Goal: Task Accomplishment & Management: Complete application form

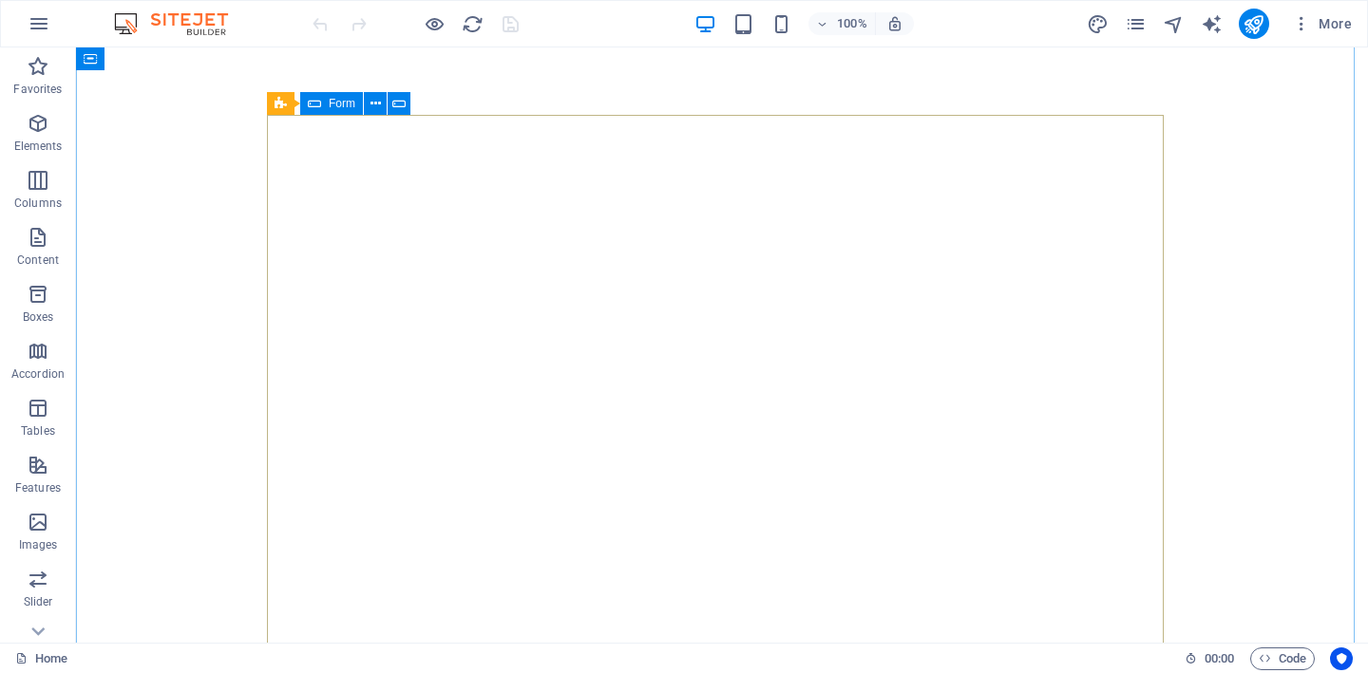
select select
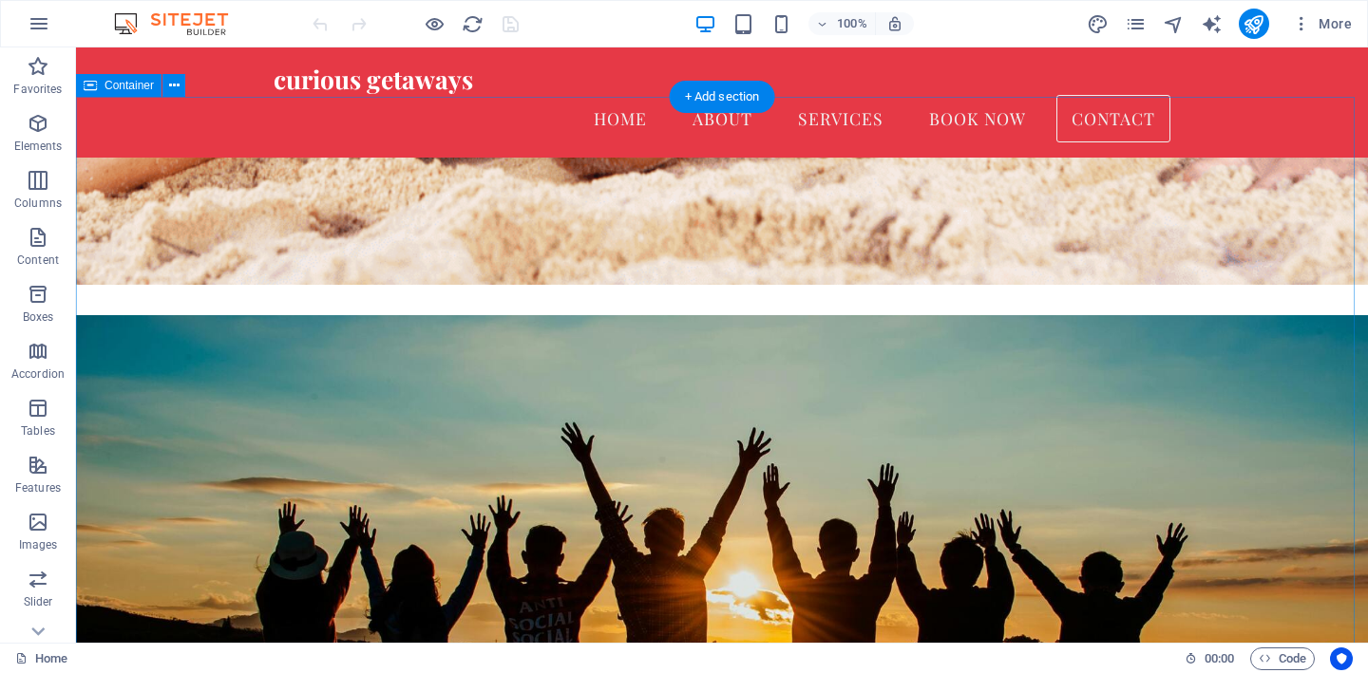
scroll to position [7784, 0]
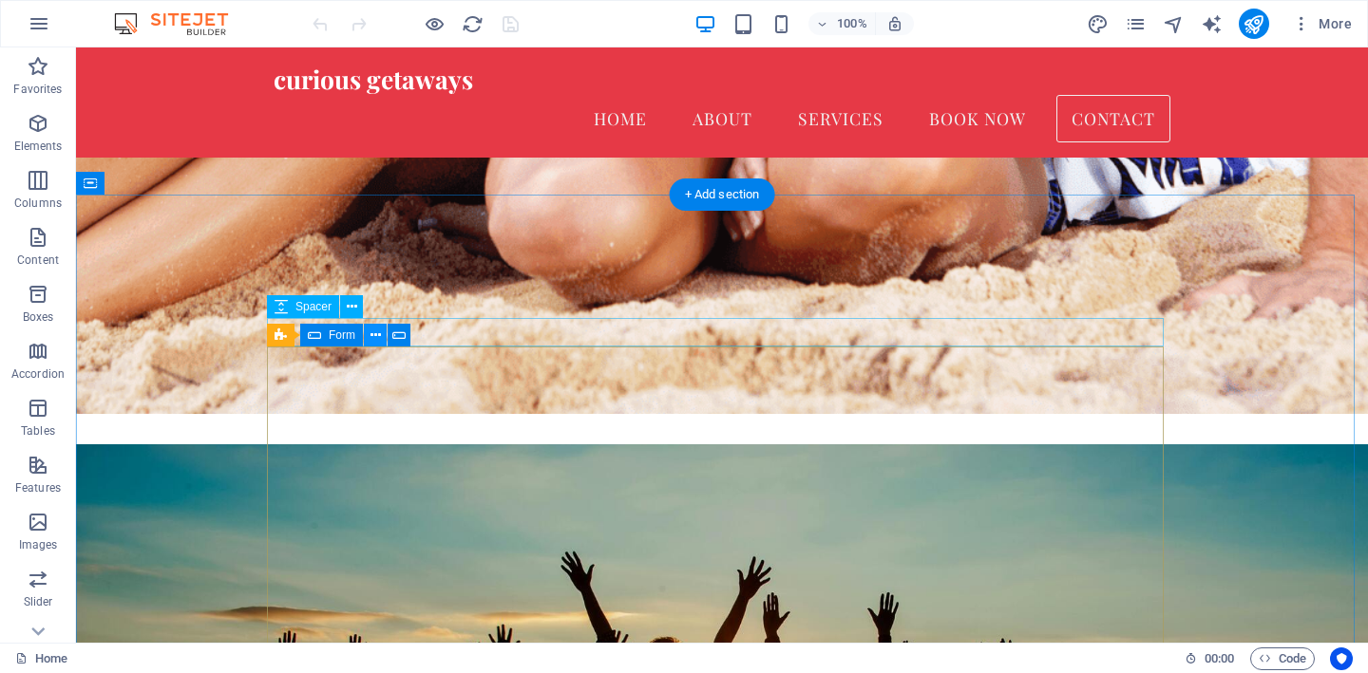
click at [374, 334] on icon at bounding box center [375, 336] width 10 height 20
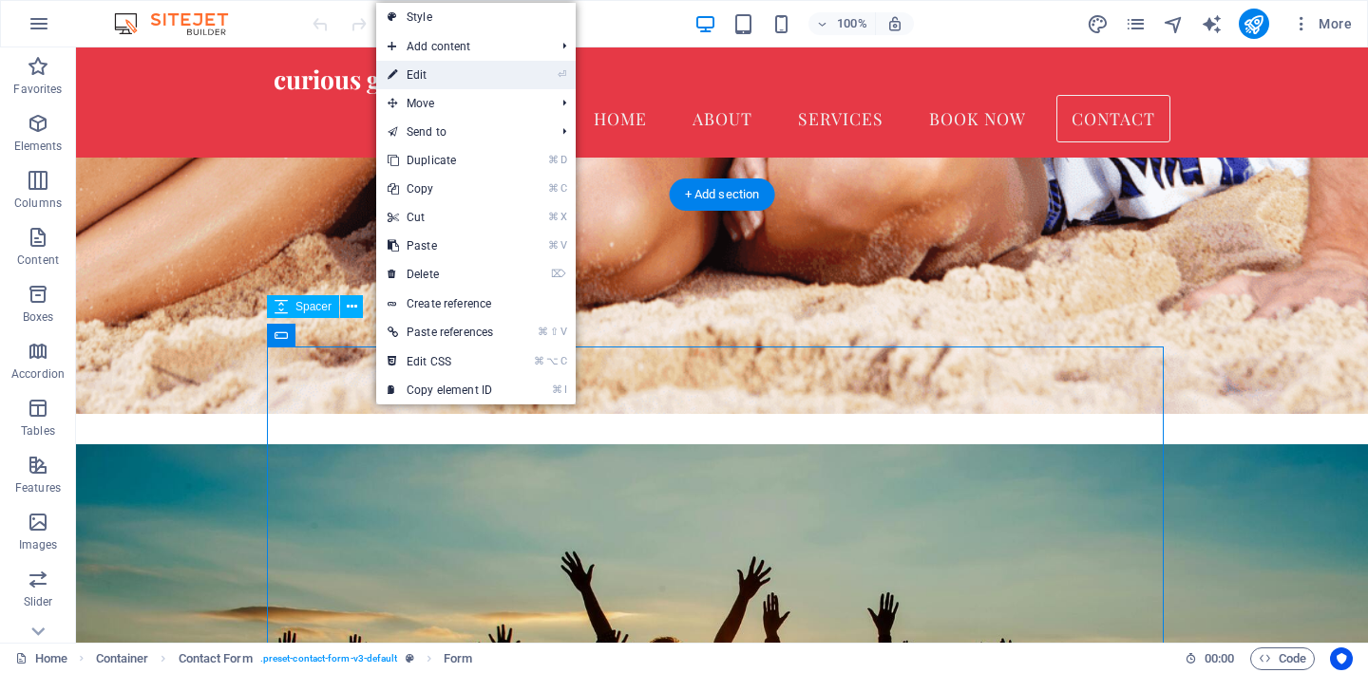
click at [452, 82] on link "⏎ Edit" at bounding box center [440, 75] width 128 height 28
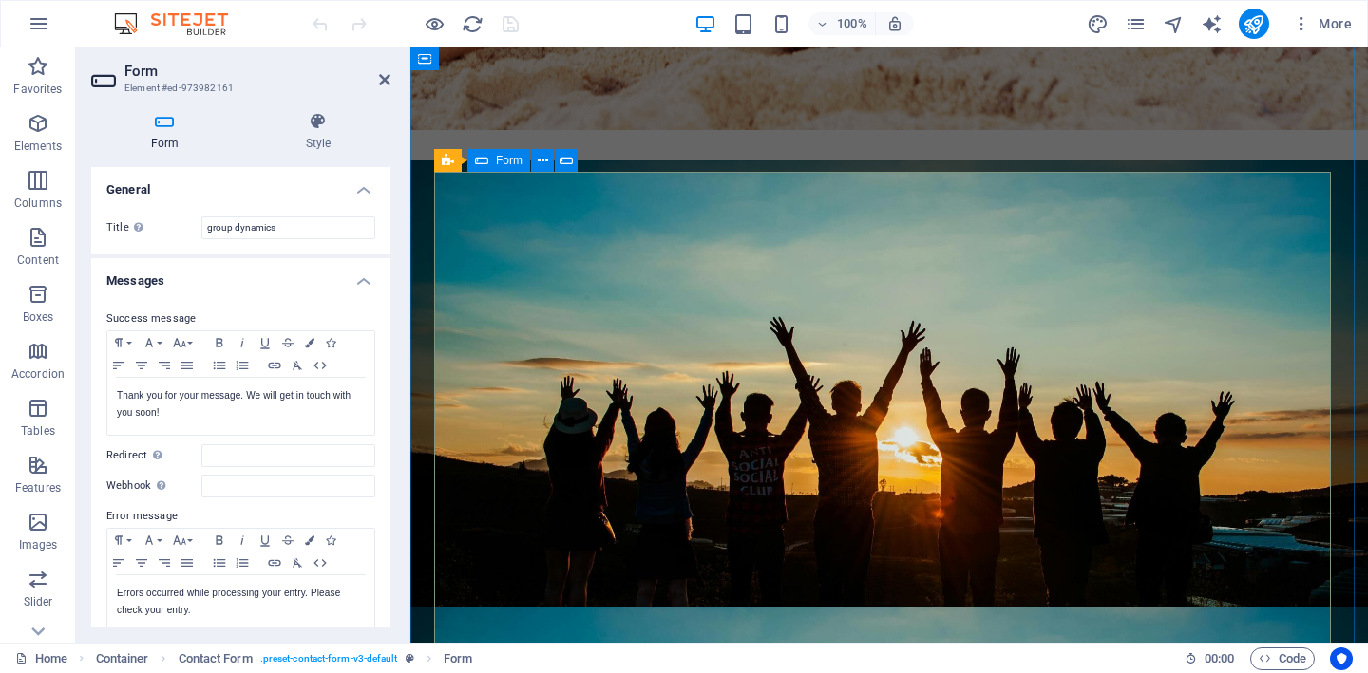
scroll to position [7952, 0]
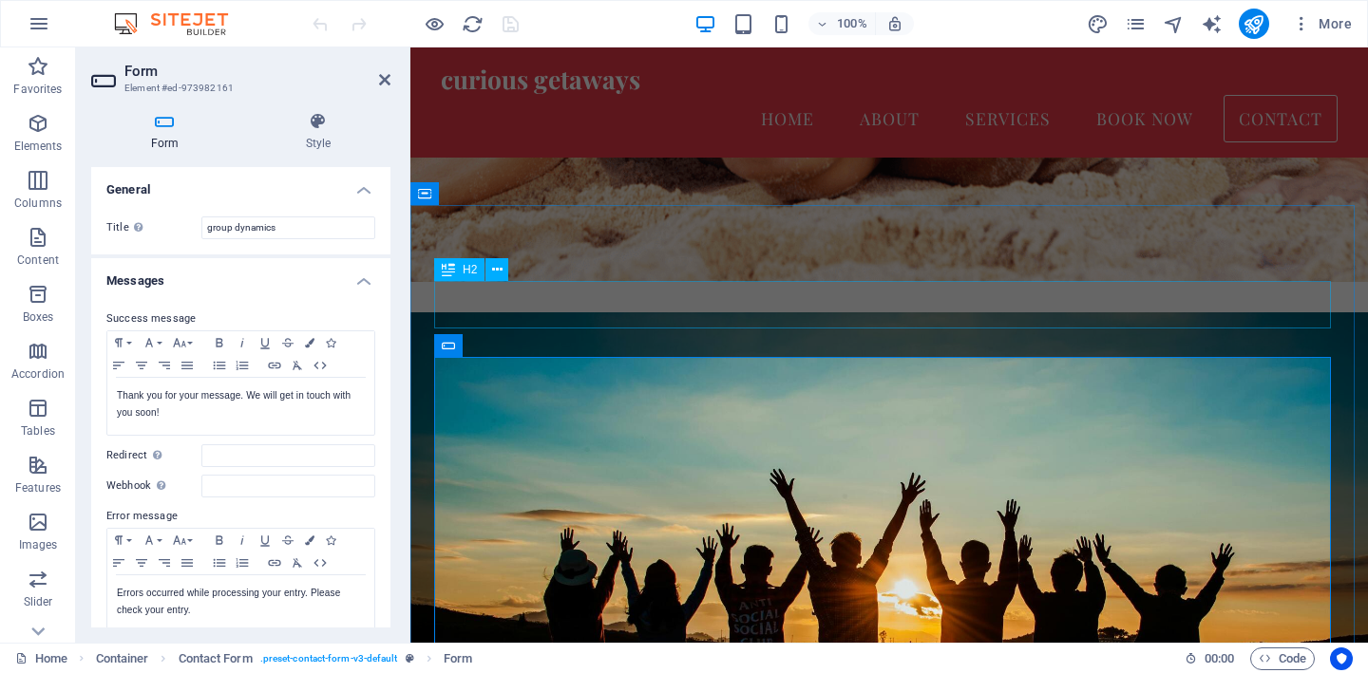
scroll to position [7751, 0]
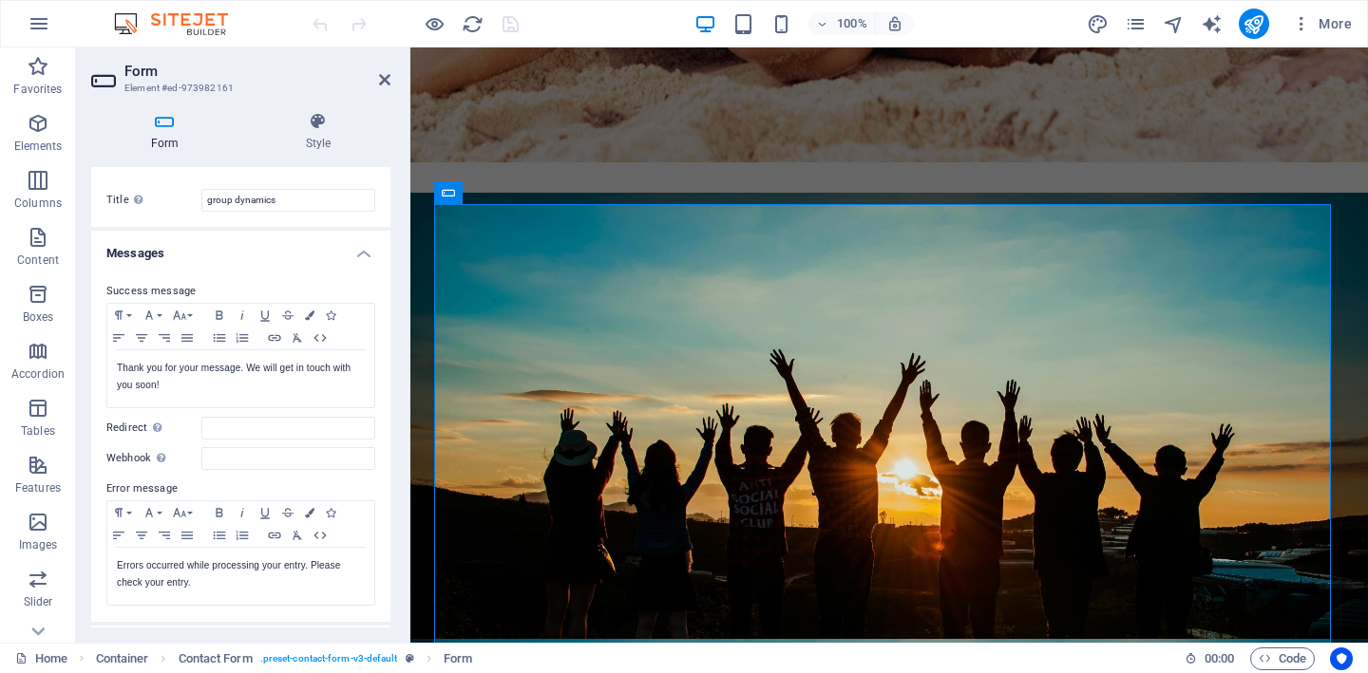
scroll to position [0, 0]
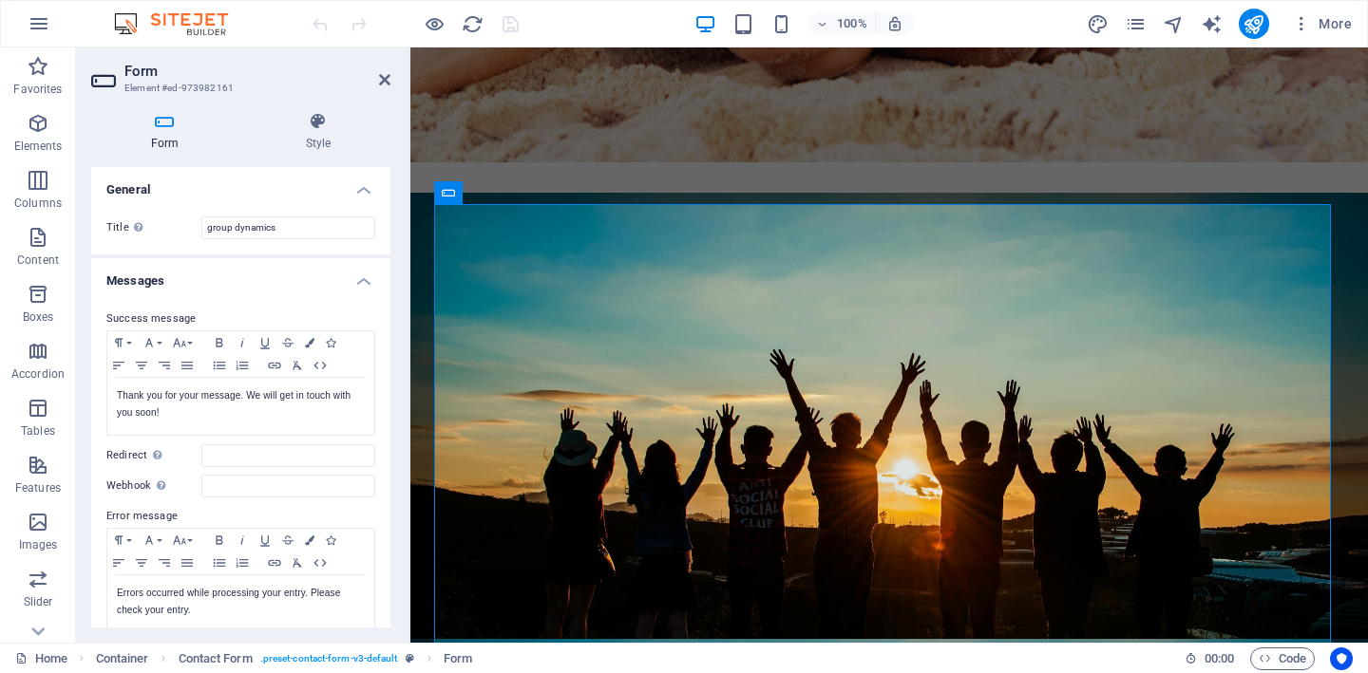
drag, startPoint x: 386, startPoint y: 77, endPoint x: 310, endPoint y: 58, distance: 78.3
click at [386, 77] on icon at bounding box center [384, 79] width 11 height 15
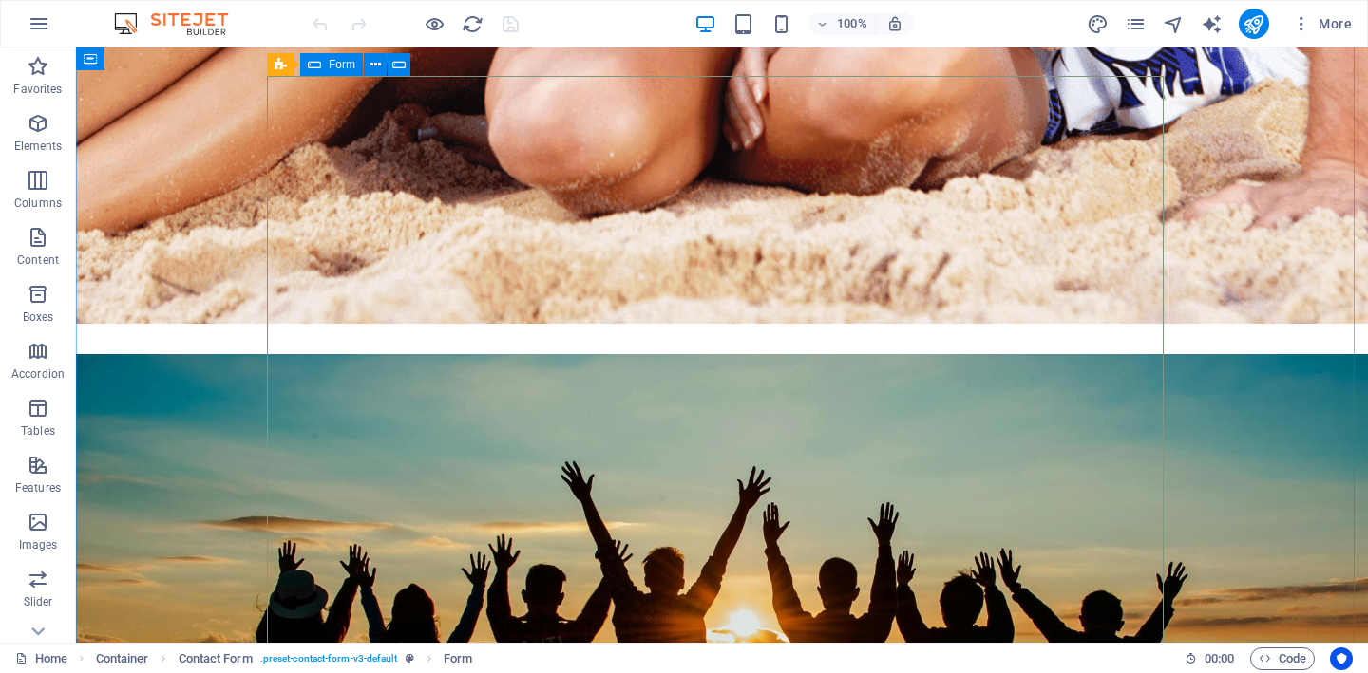
scroll to position [8054, 0]
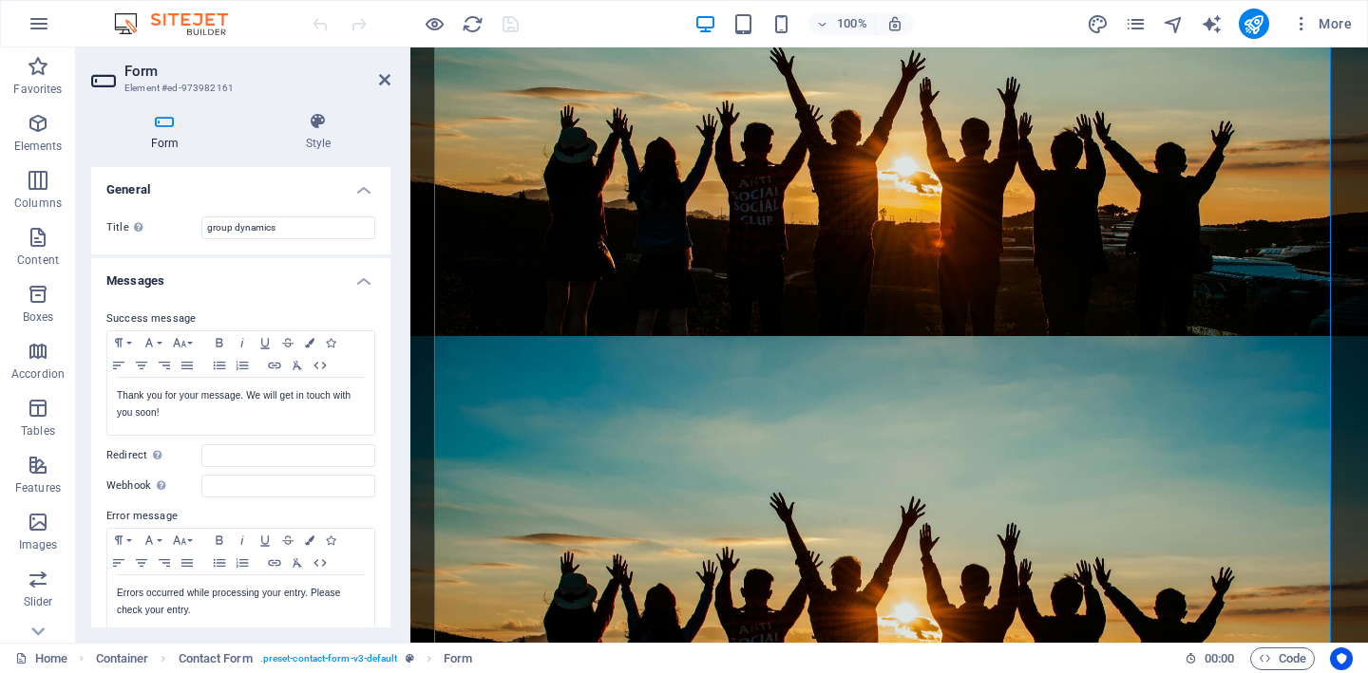
click at [351, 282] on h4 "Messages" at bounding box center [240, 275] width 299 height 34
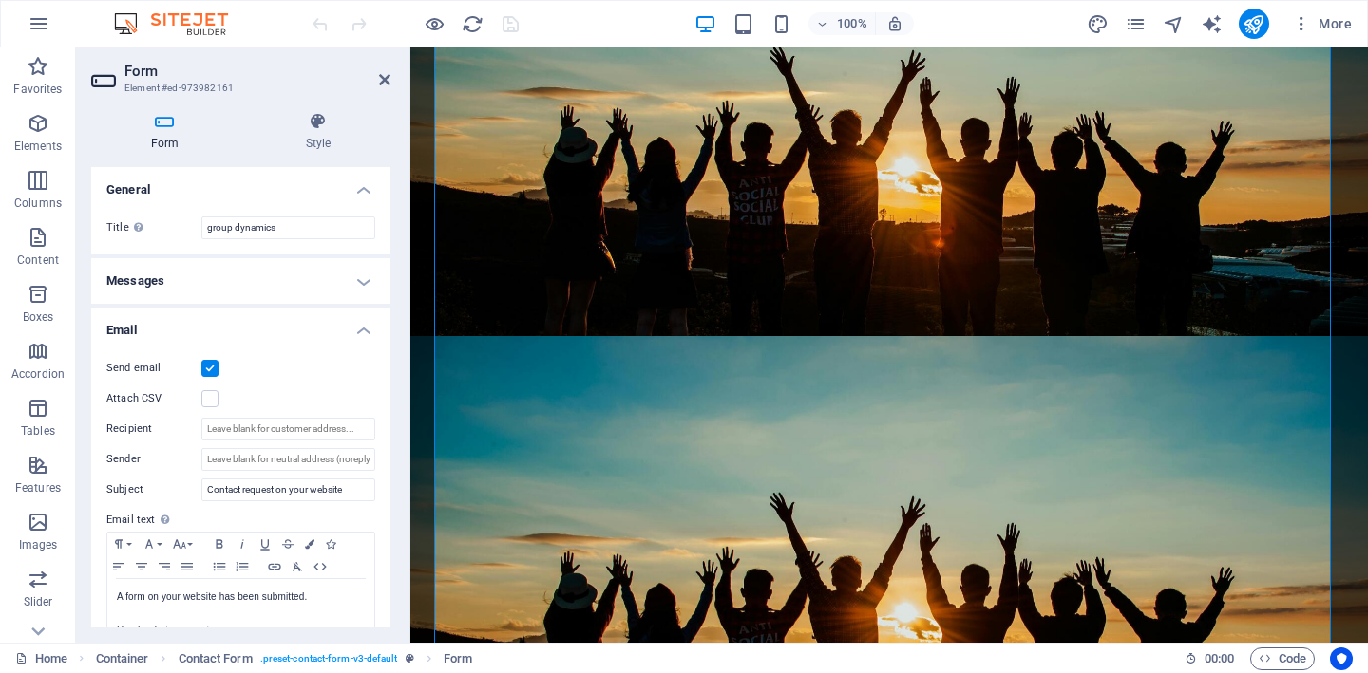
click at [351, 282] on h4 "Messages" at bounding box center [240, 281] width 299 height 46
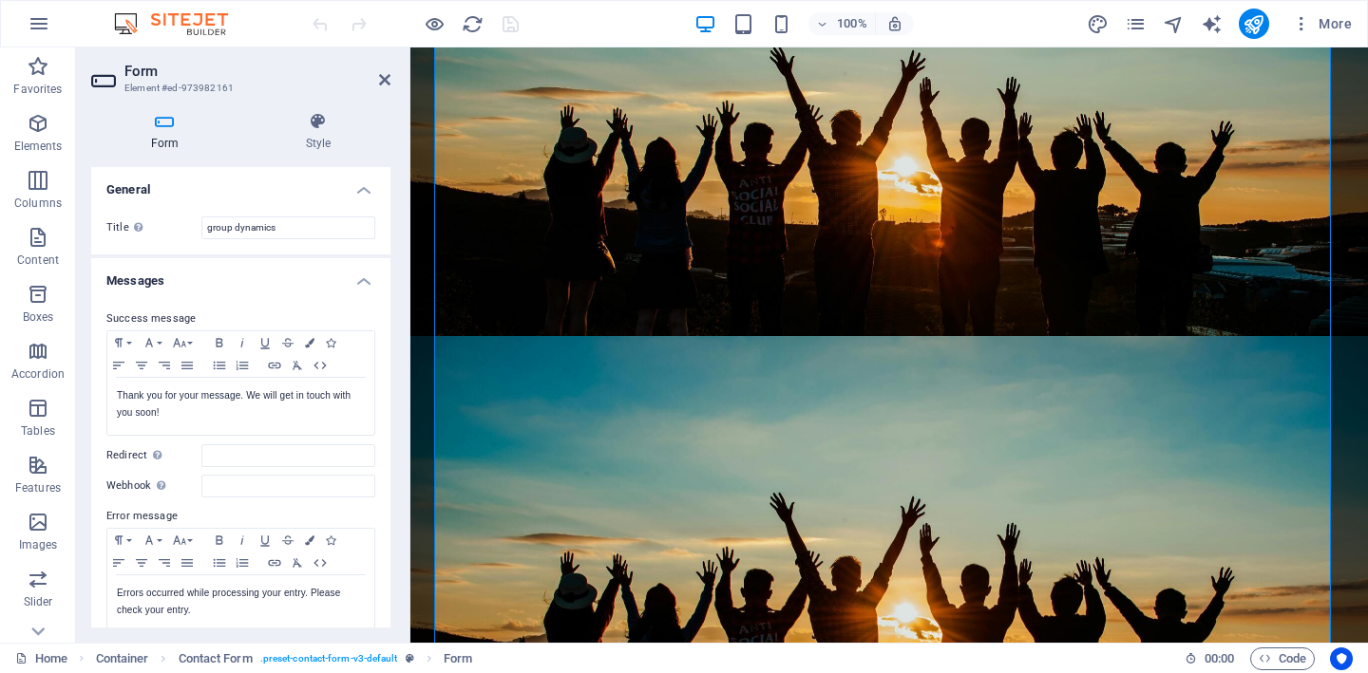
click at [351, 282] on h4 "Messages" at bounding box center [240, 275] width 299 height 34
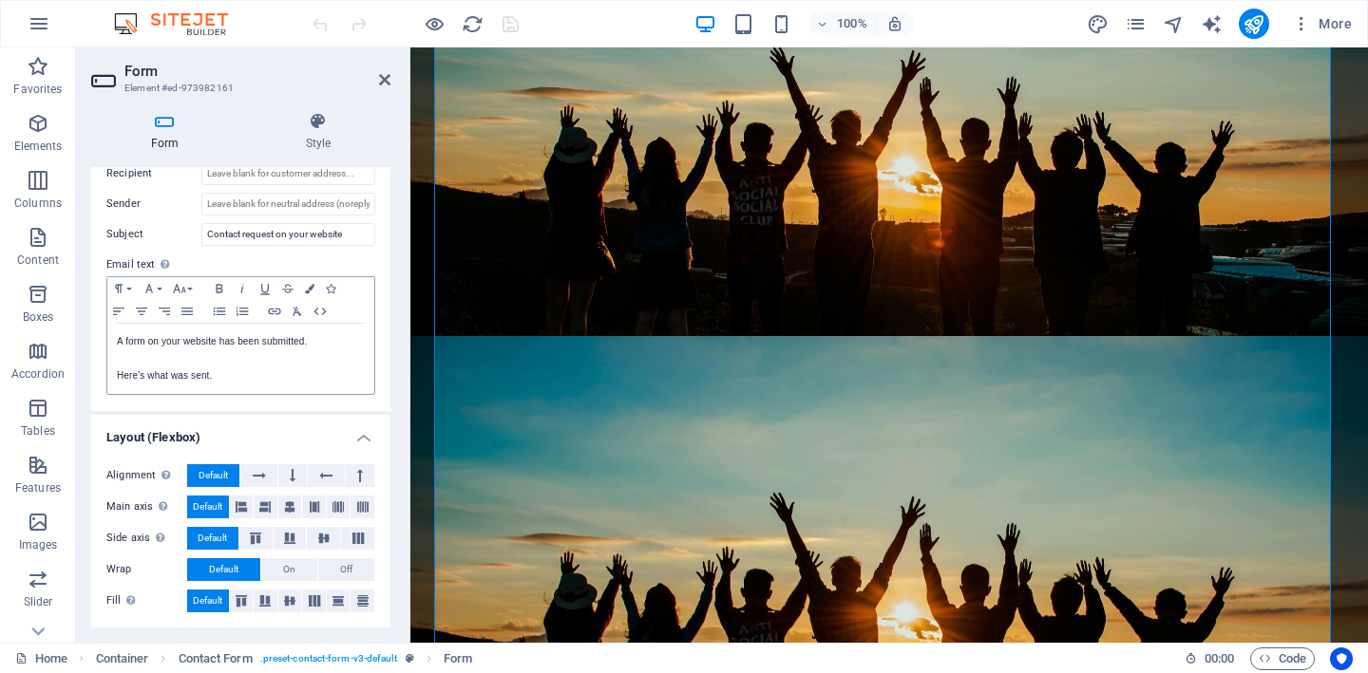
scroll to position [0, 0]
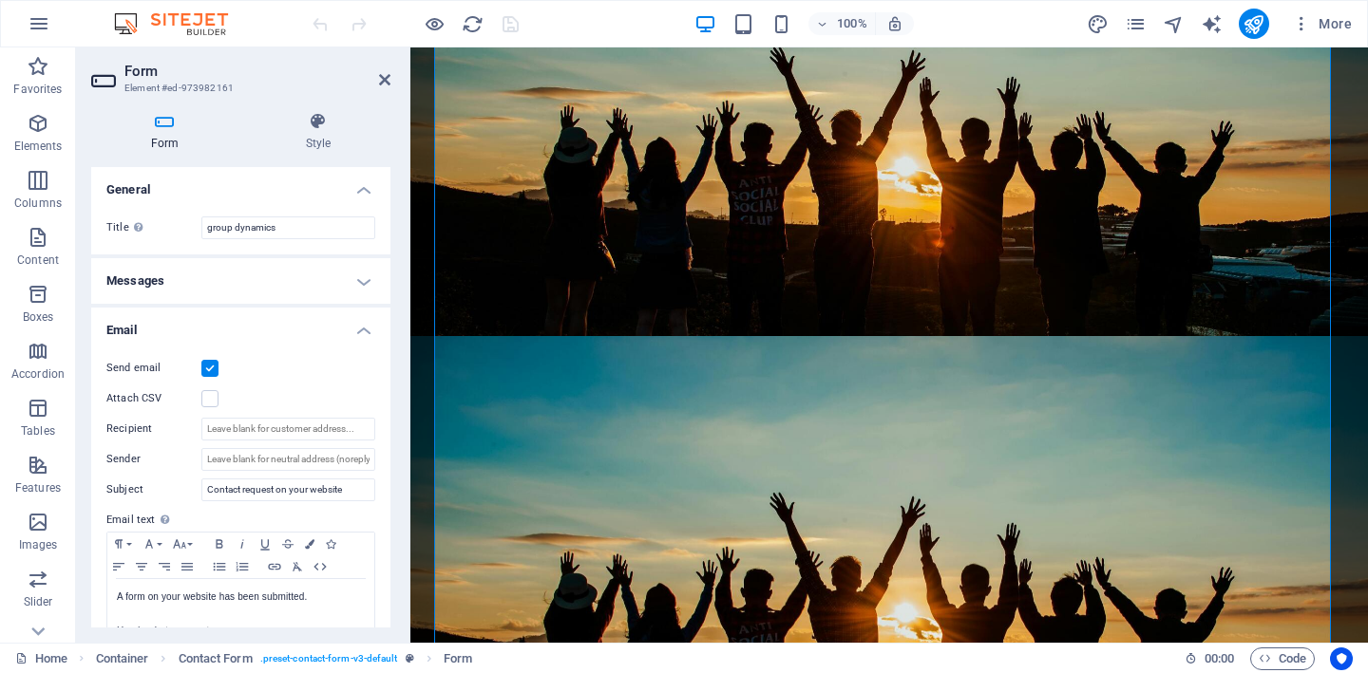
click at [357, 281] on h4 "Messages" at bounding box center [240, 281] width 299 height 46
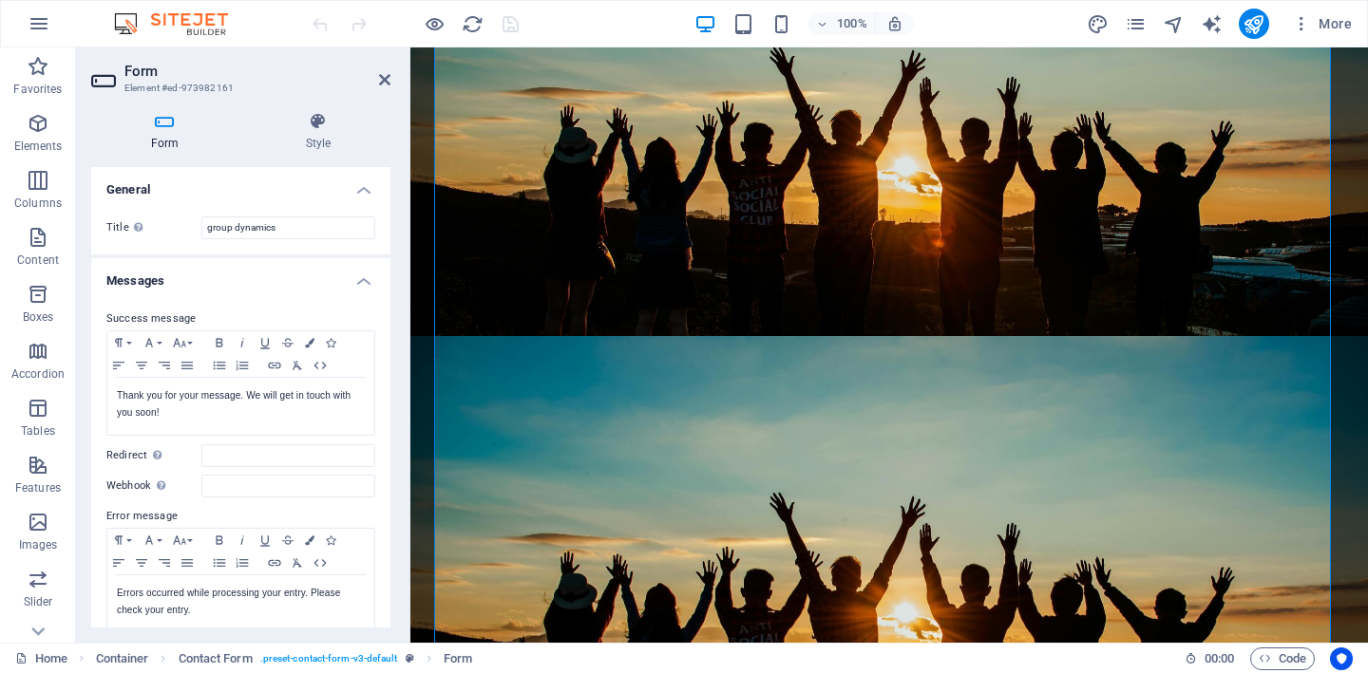
click at [361, 192] on h4 "General" at bounding box center [240, 184] width 299 height 34
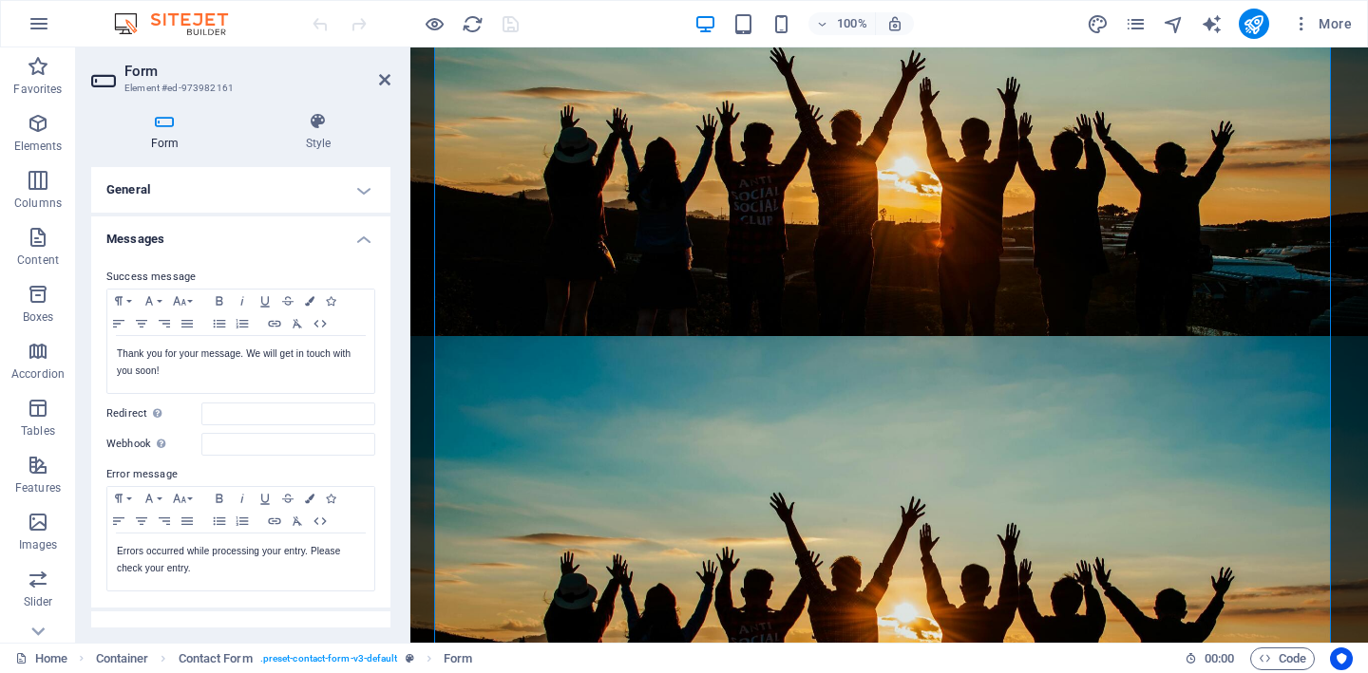
click at [361, 192] on h4 "General" at bounding box center [240, 190] width 299 height 46
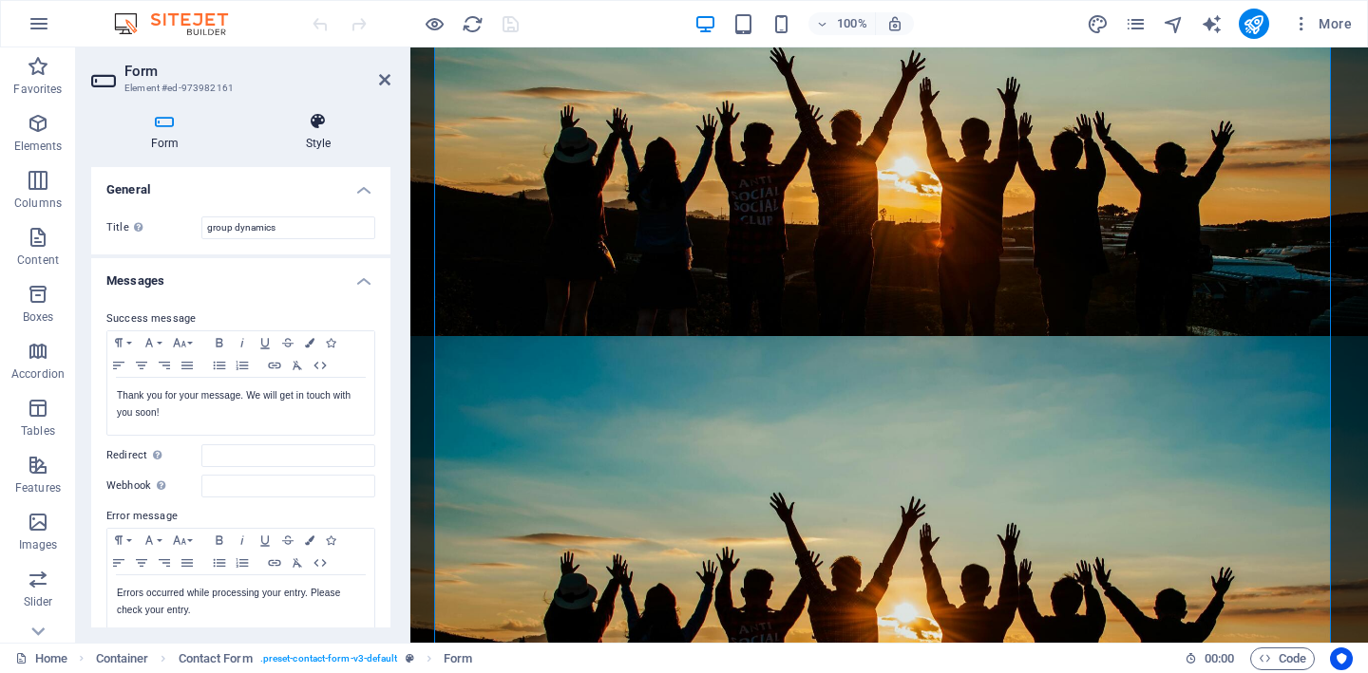
click at [318, 127] on icon at bounding box center [318, 121] width 144 height 19
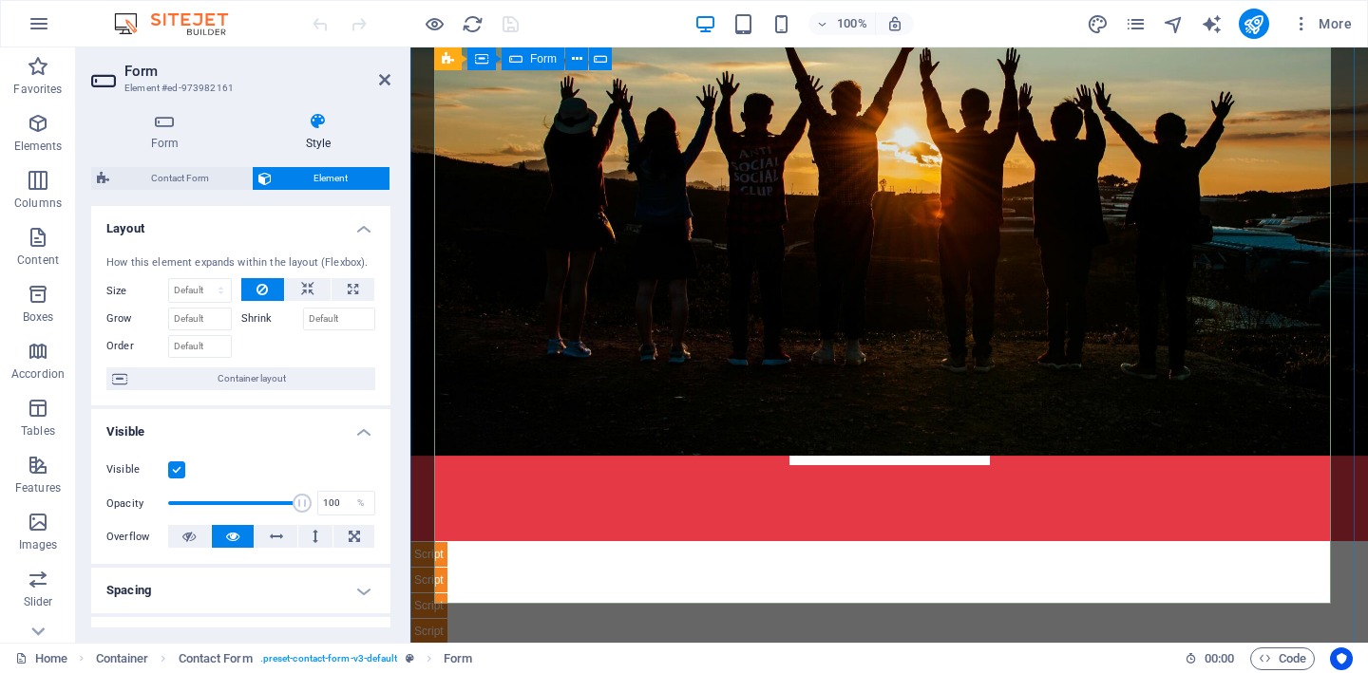
click at [381, 81] on icon at bounding box center [384, 79] width 11 height 15
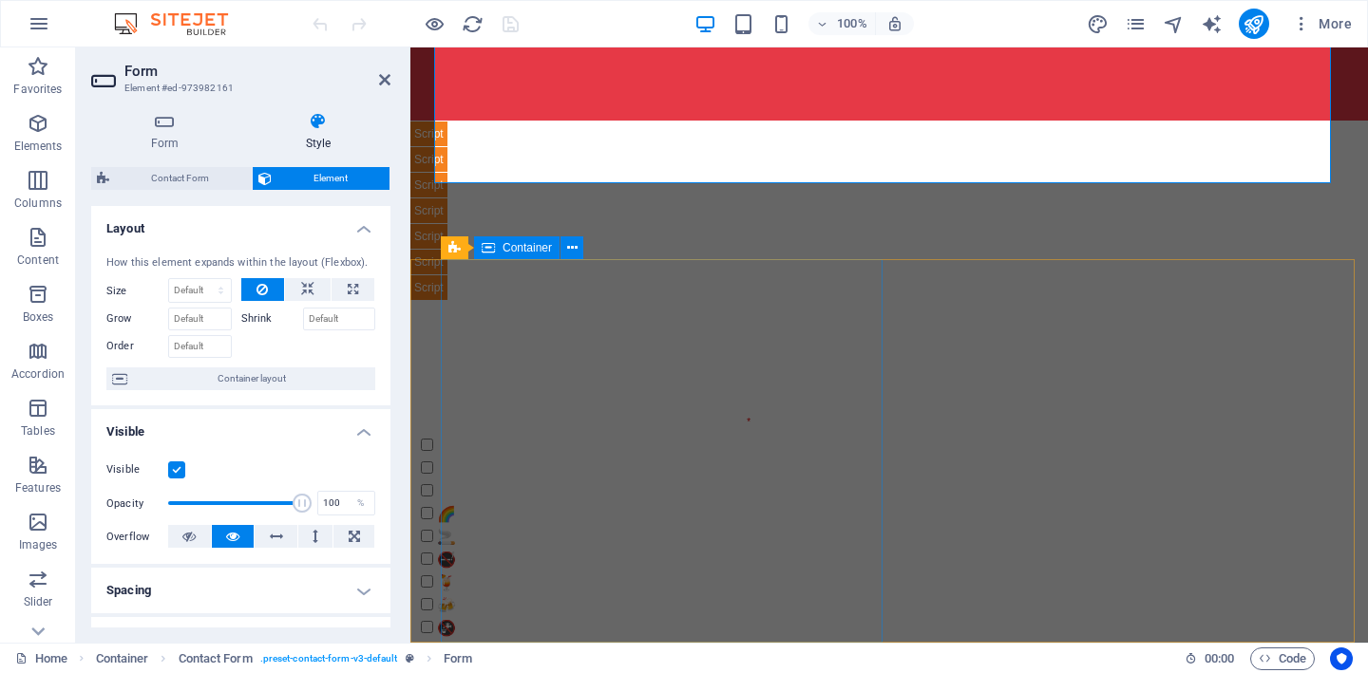
scroll to position [8594, 0]
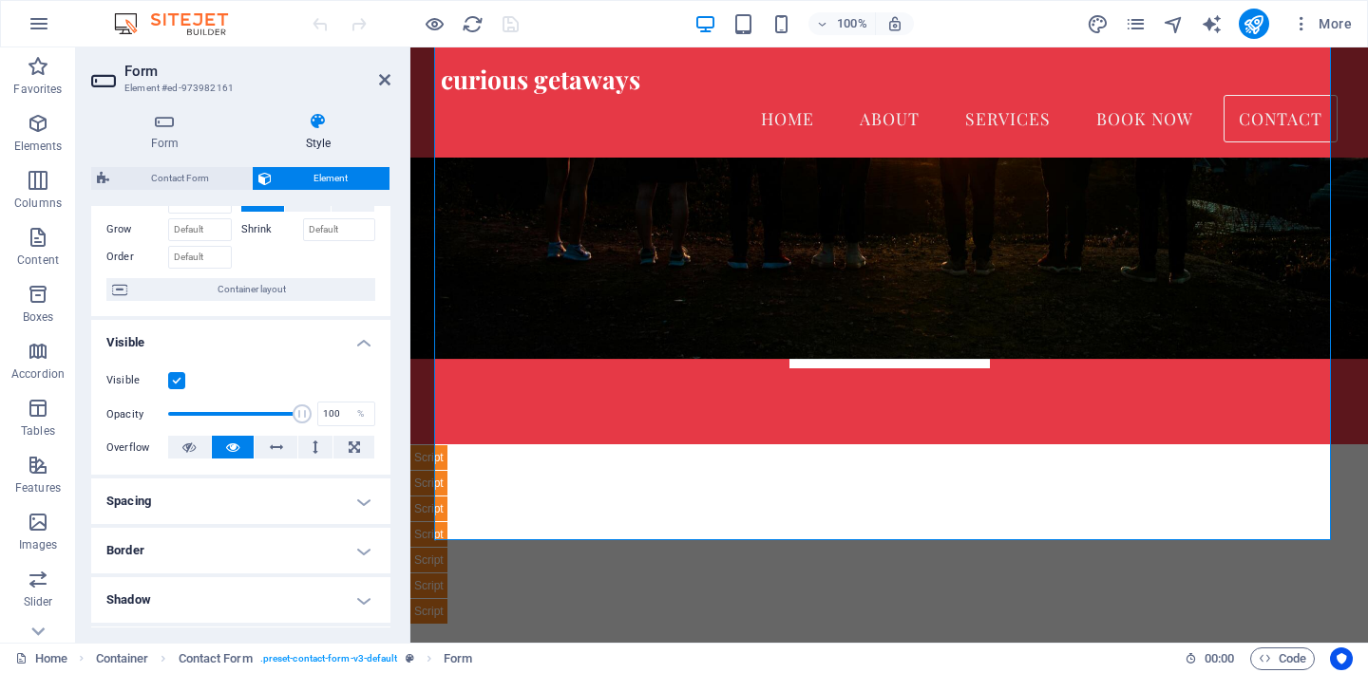
scroll to position [0, 0]
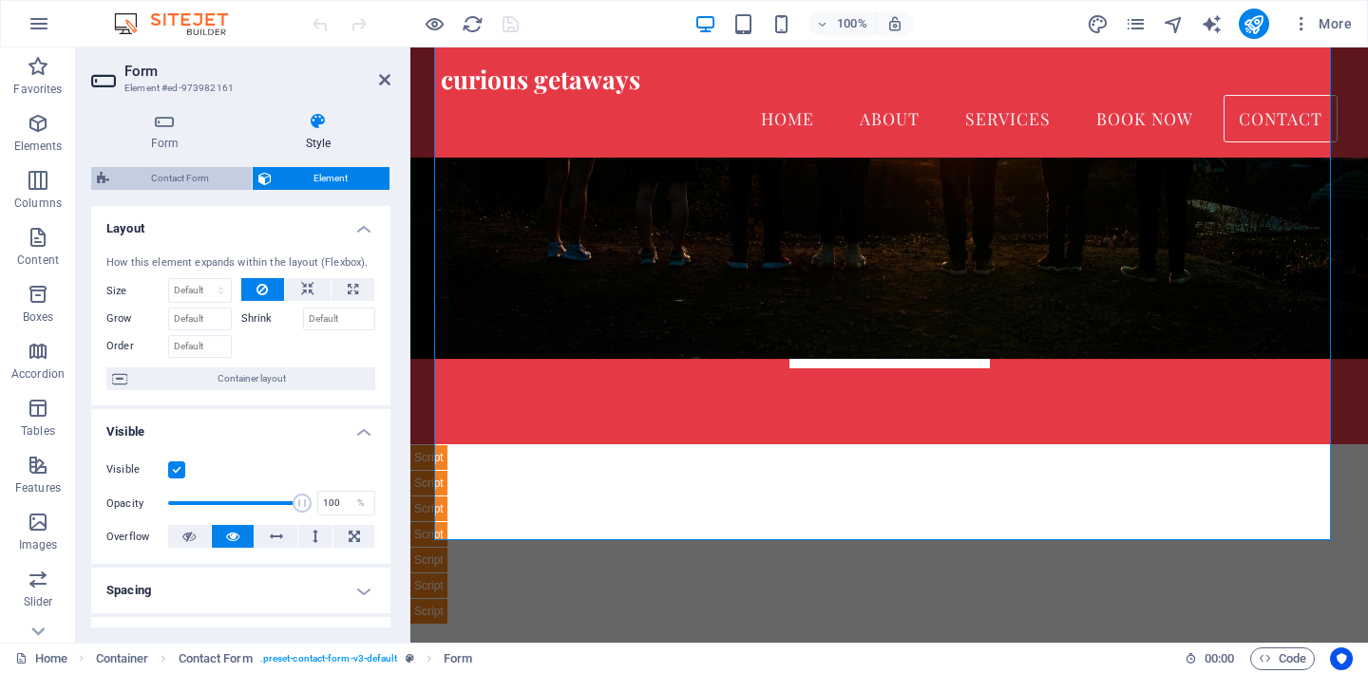
click at [180, 188] on span "Contact Form" at bounding box center [180, 178] width 131 height 23
select select "rem"
select select "preset-contact-form-v3-default"
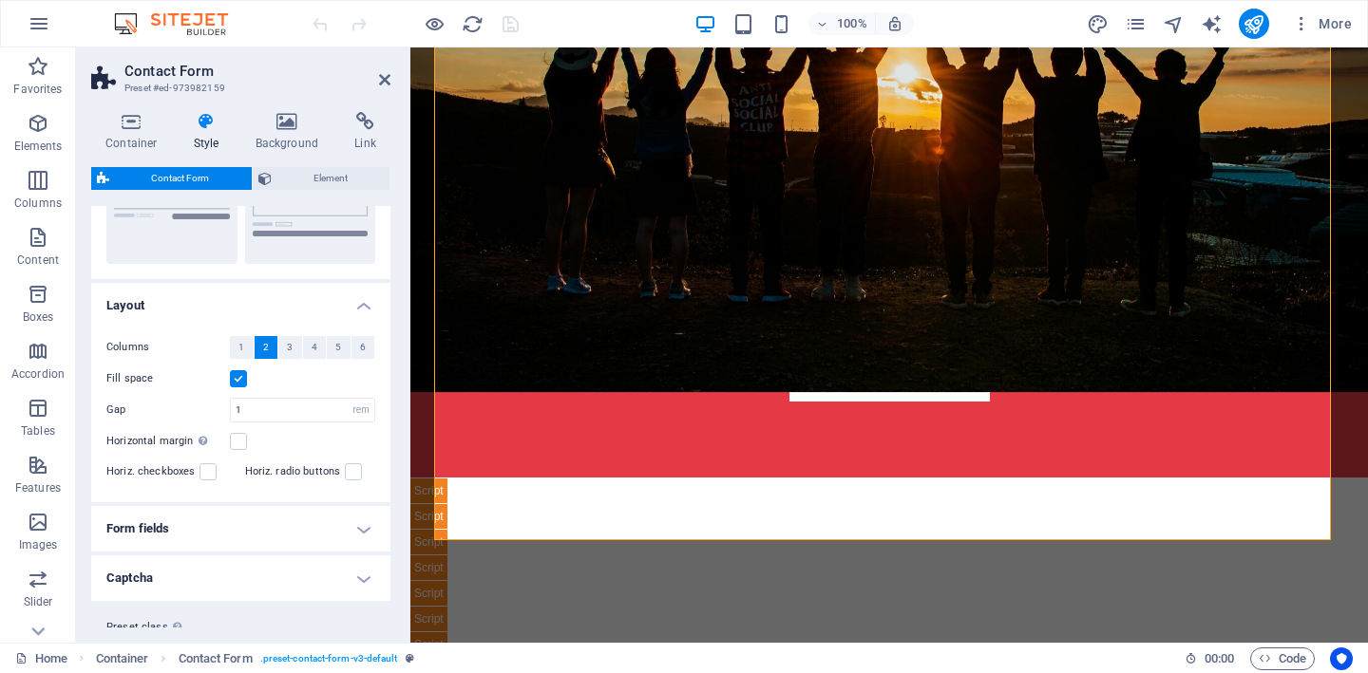
scroll to position [298, 0]
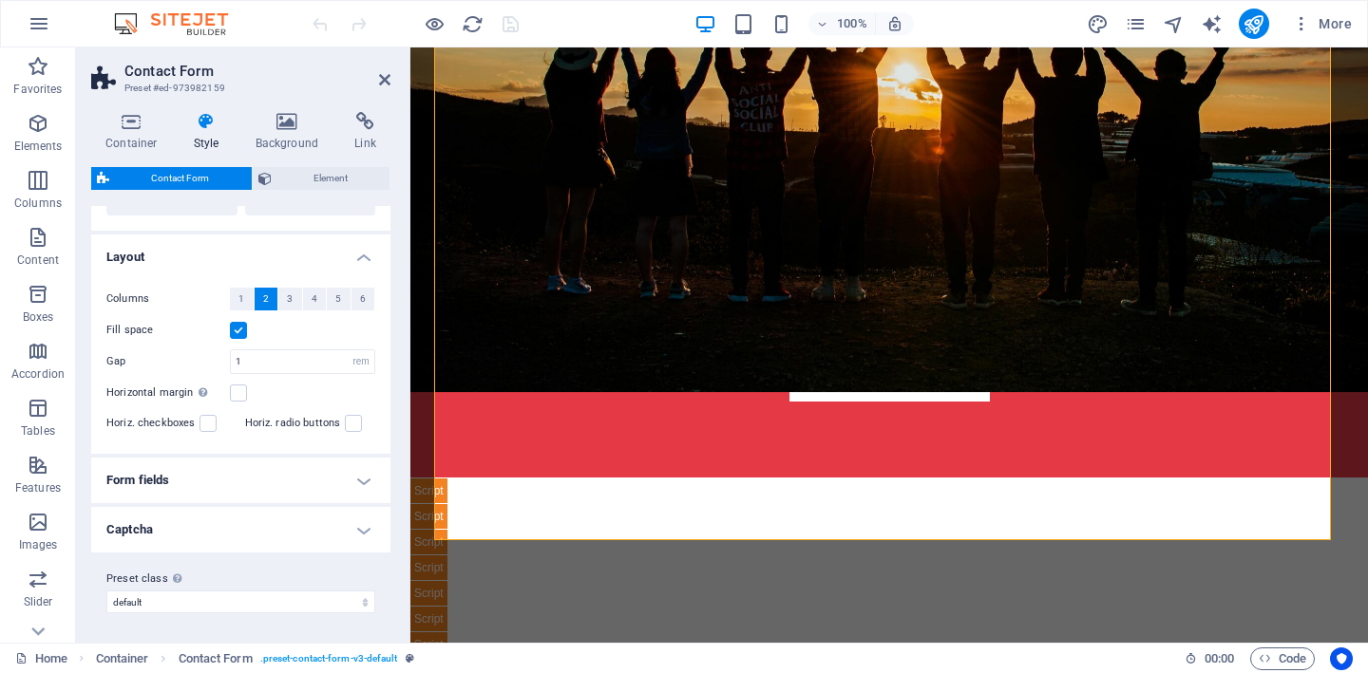
click at [255, 475] on h4 "Form fields" at bounding box center [240, 481] width 299 height 46
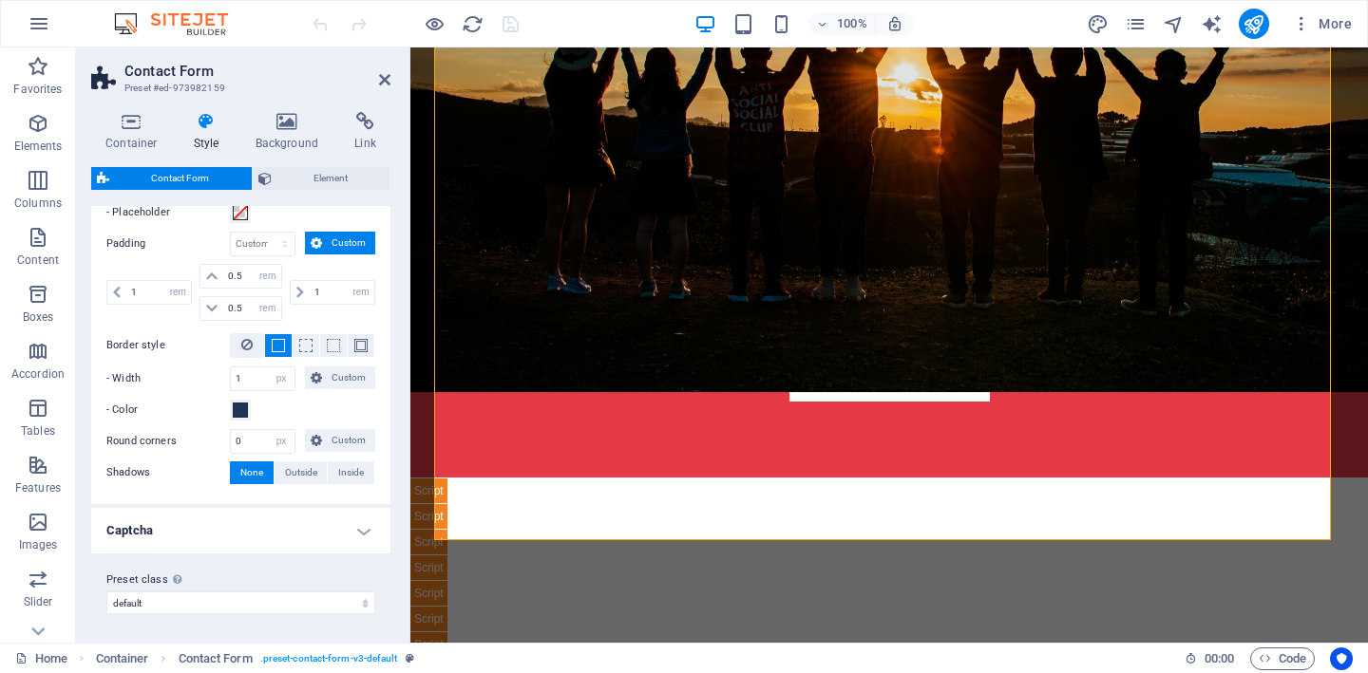
scroll to position [0, 0]
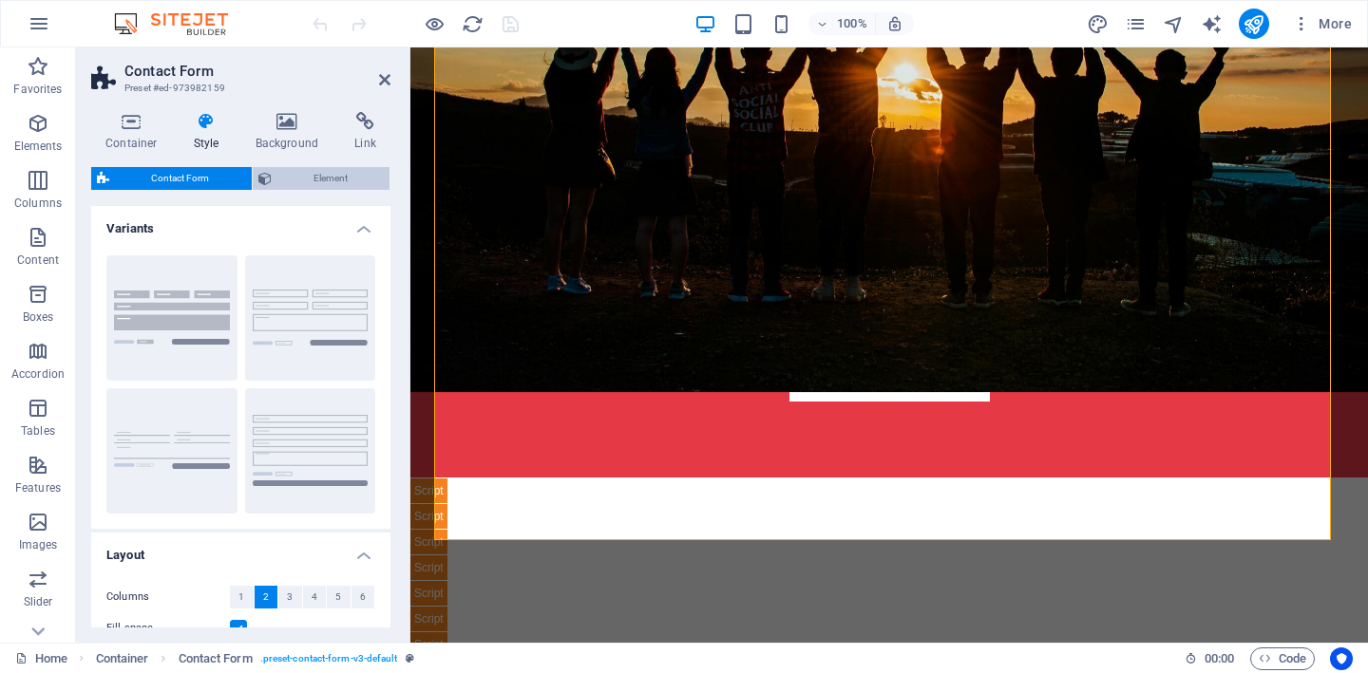
click at [306, 184] on span "Element" at bounding box center [330, 178] width 107 height 23
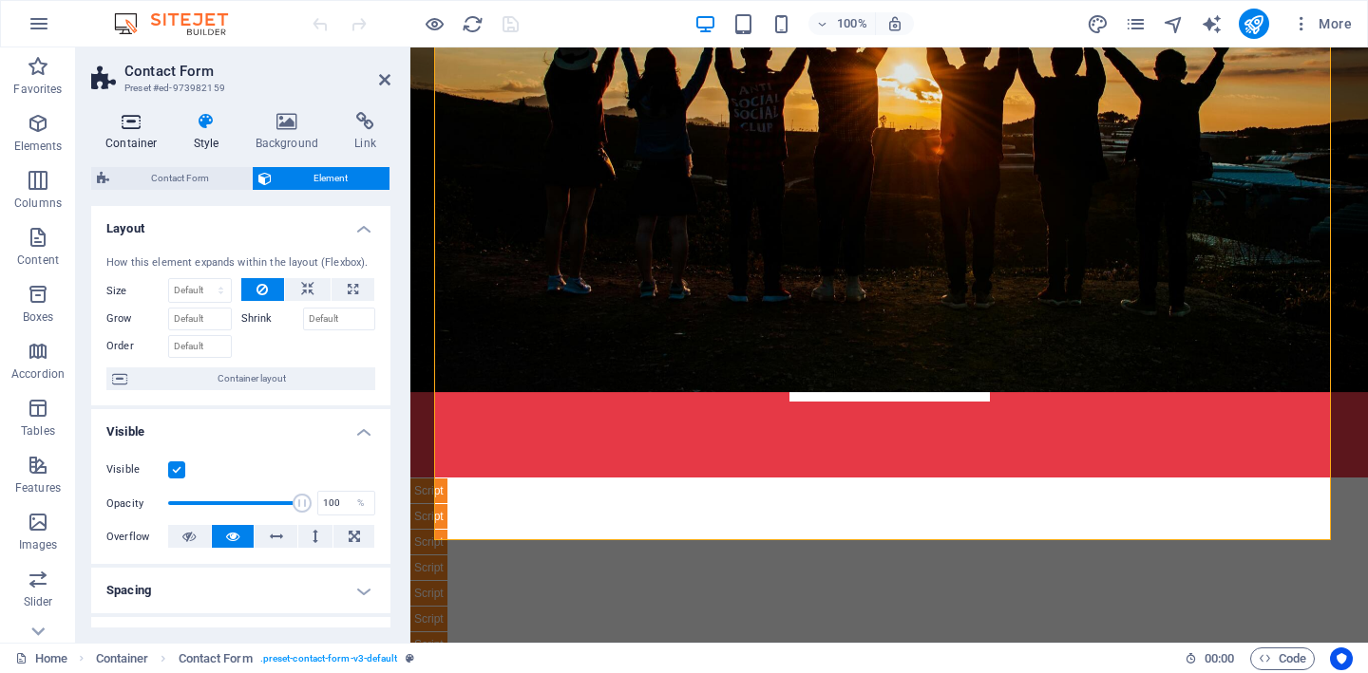
click at [123, 128] on icon at bounding box center [131, 121] width 81 height 19
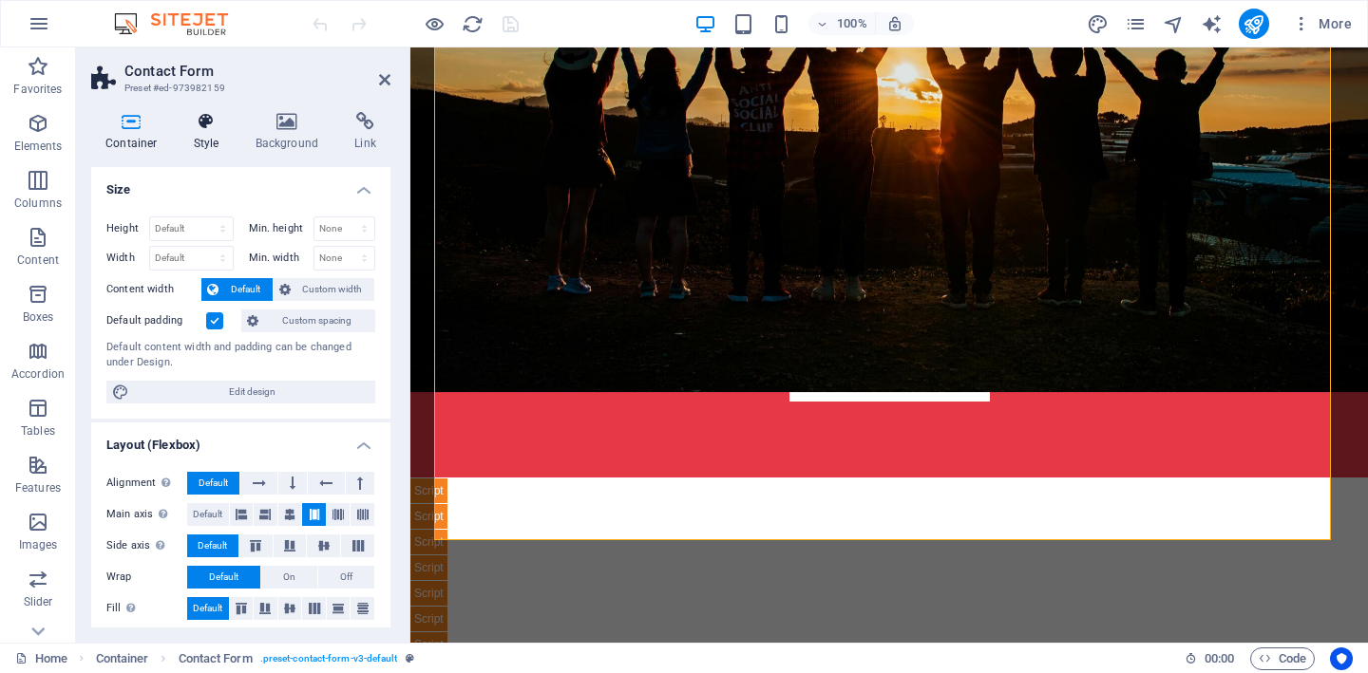
click at [210, 130] on icon at bounding box center [207, 121] width 54 height 19
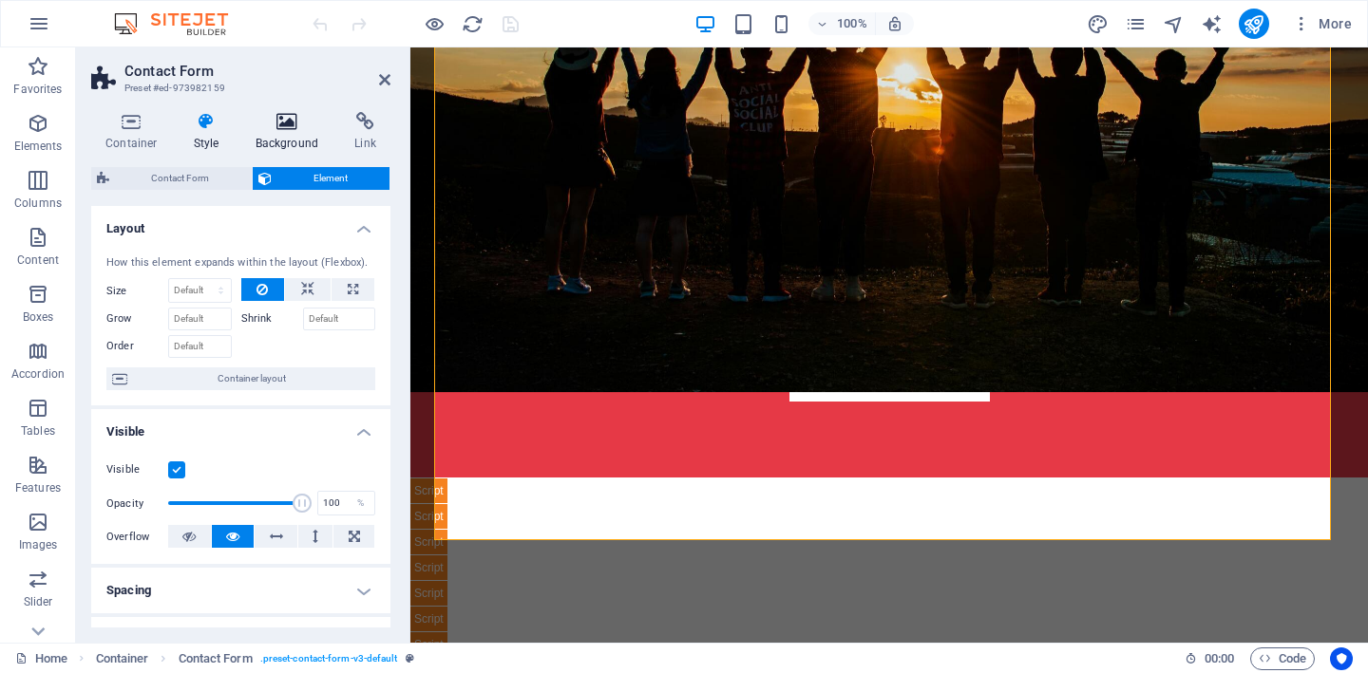
click at [265, 133] on h4 "Background" at bounding box center [291, 132] width 100 height 40
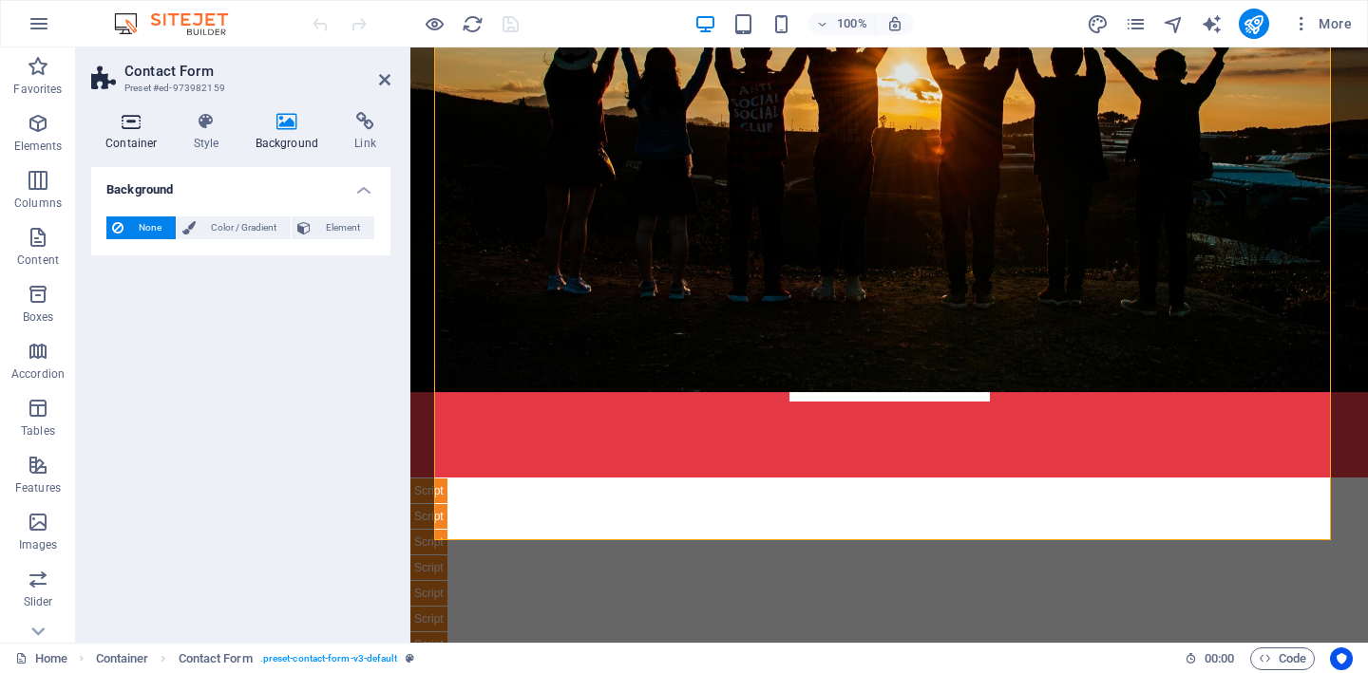
click at [126, 119] on icon at bounding box center [131, 121] width 81 height 19
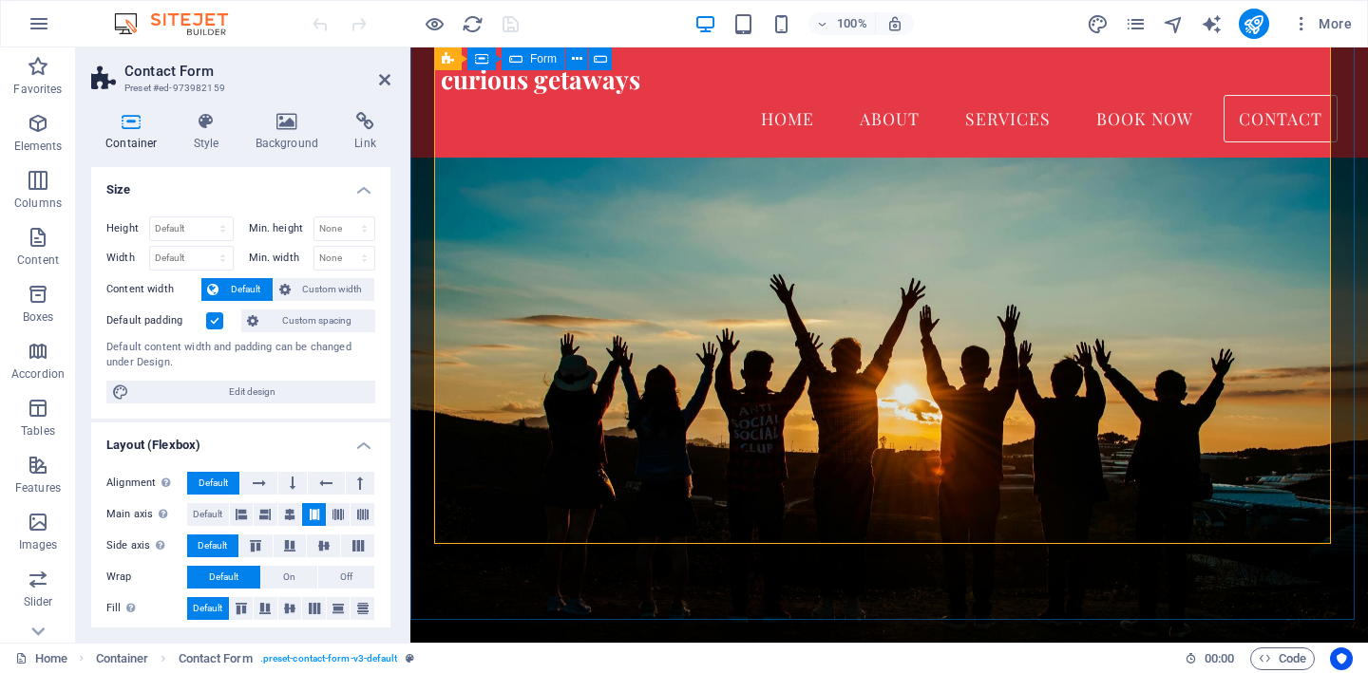
scroll to position [7776, 0]
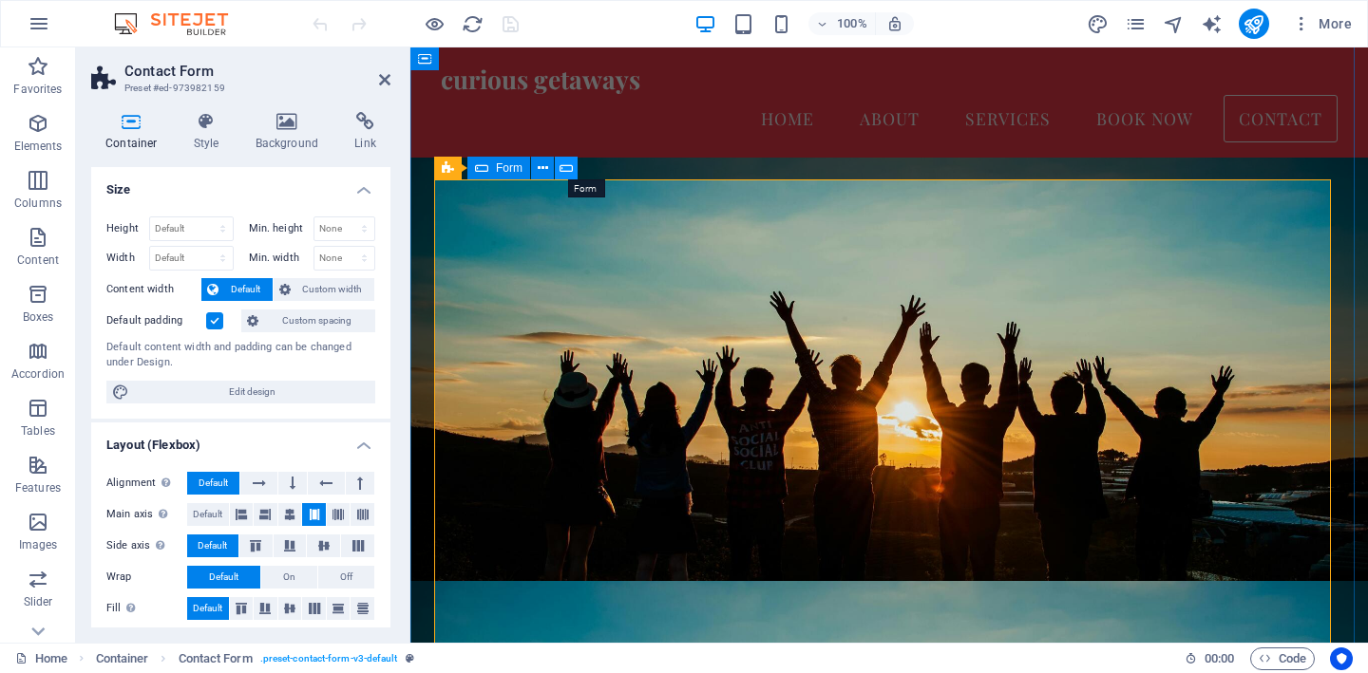
click at [566, 170] on icon at bounding box center [565, 169] width 13 height 20
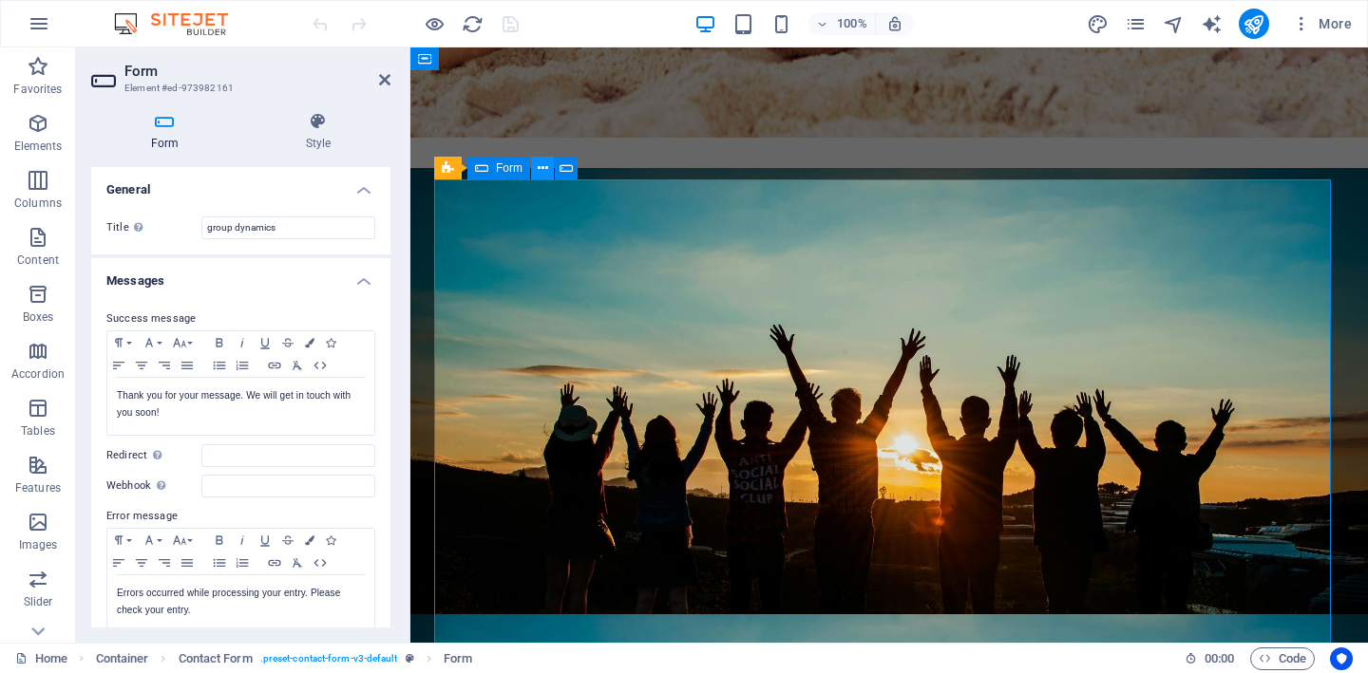
click at [538, 171] on icon at bounding box center [543, 169] width 10 height 20
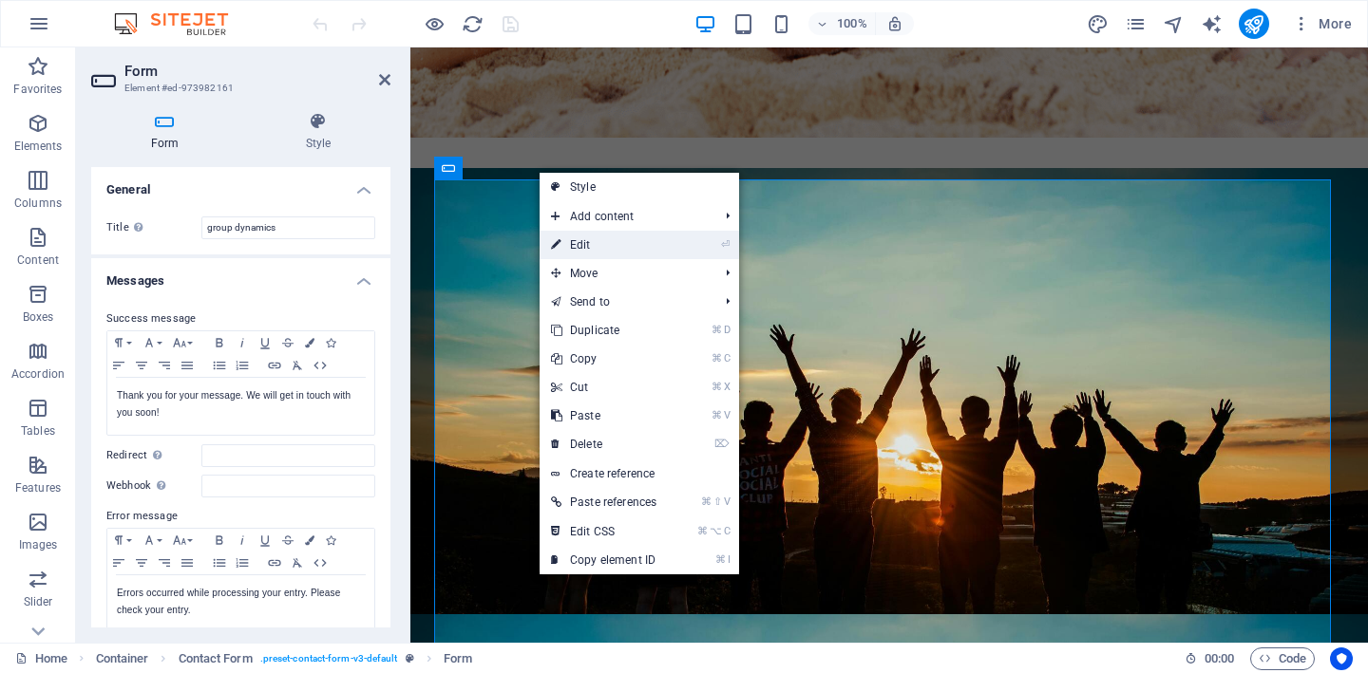
click at [608, 245] on link "⏎ Edit" at bounding box center [603, 245] width 128 height 28
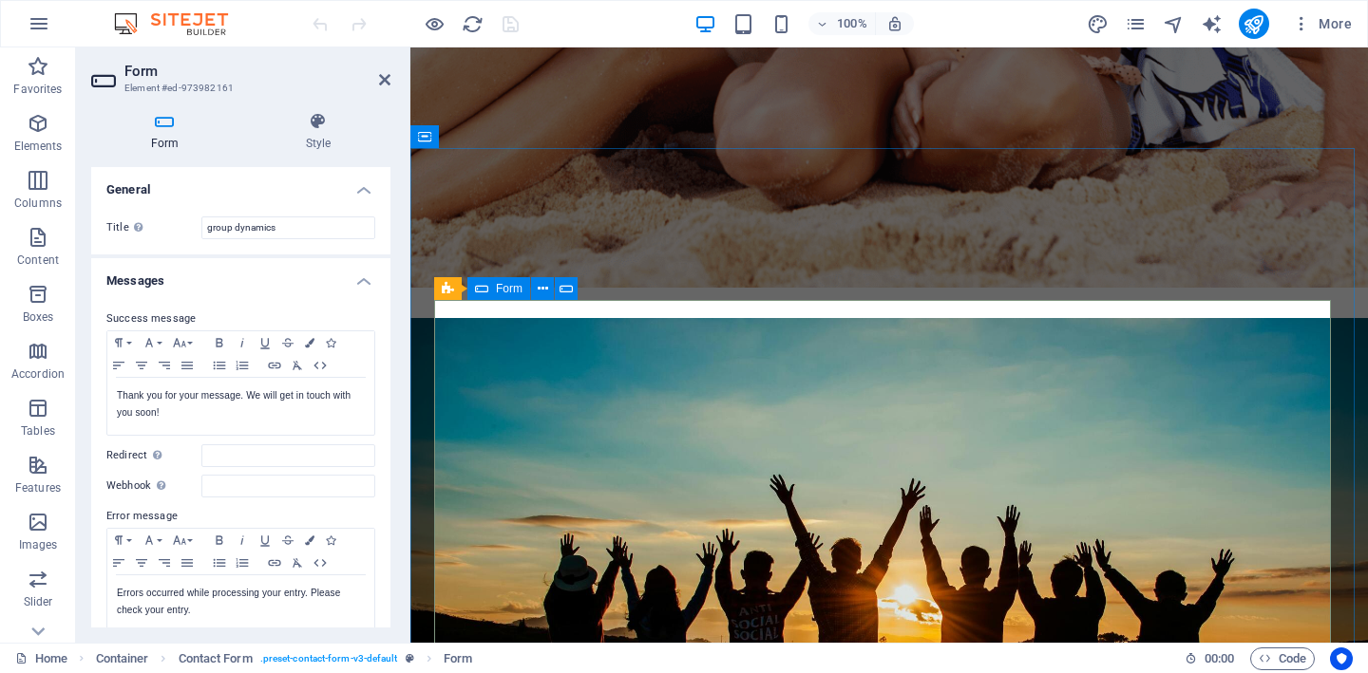
scroll to position [8081, 0]
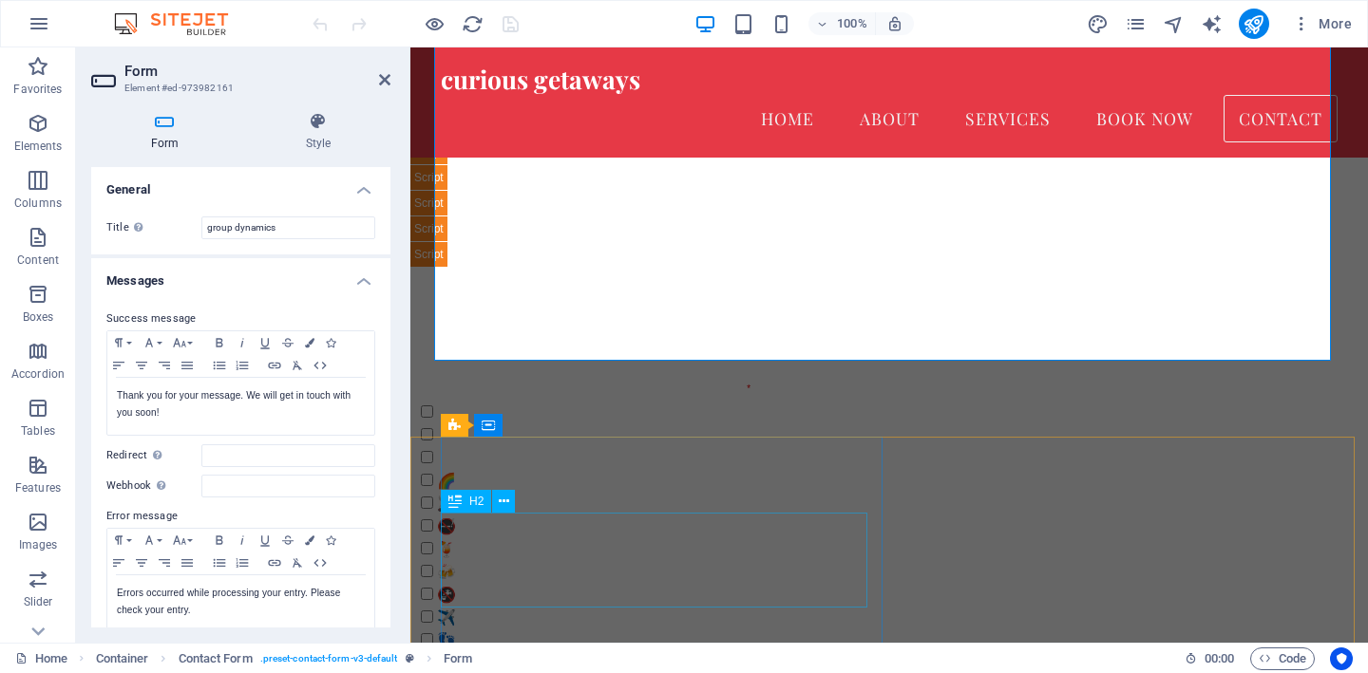
scroll to position [8345, 0]
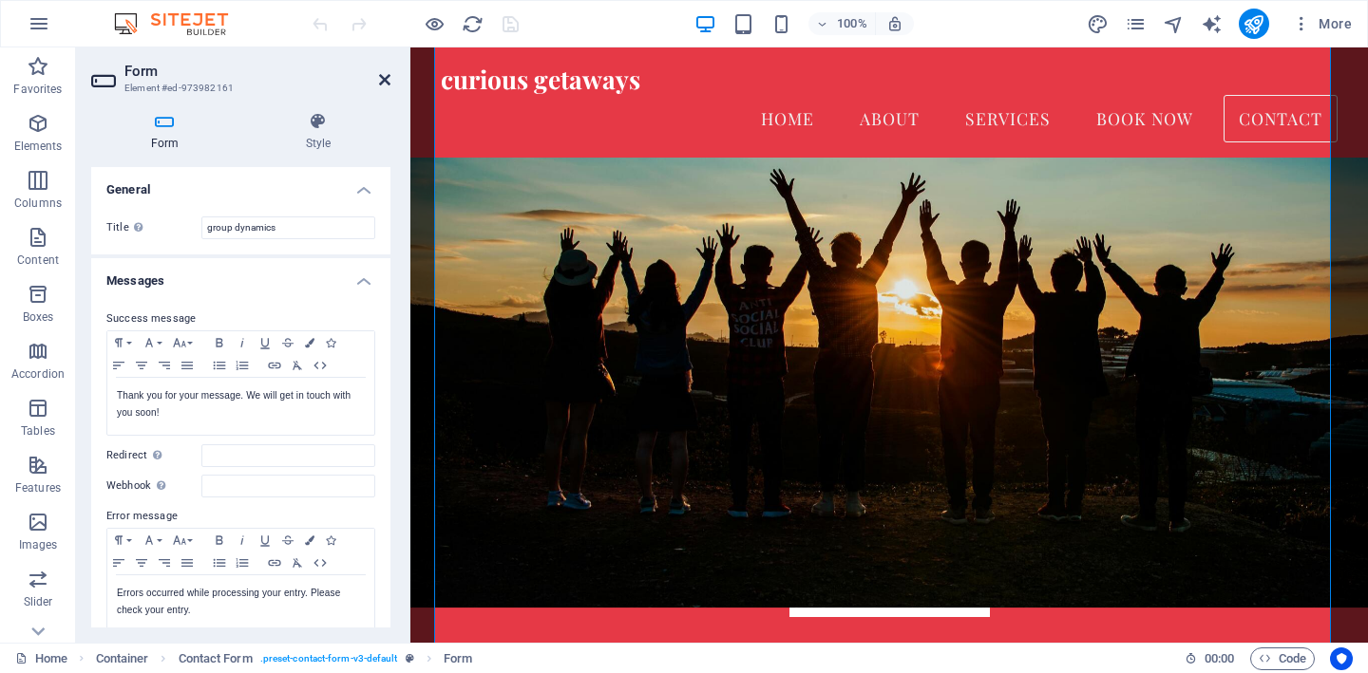
click at [388, 83] on icon at bounding box center [384, 79] width 11 height 15
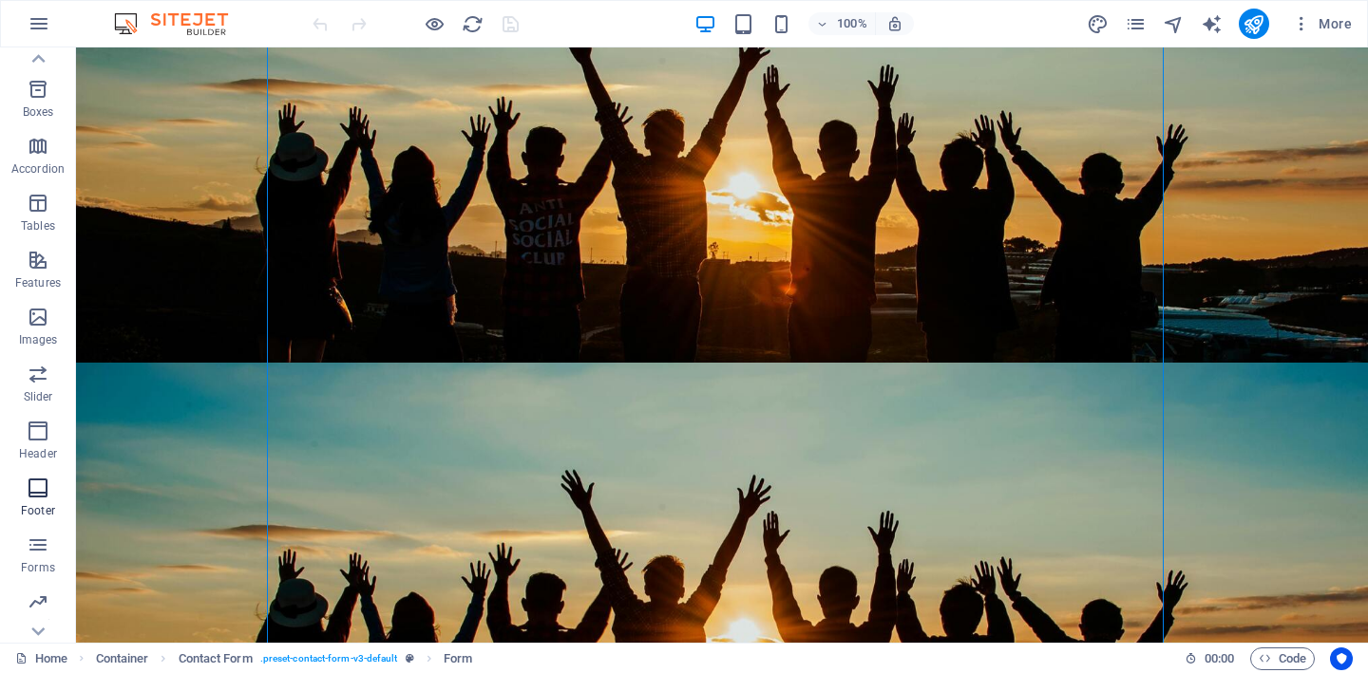
scroll to position [209, 0]
click at [39, 554] on span "Forms" at bounding box center [38, 553] width 76 height 46
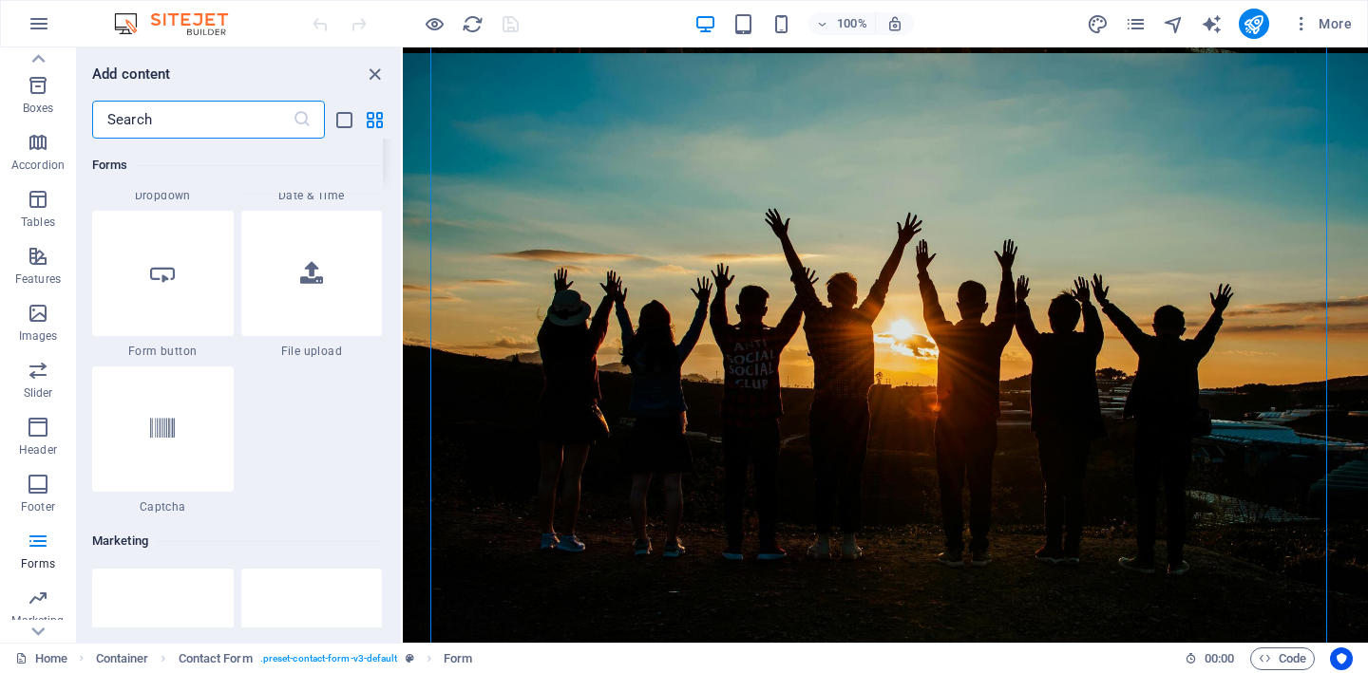
scroll to position [15099, 0]
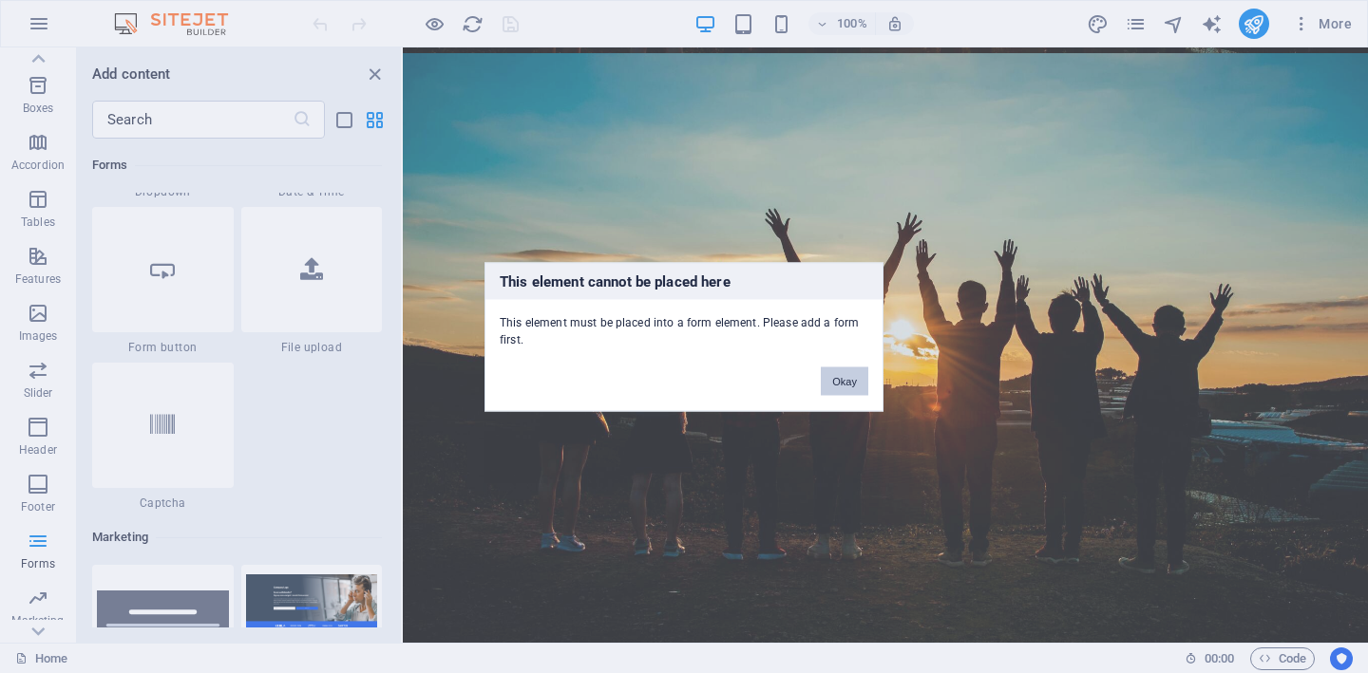
click at [844, 378] on button "Okay" at bounding box center [844, 381] width 47 height 28
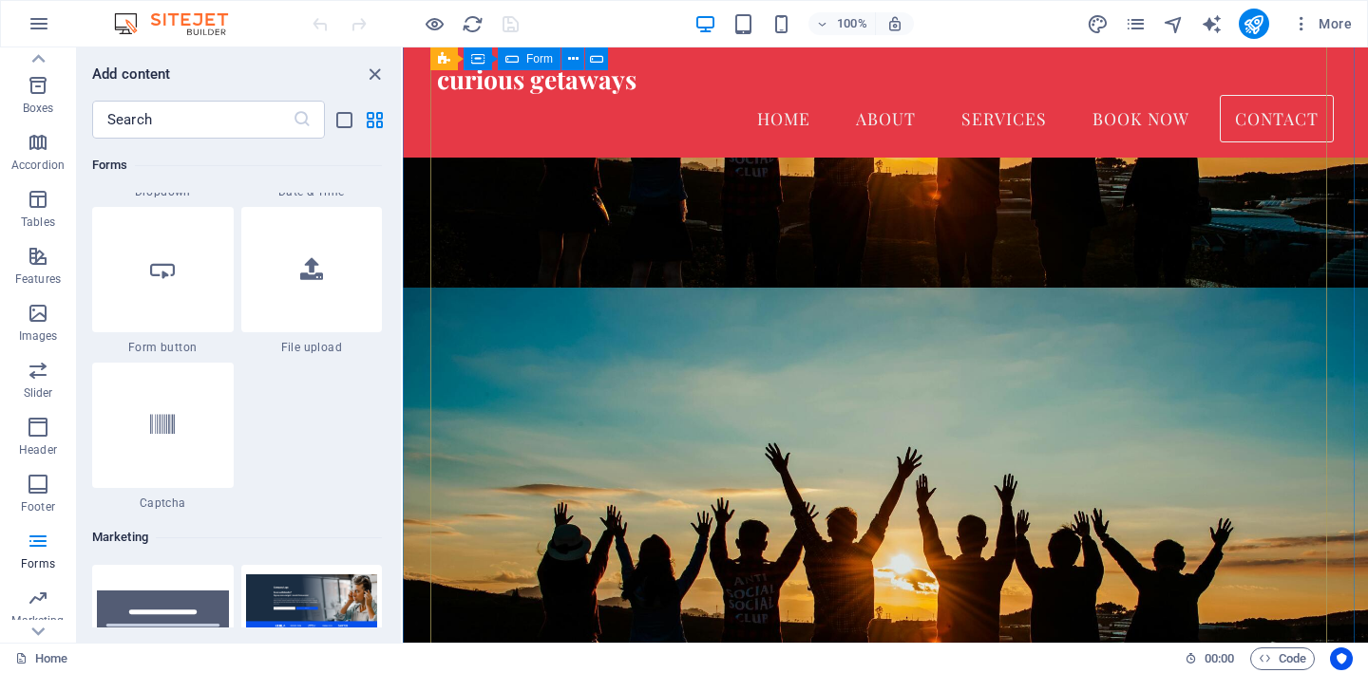
scroll to position [7757, 0]
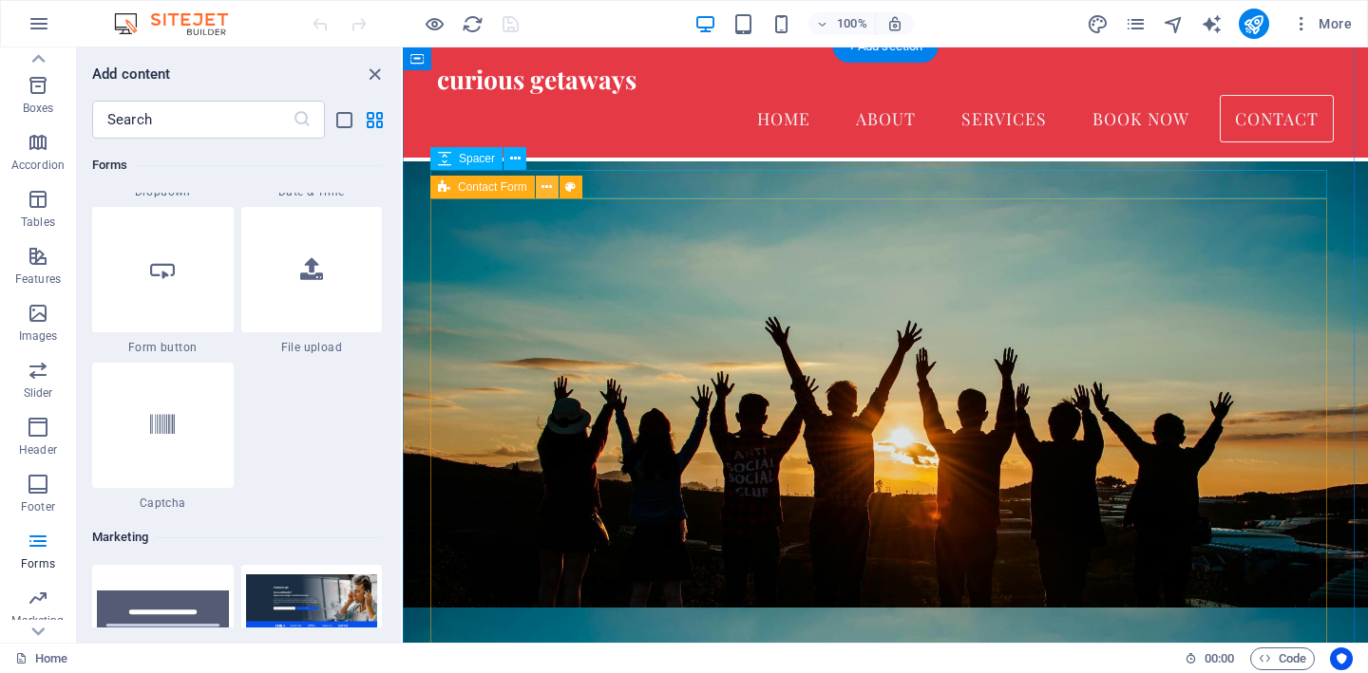
click at [546, 188] on icon at bounding box center [546, 188] width 10 height 20
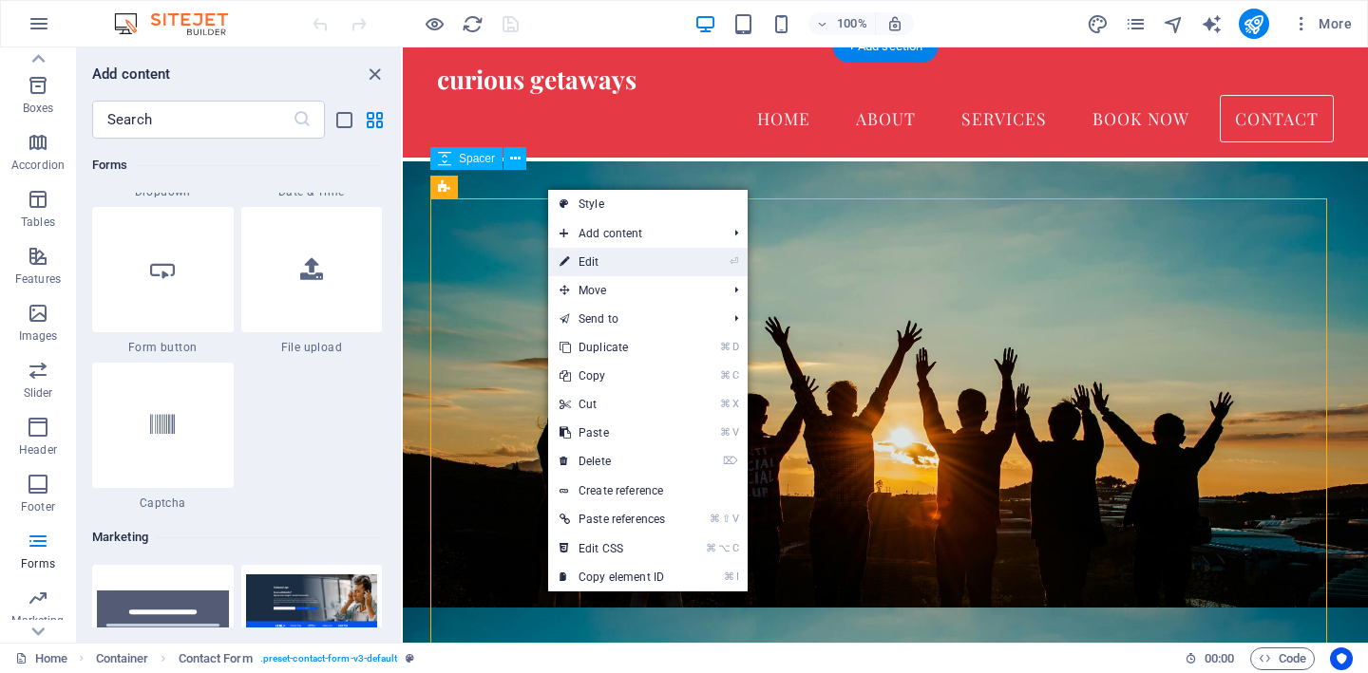
click at [629, 267] on link "⏎ Edit" at bounding box center [612, 262] width 128 height 28
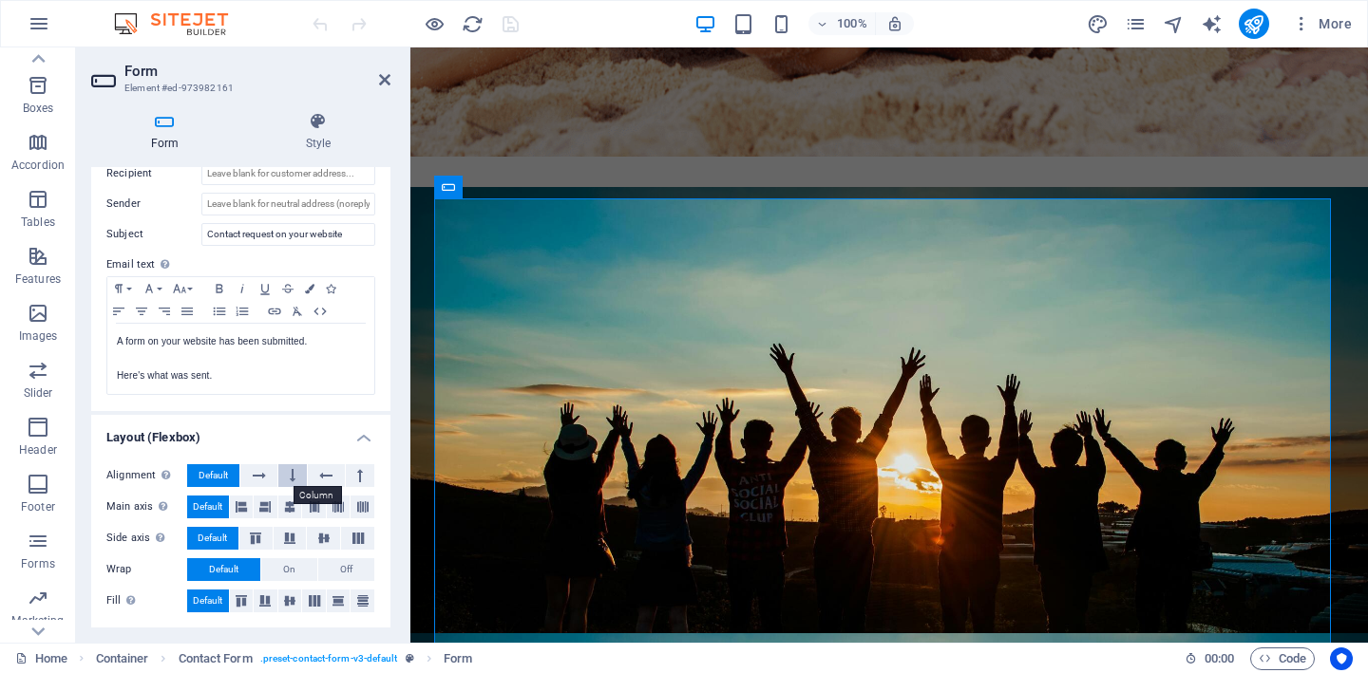
scroll to position [0, 0]
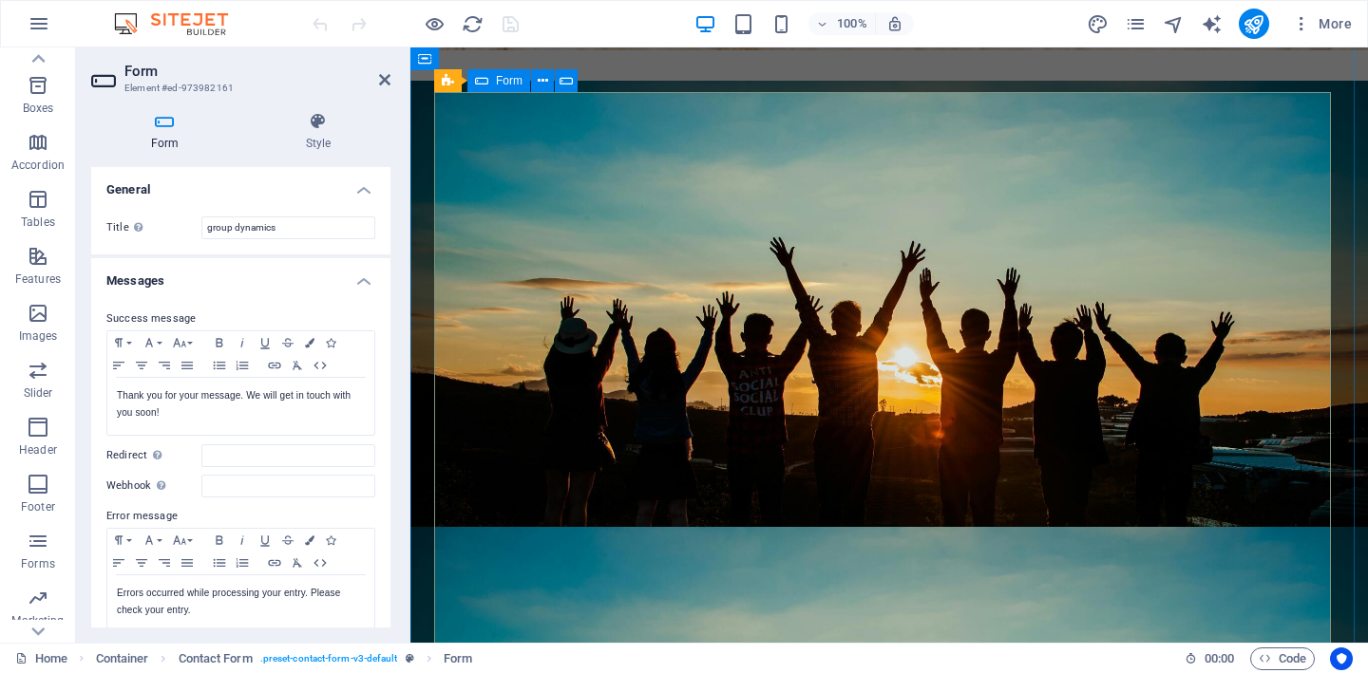
scroll to position [8531, 0]
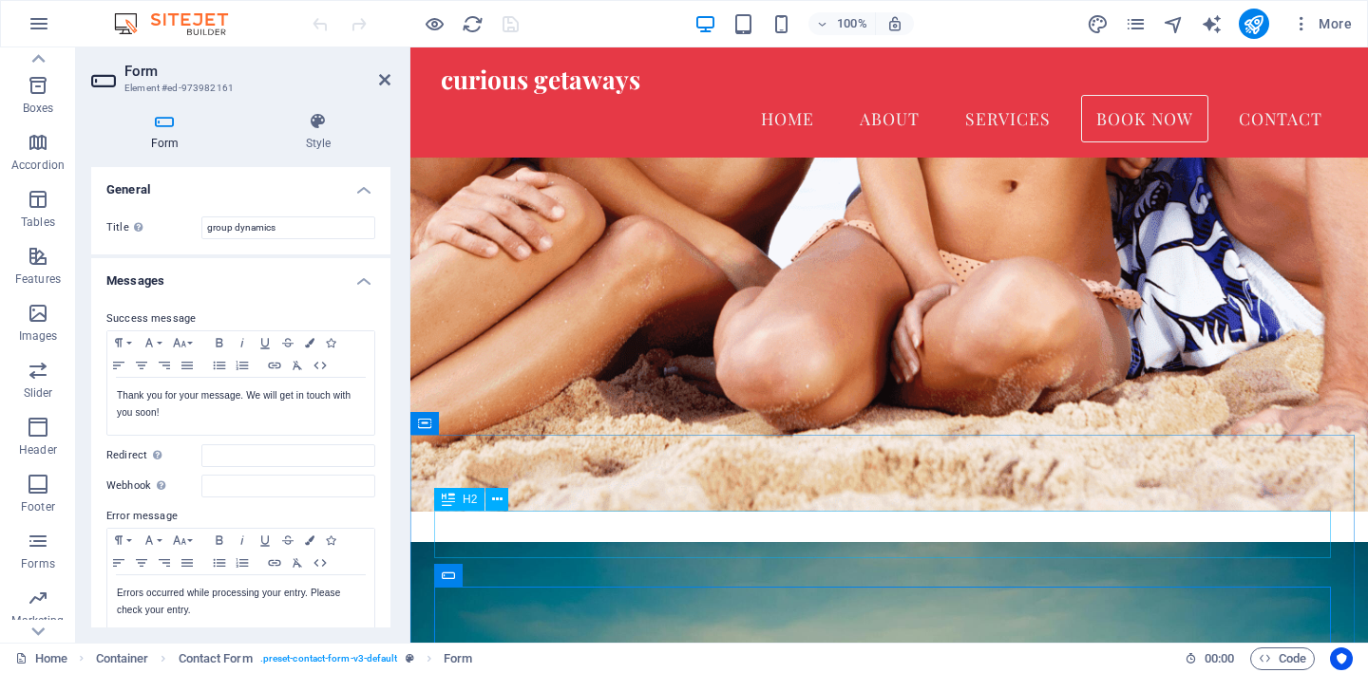
scroll to position [7221, 0]
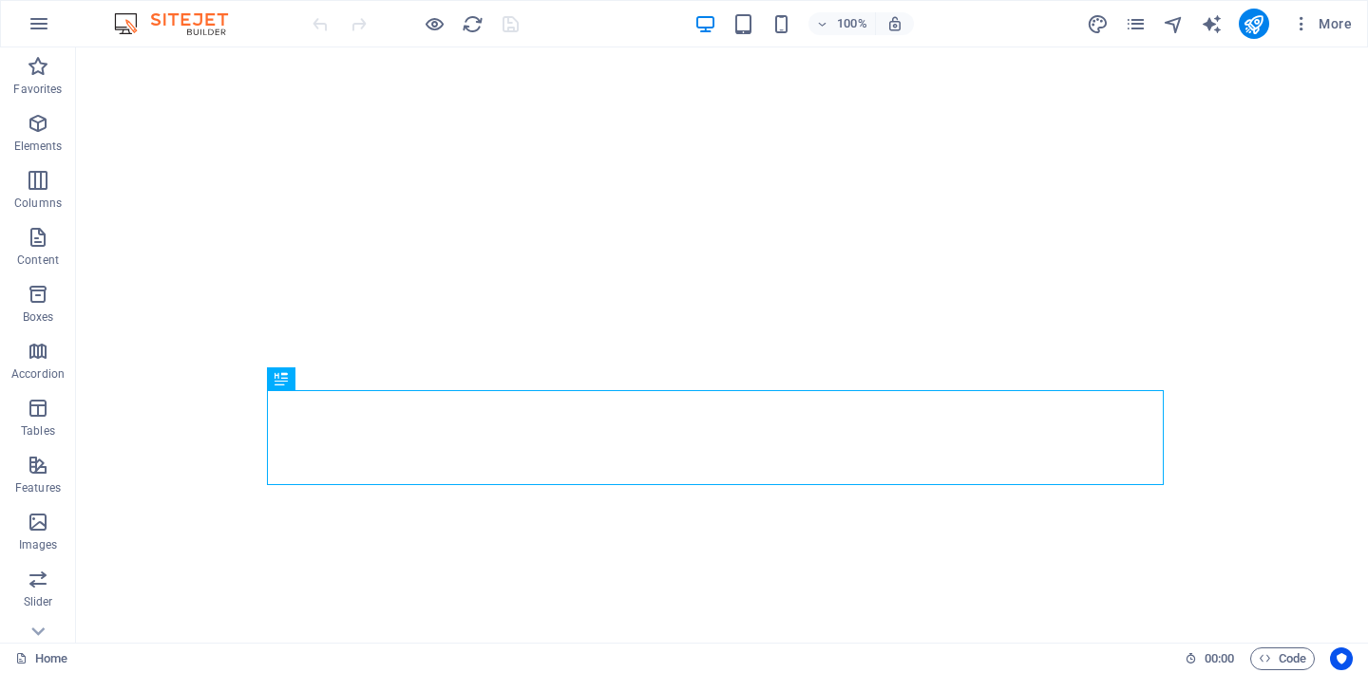
select select
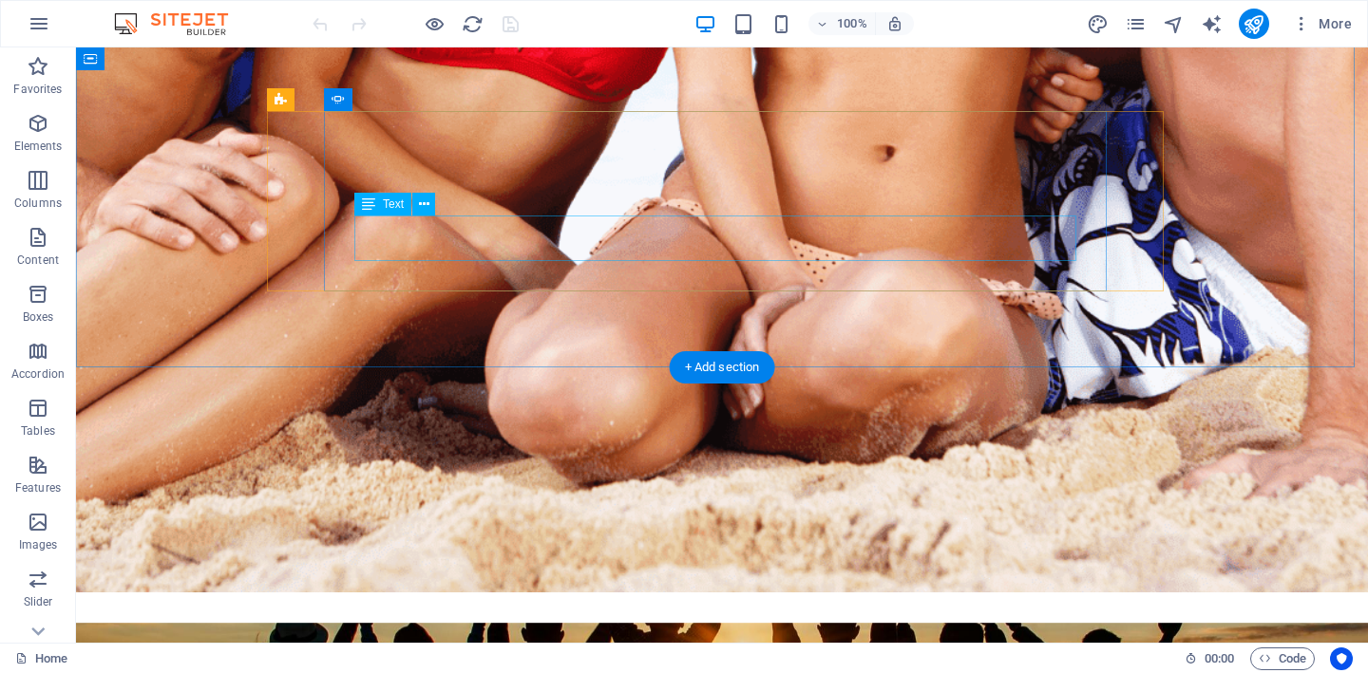
scroll to position [8030, 0]
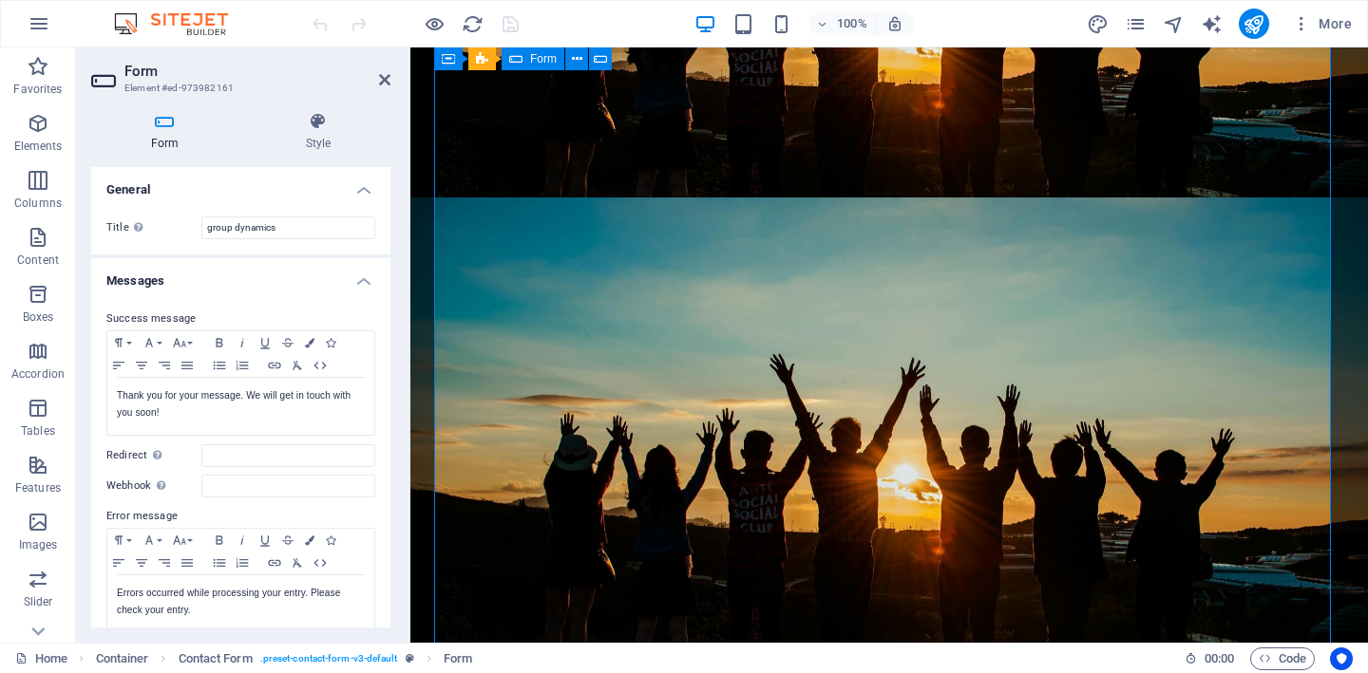
scroll to position [8369, 0]
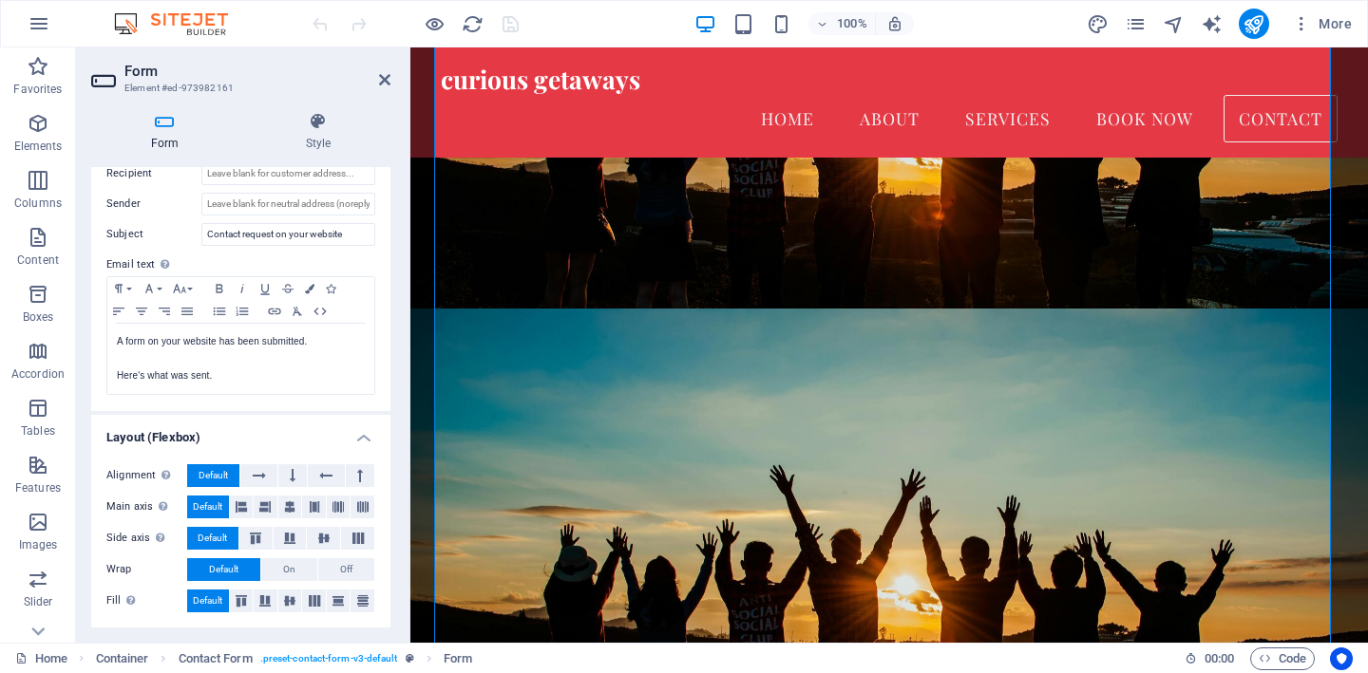
scroll to position [0, 0]
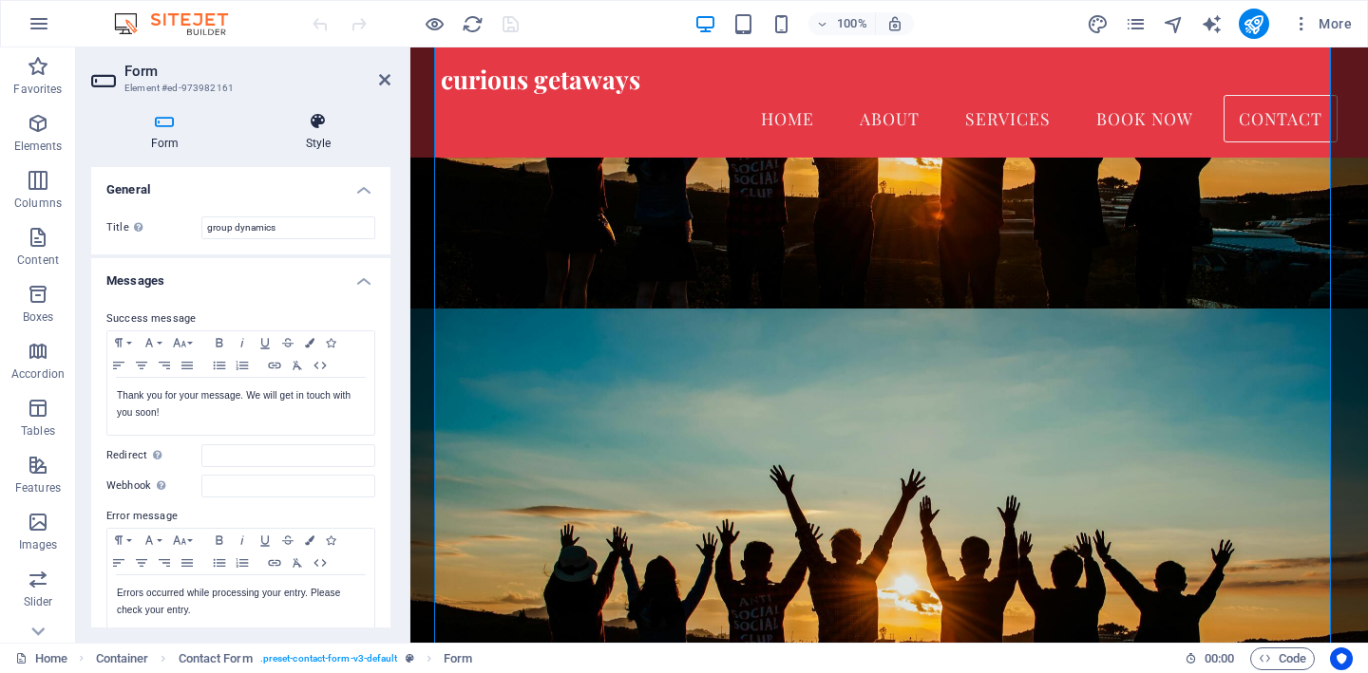
click at [318, 137] on h4 "Style" at bounding box center [318, 132] width 144 height 40
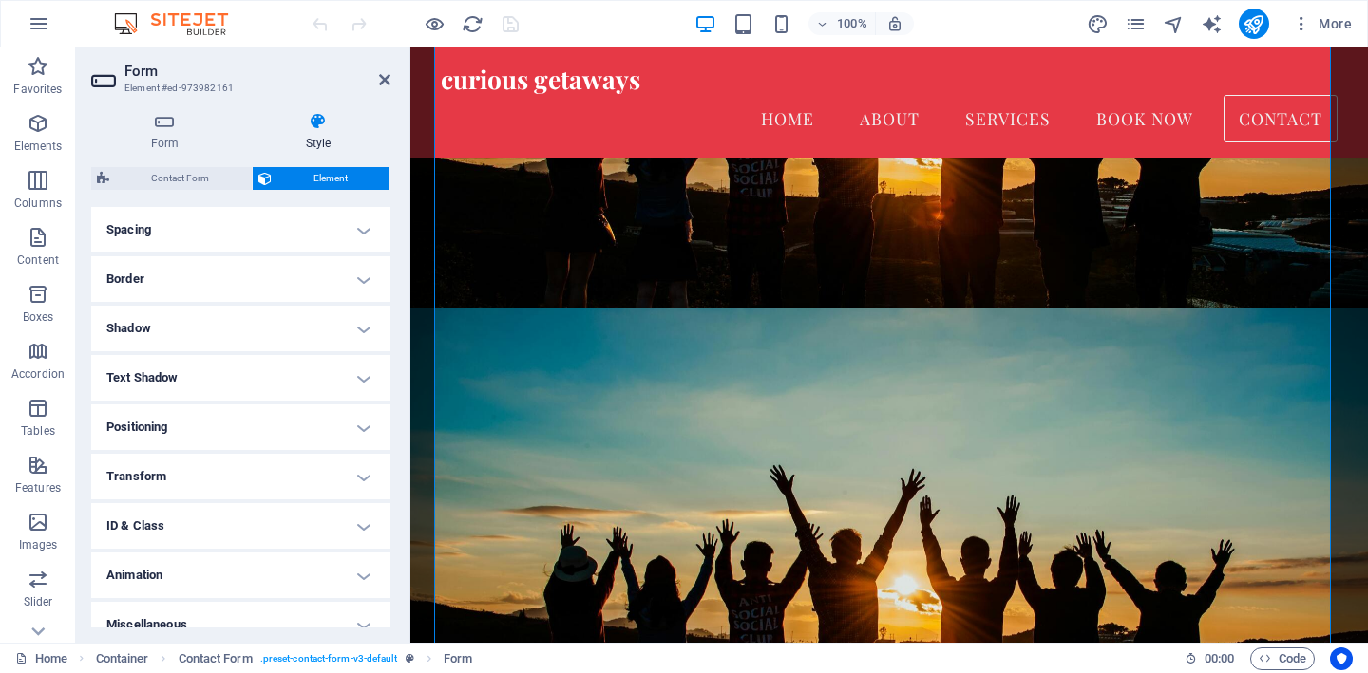
scroll to position [365, 0]
click at [185, 374] on h4 "Text Shadow" at bounding box center [240, 374] width 299 height 46
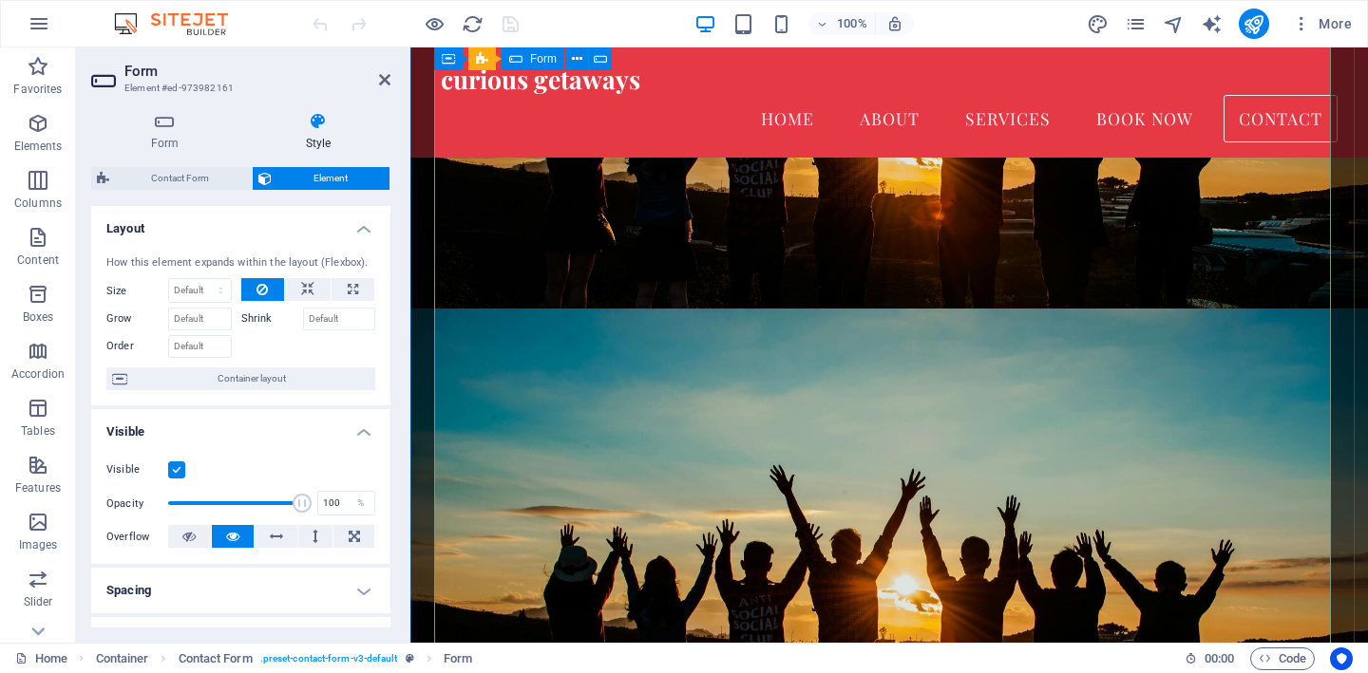
scroll to position [7678, 0]
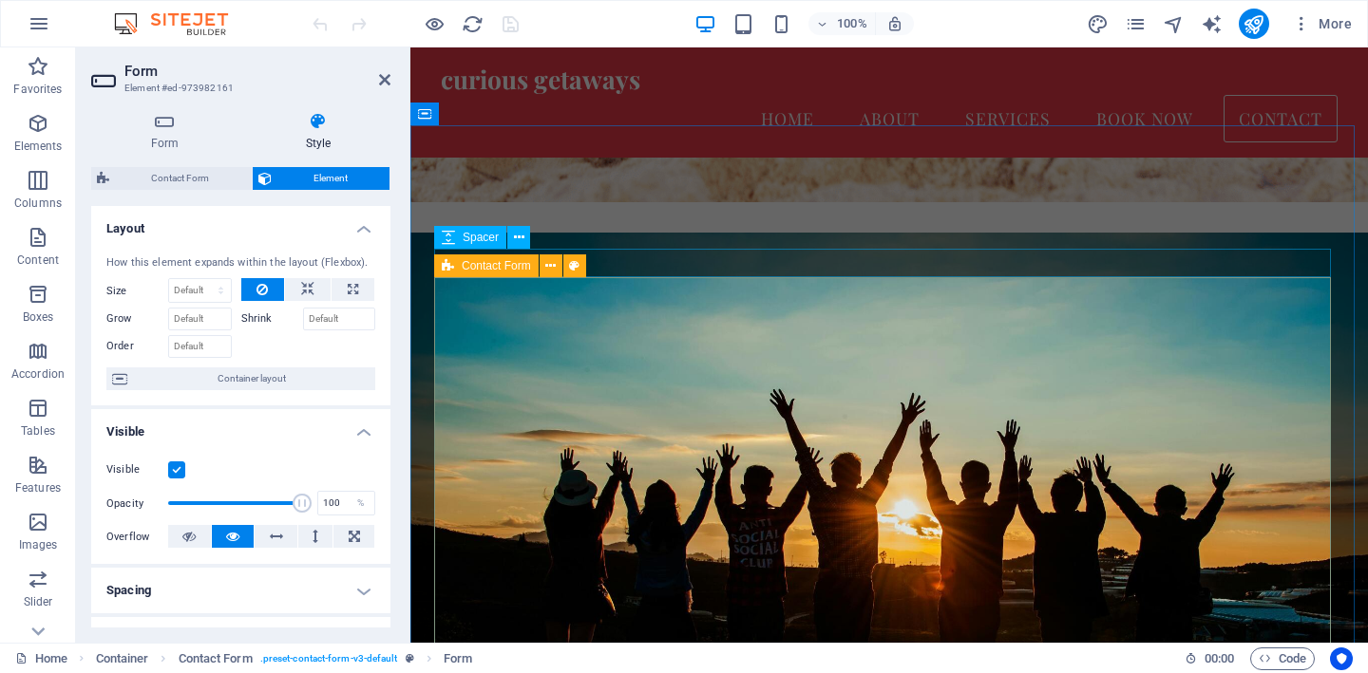
click at [507, 267] on span "Contact Form" at bounding box center [496, 265] width 69 height 11
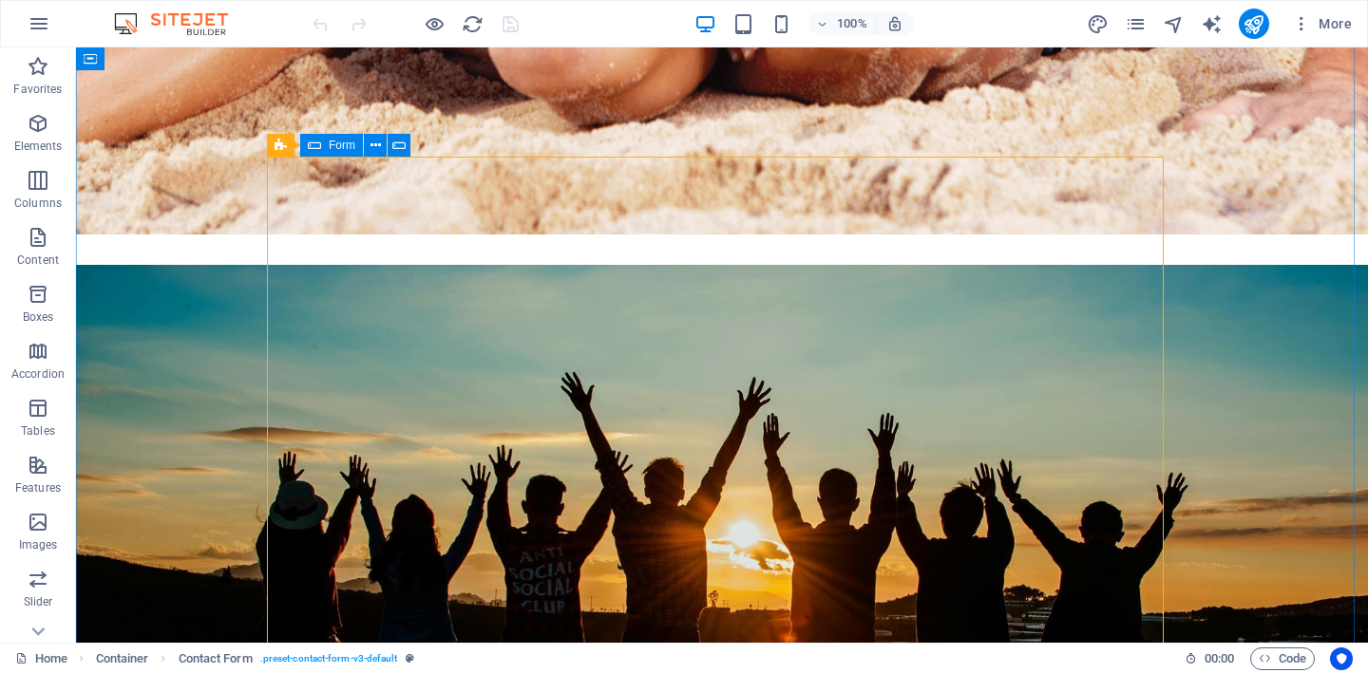
scroll to position [8170, 0]
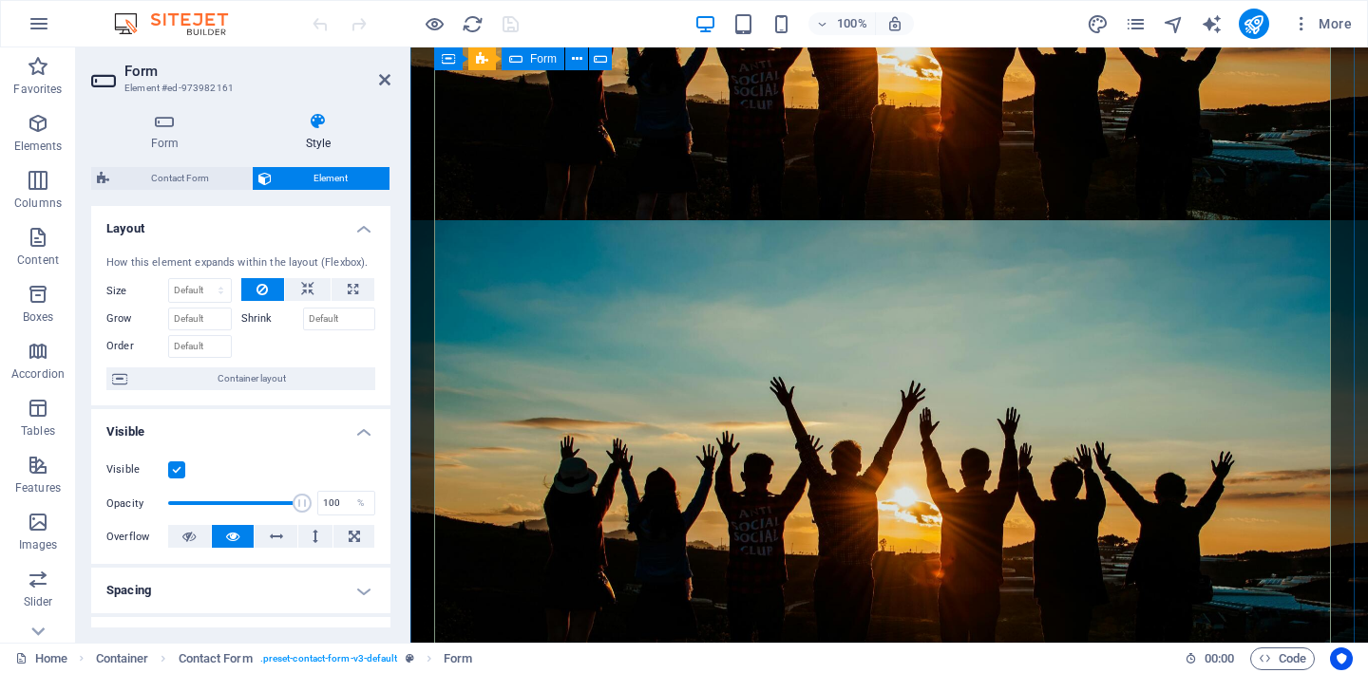
click at [583, 67] on icon at bounding box center [584, 59] width 10 height 20
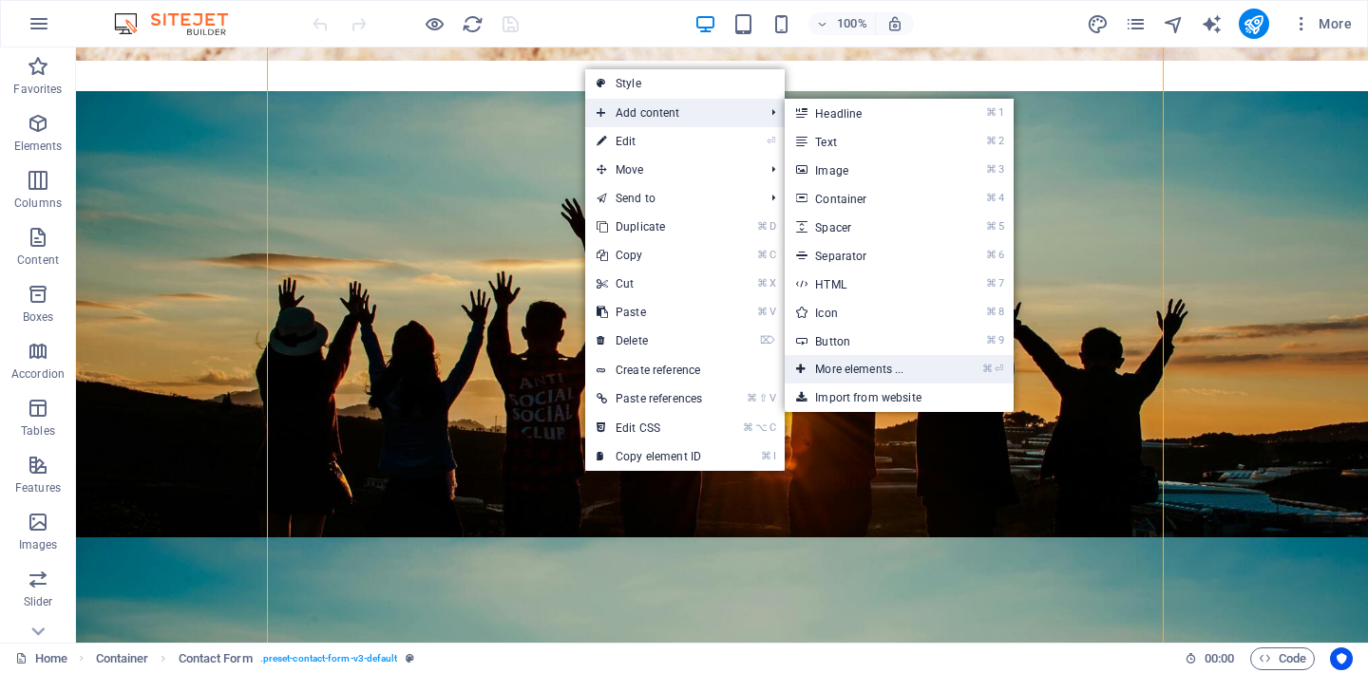
click at [903, 371] on link "⌘ ⏎ More elements ..." at bounding box center [863, 369] width 157 height 28
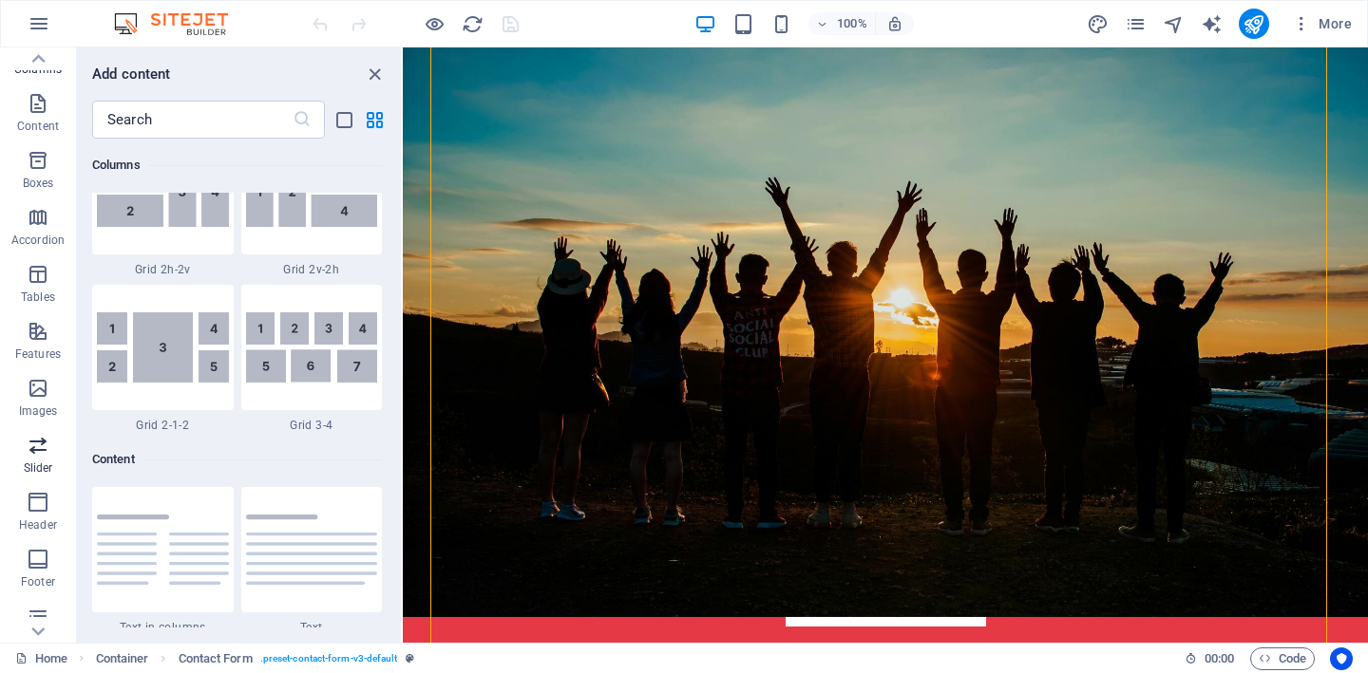
scroll to position [259, 0]
click at [35, 506] on p "Forms" at bounding box center [38, 513] width 34 height 15
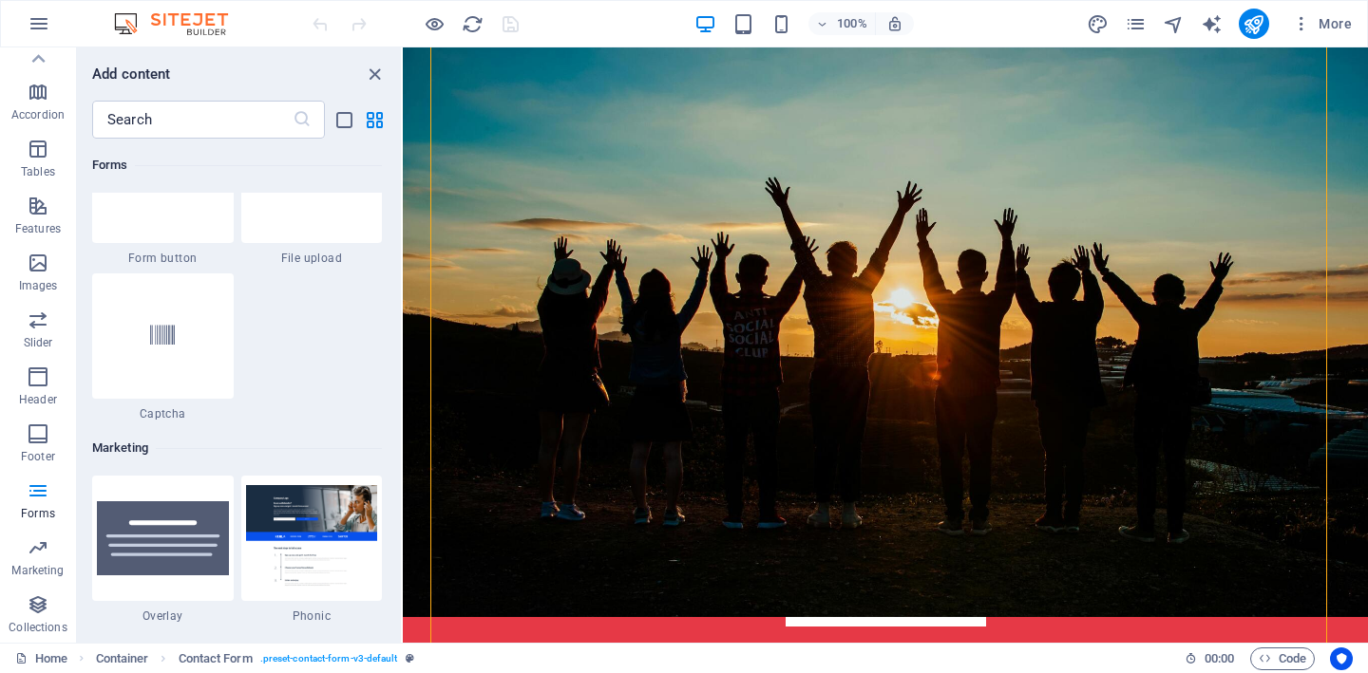
scroll to position [15082, 0]
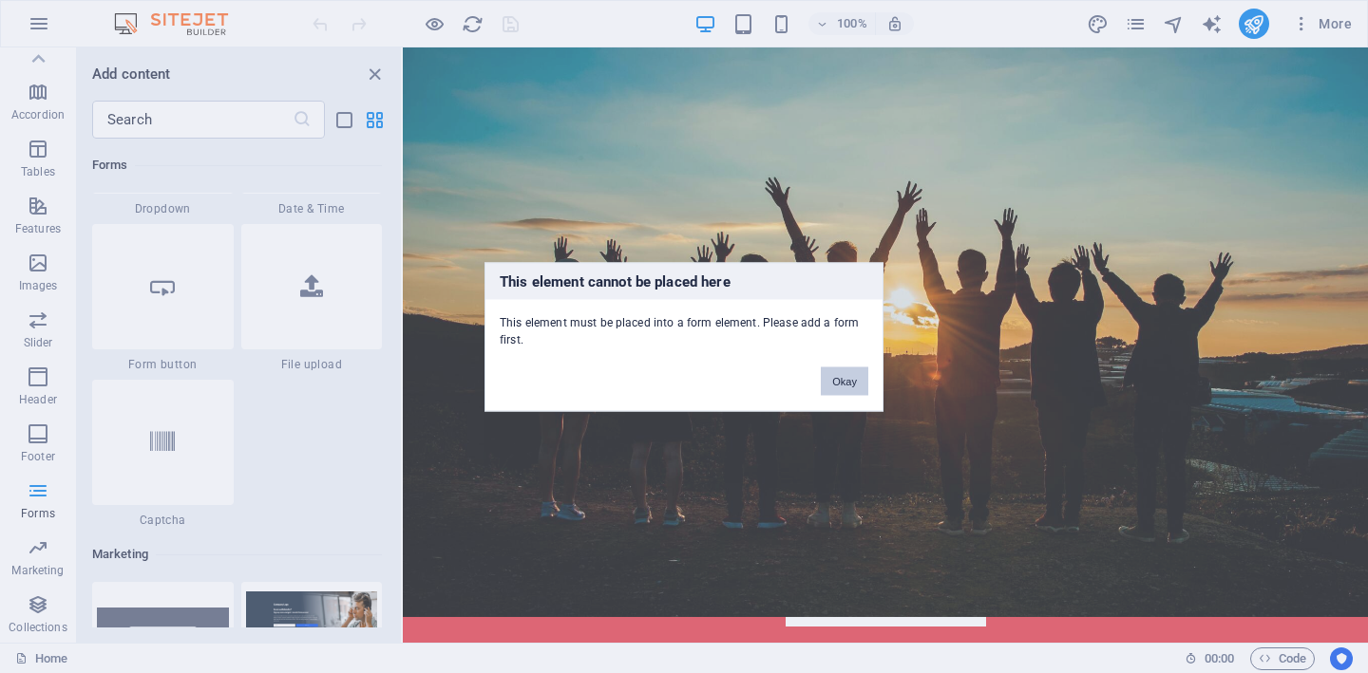
click at [839, 385] on button "Okay" at bounding box center [844, 381] width 47 height 28
click at [847, 379] on button "Okay" at bounding box center [844, 381] width 47 height 28
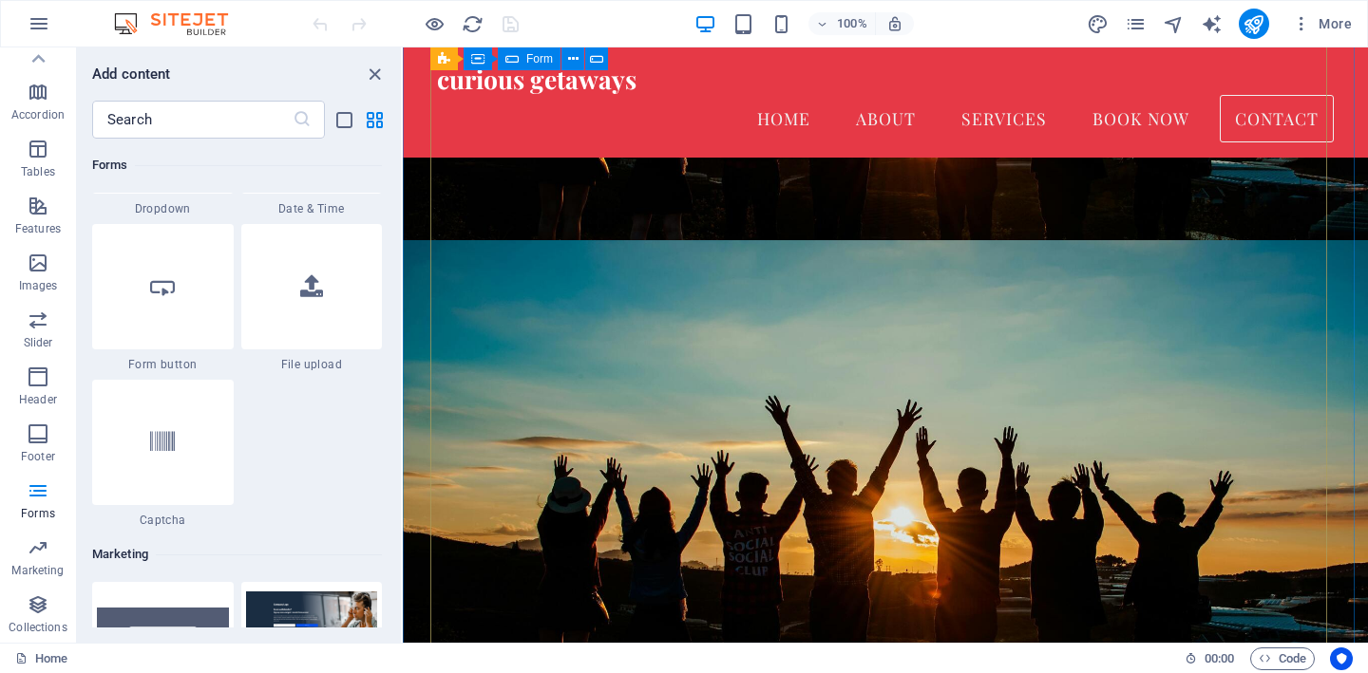
scroll to position [7672, 0]
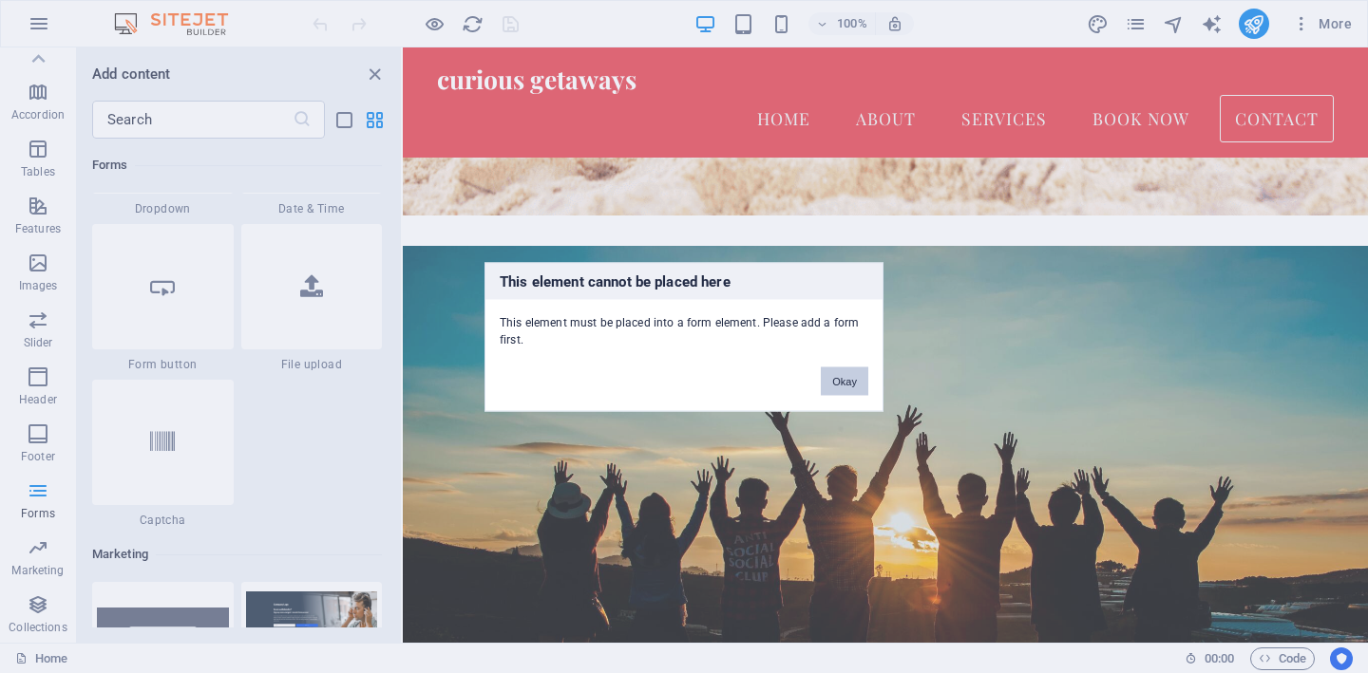
click at [851, 381] on button "Okay" at bounding box center [844, 381] width 47 height 28
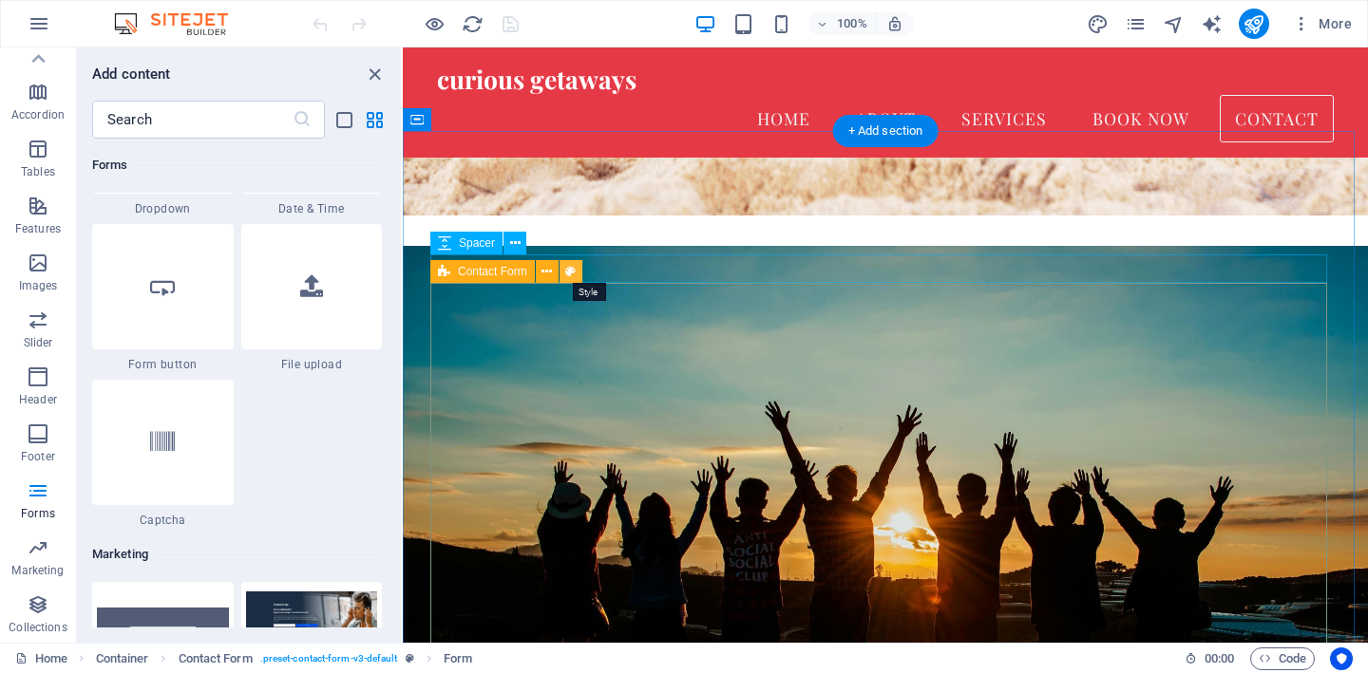
click at [570, 272] on icon at bounding box center [570, 272] width 10 height 20
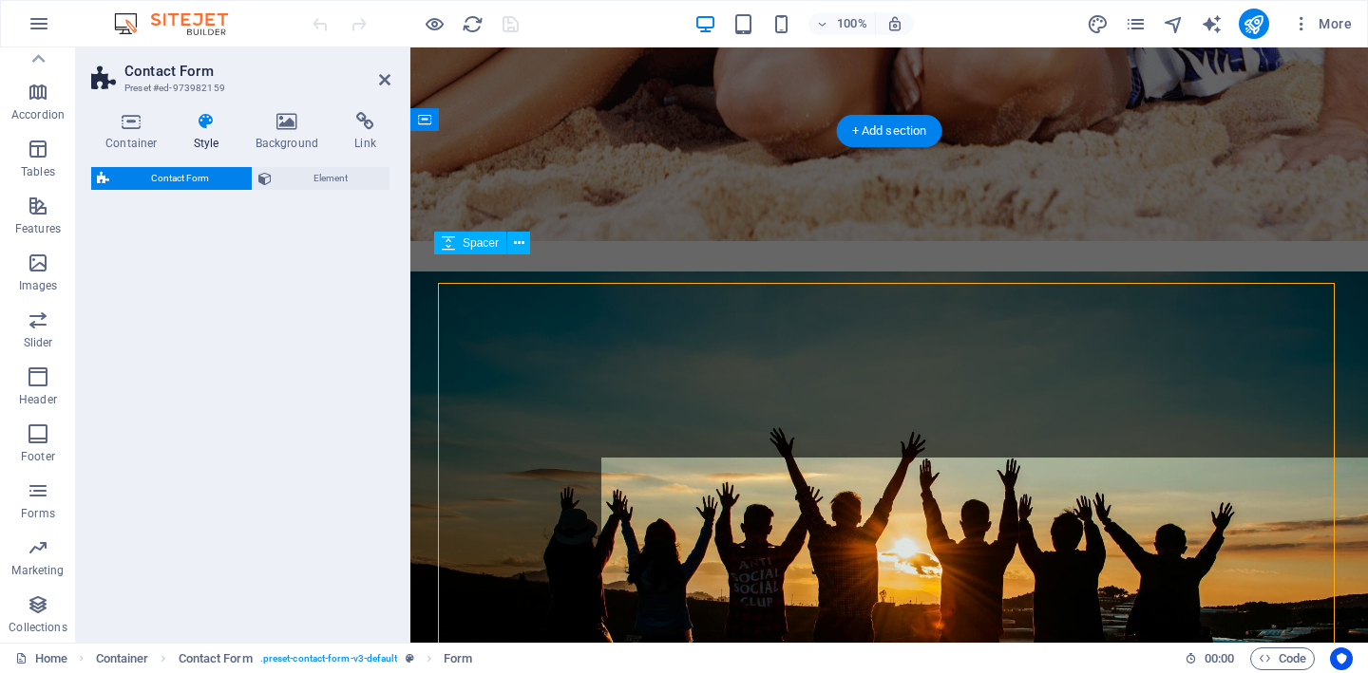
select select "rem"
select select "preset-contact-form-v3-default"
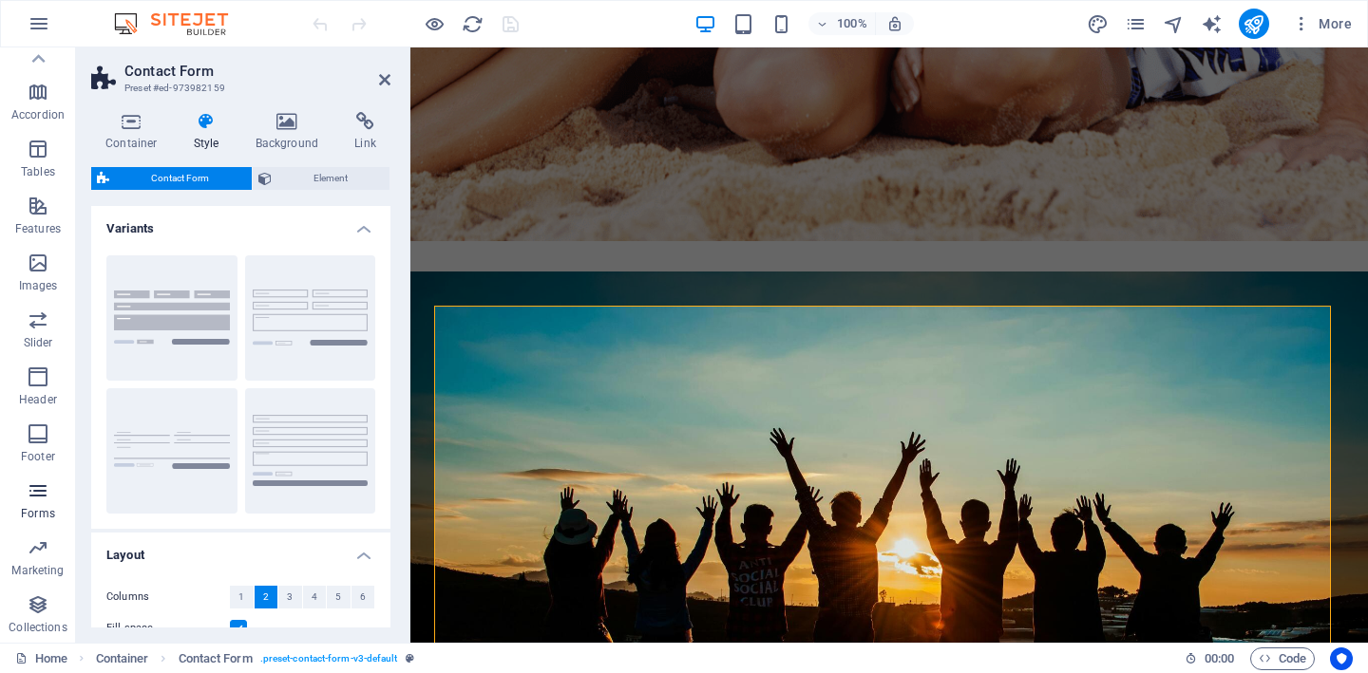
click at [29, 498] on icon "button" at bounding box center [38, 491] width 23 height 23
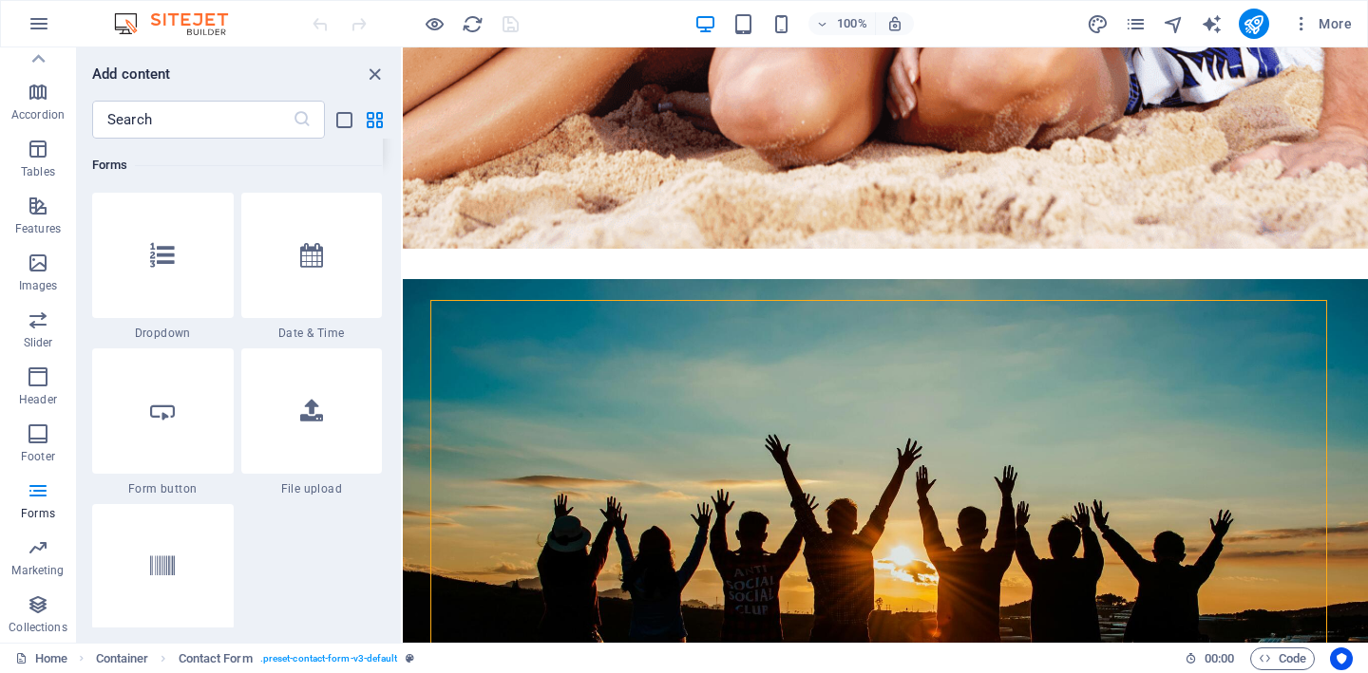
scroll to position [7750, 0]
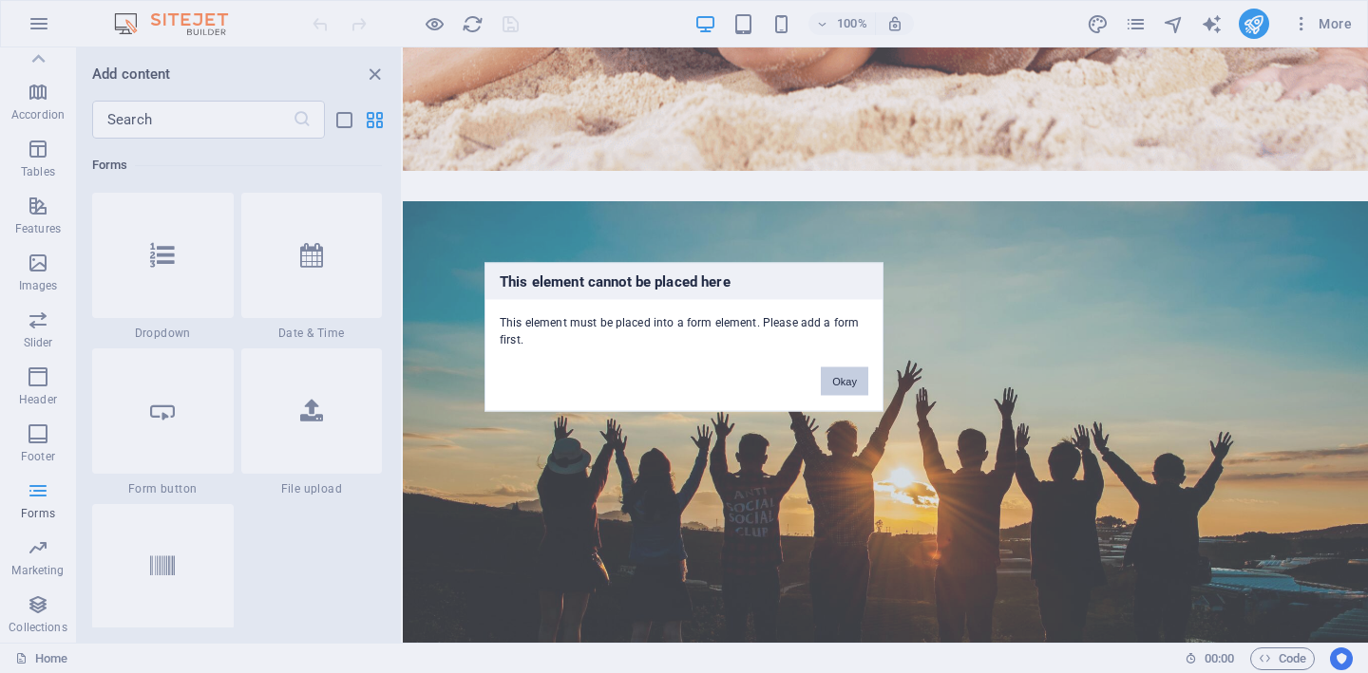
click at [840, 381] on button "Okay" at bounding box center [844, 381] width 47 height 28
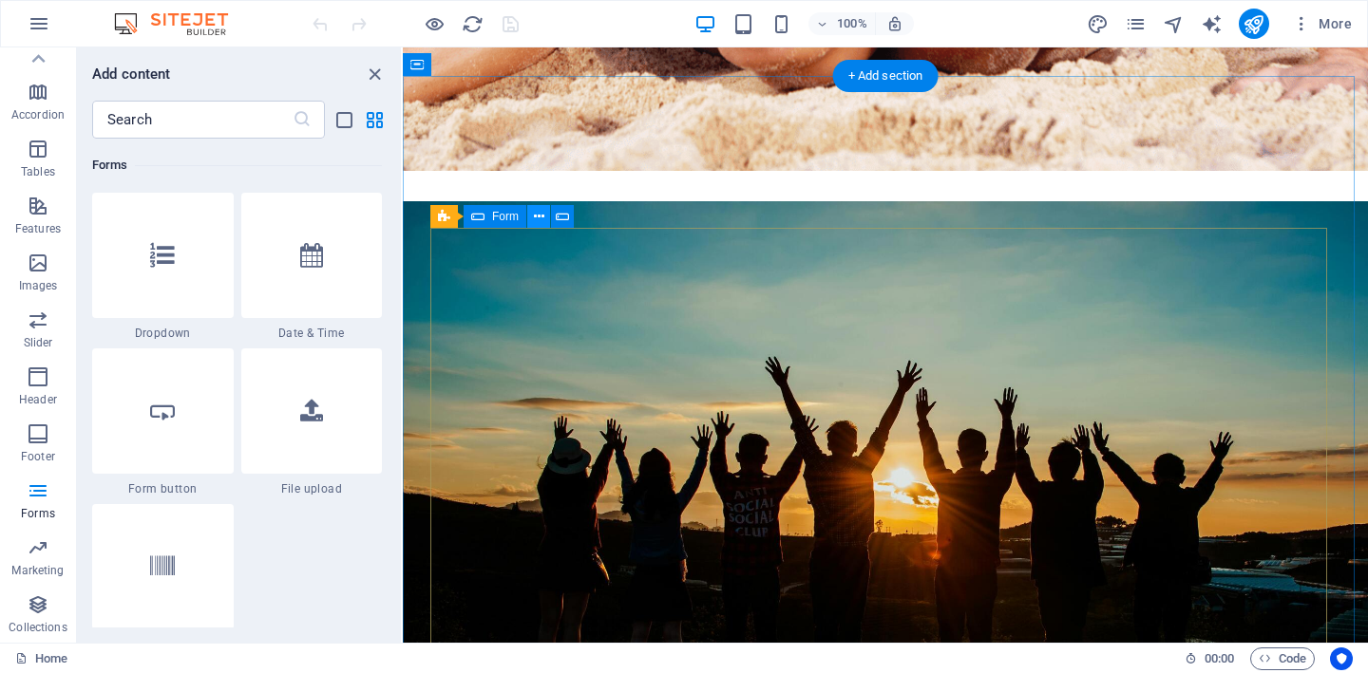
click at [536, 219] on icon at bounding box center [539, 217] width 10 height 20
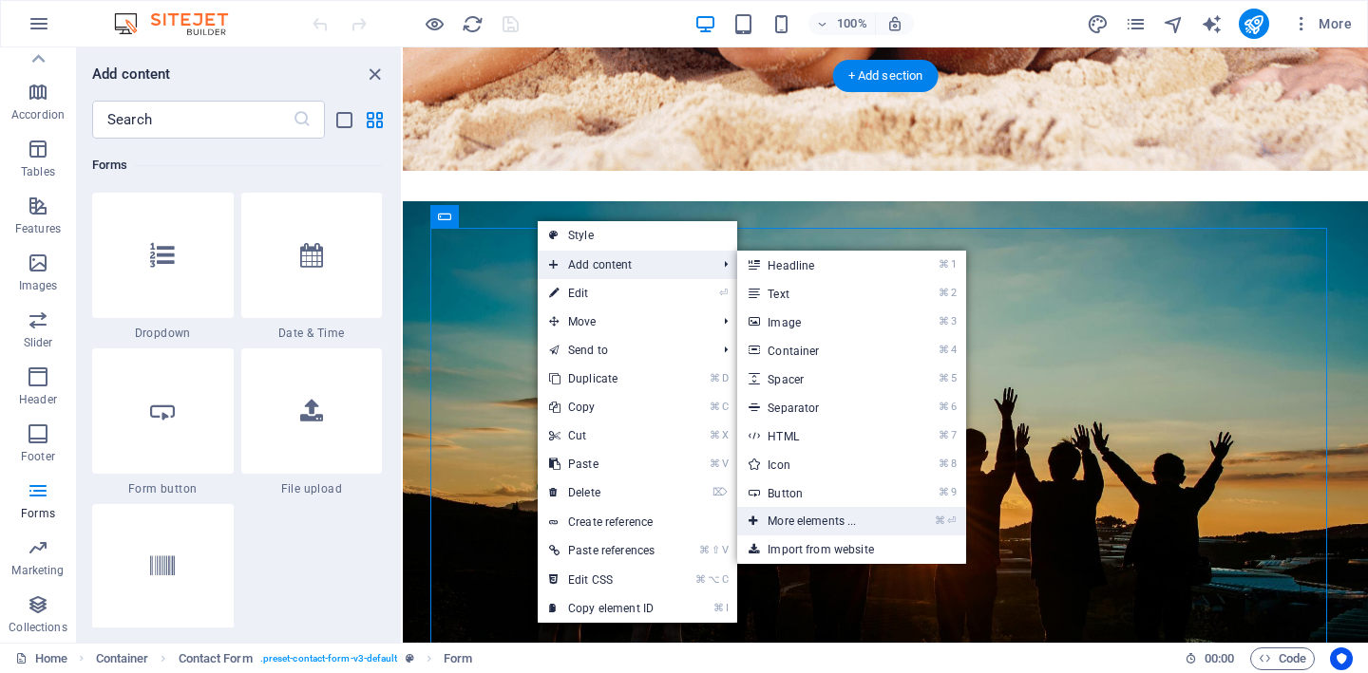
click at [840, 527] on link "⌘ ⏎ More elements ..." at bounding box center [815, 521] width 157 height 28
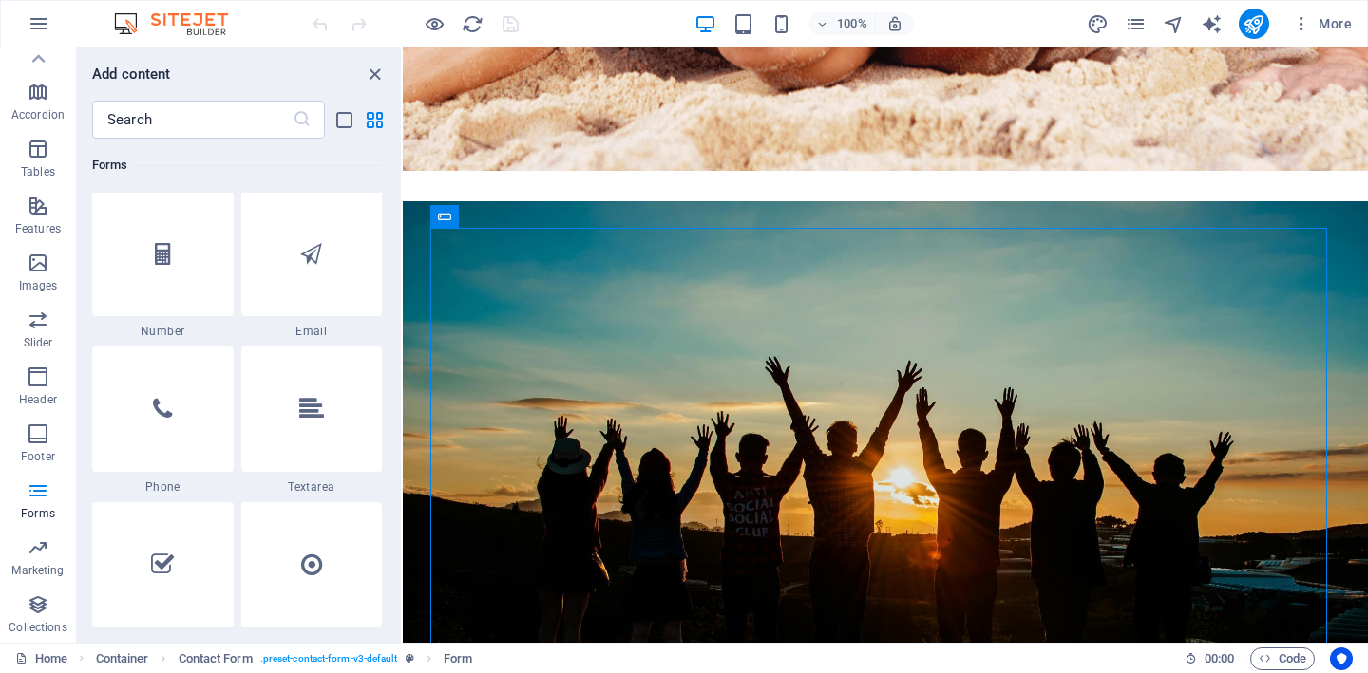
scroll to position [14948, 0]
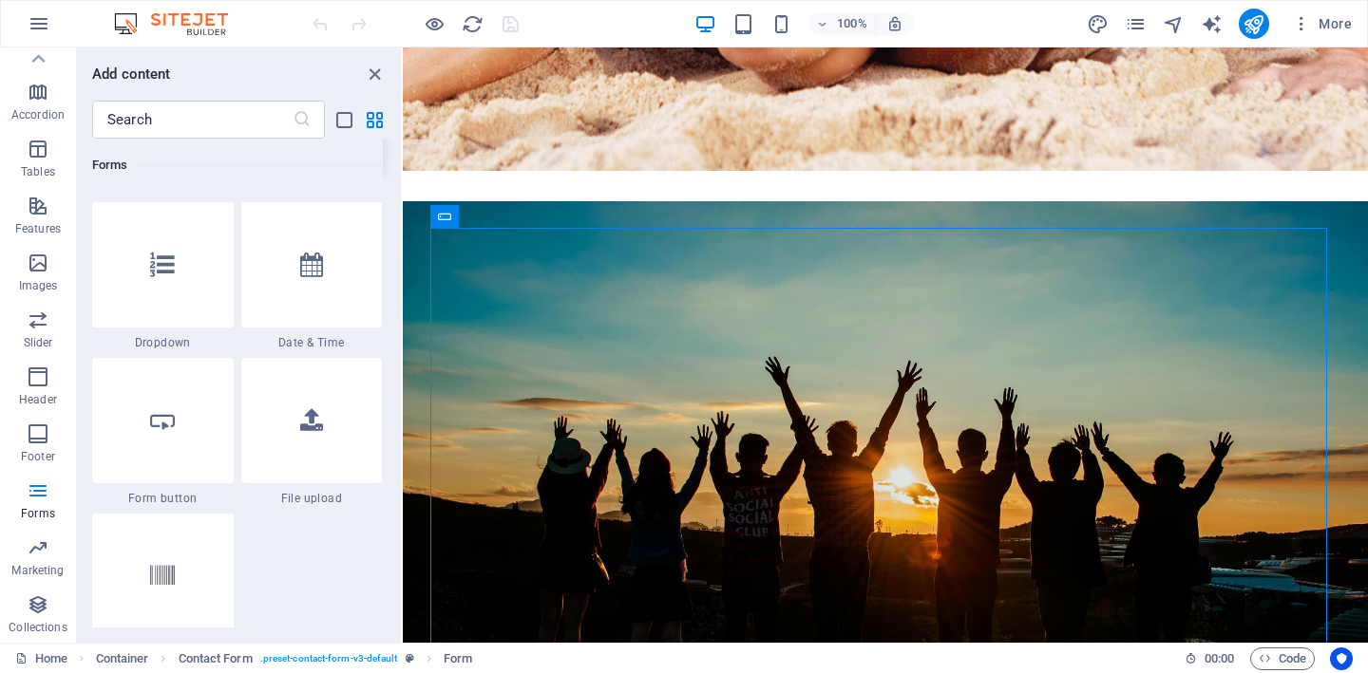
click at [331, 172] on div at bounding box center [312, 109] width 142 height 125
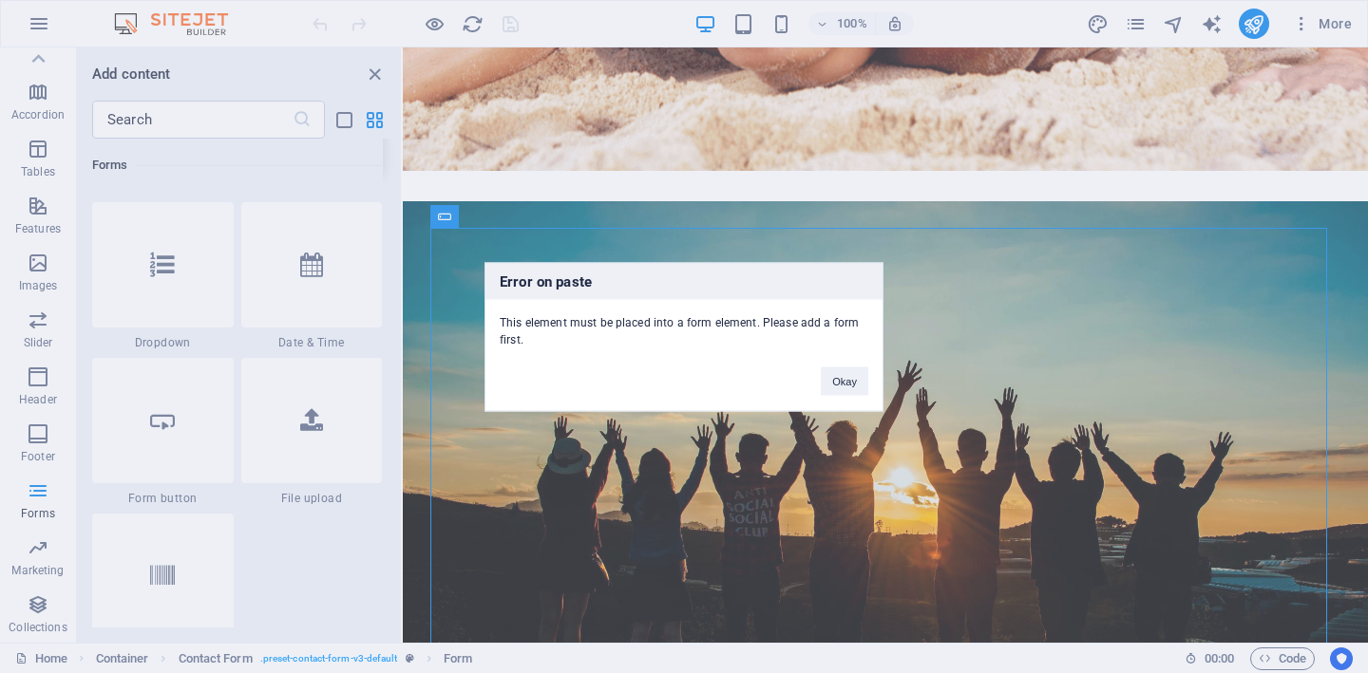
click at [331, 457] on div "Error on paste This element must be placed into a form element. Please add a fo…" at bounding box center [684, 336] width 1368 height 673
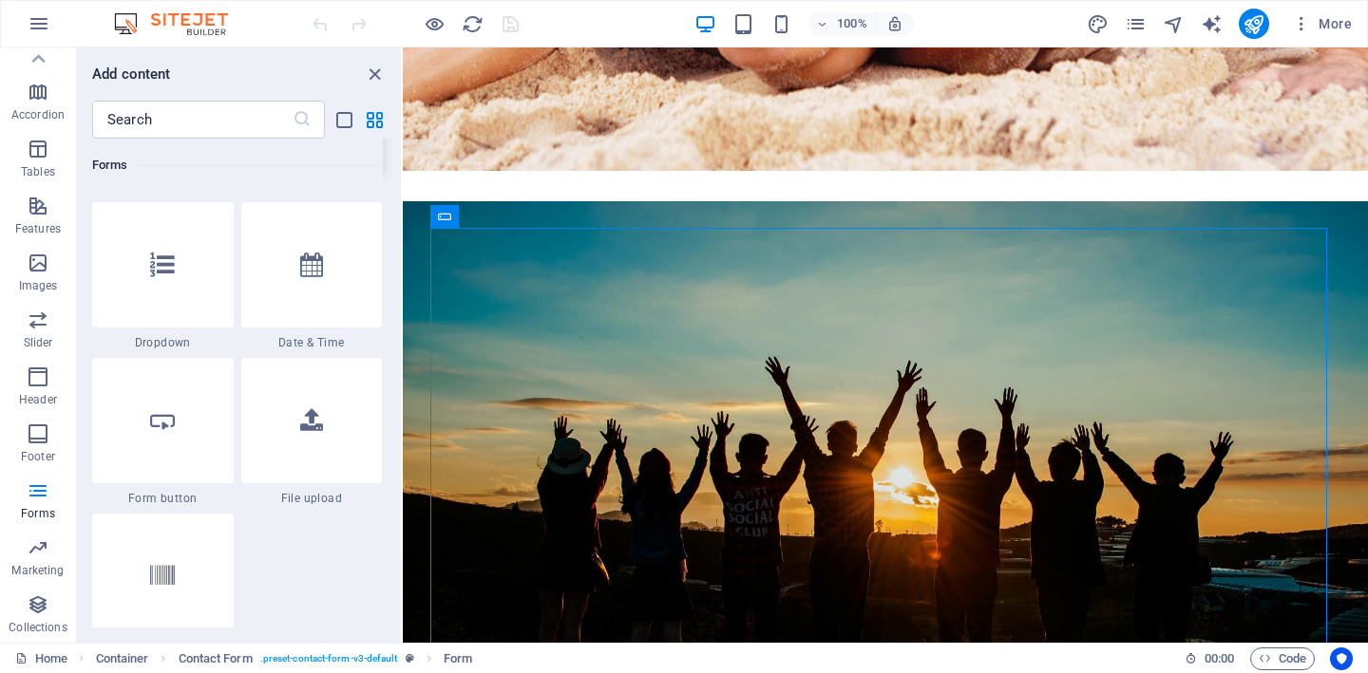
click at [331, 172] on div at bounding box center [312, 109] width 142 height 125
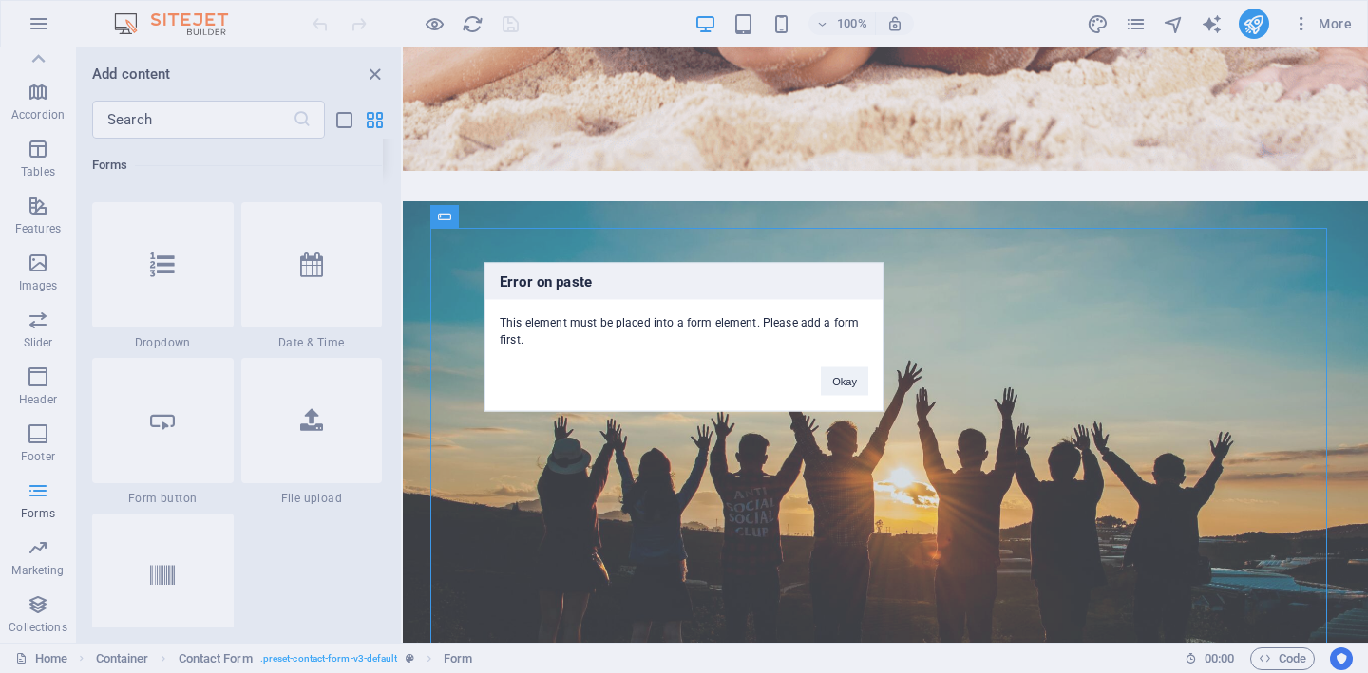
click at [331, 457] on div "Error on paste This element must be placed into a form element. Please add a fo…" at bounding box center [684, 336] width 1368 height 673
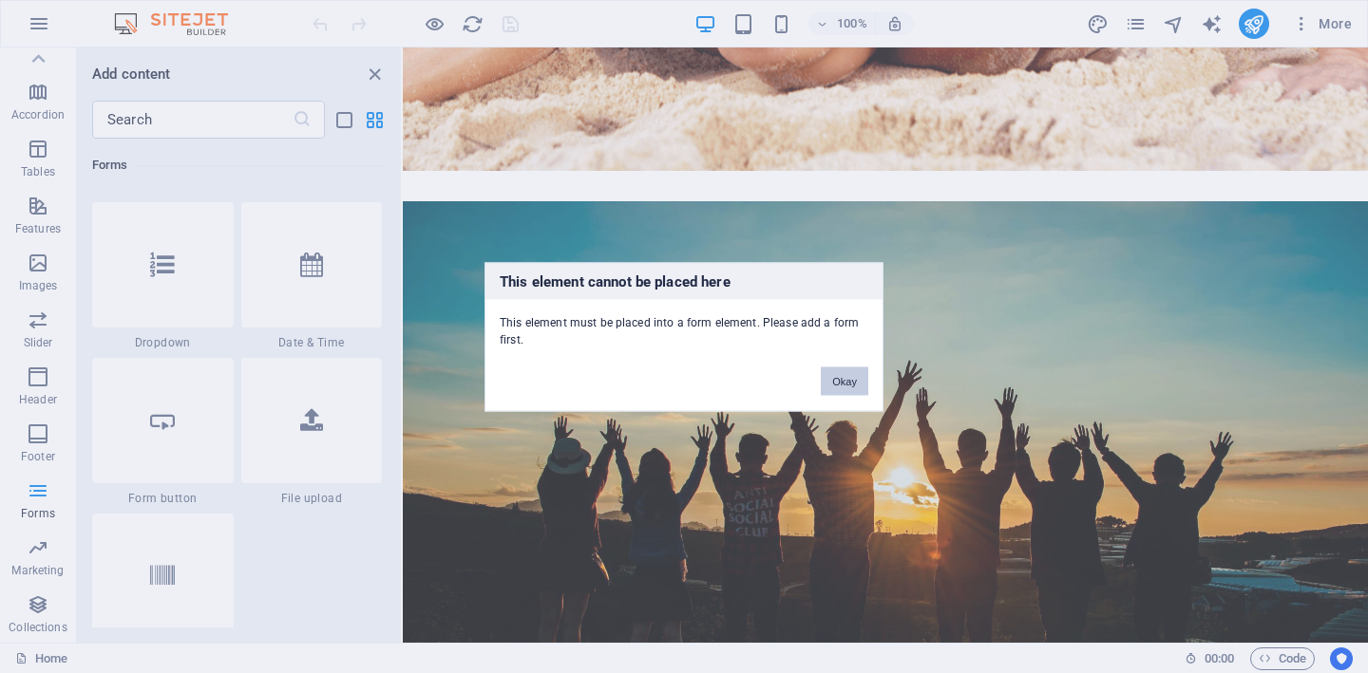
drag, startPoint x: 841, startPoint y: 374, endPoint x: 431, endPoint y: 332, distance: 411.5
click at [841, 374] on button "Okay" at bounding box center [844, 381] width 47 height 28
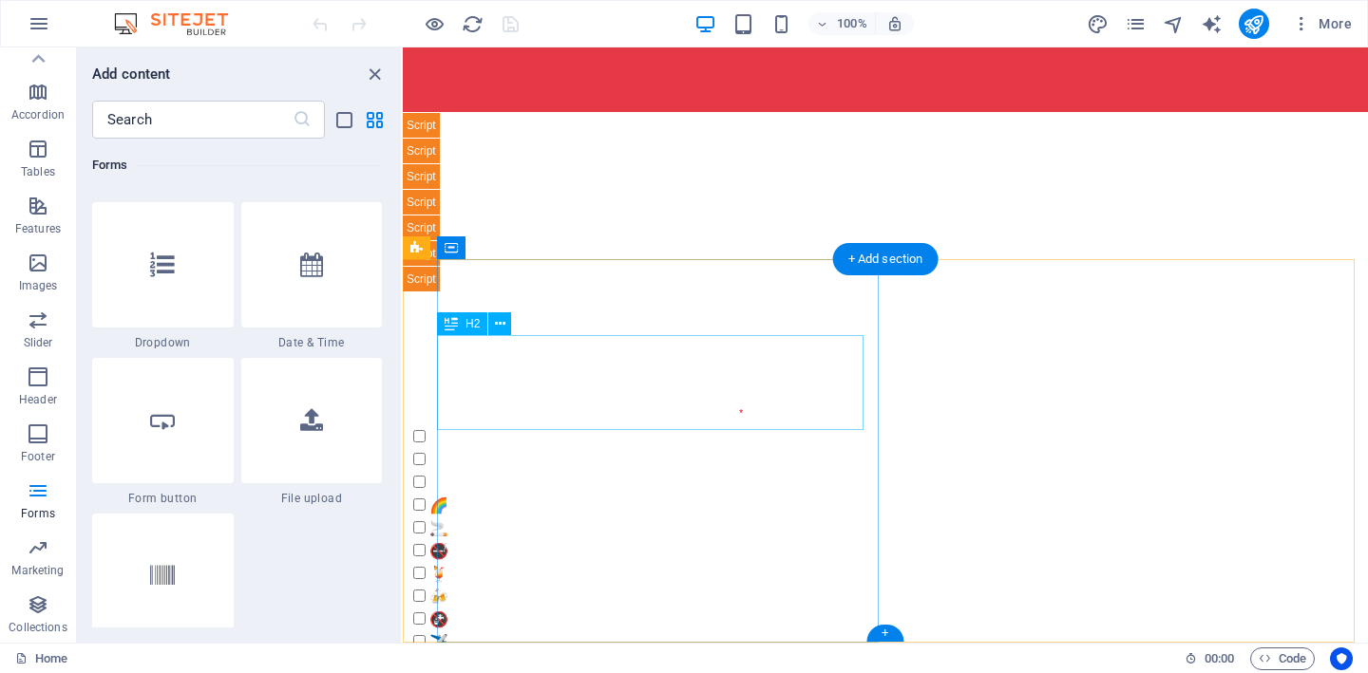
scroll to position [8974, 0]
